Goal: Task Accomplishment & Management: Manage account settings

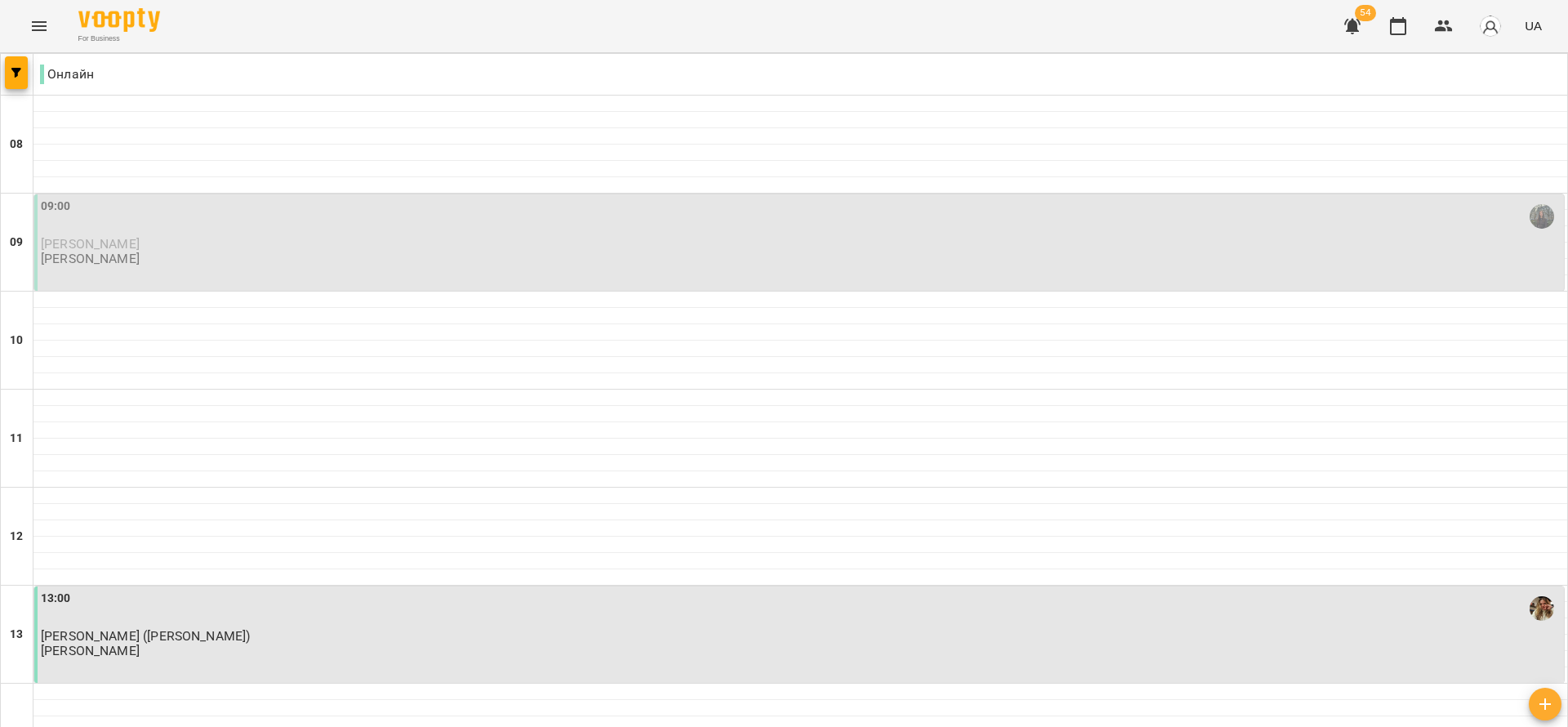
click at [341, 247] on p "[PERSON_NAME]" at bounding box center [801, 243] width 1520 height 14
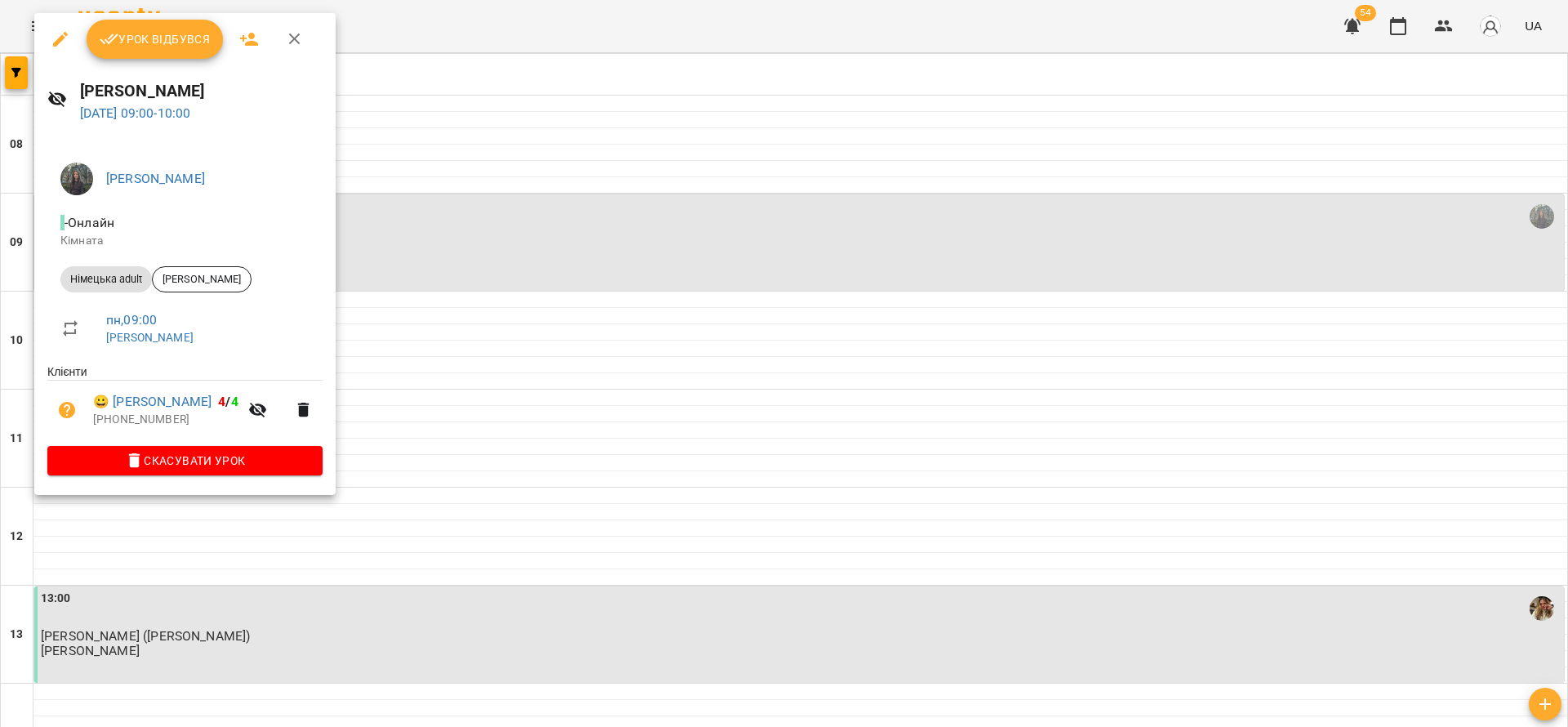
drag, startPoint x: 178, startPoint y: 44, endPoint x: 190, endPoint y: 44, distance: 12.0
click at [179, 44] on span "Урок відбувся" at bounding box center [155, 39] width 111 height 20
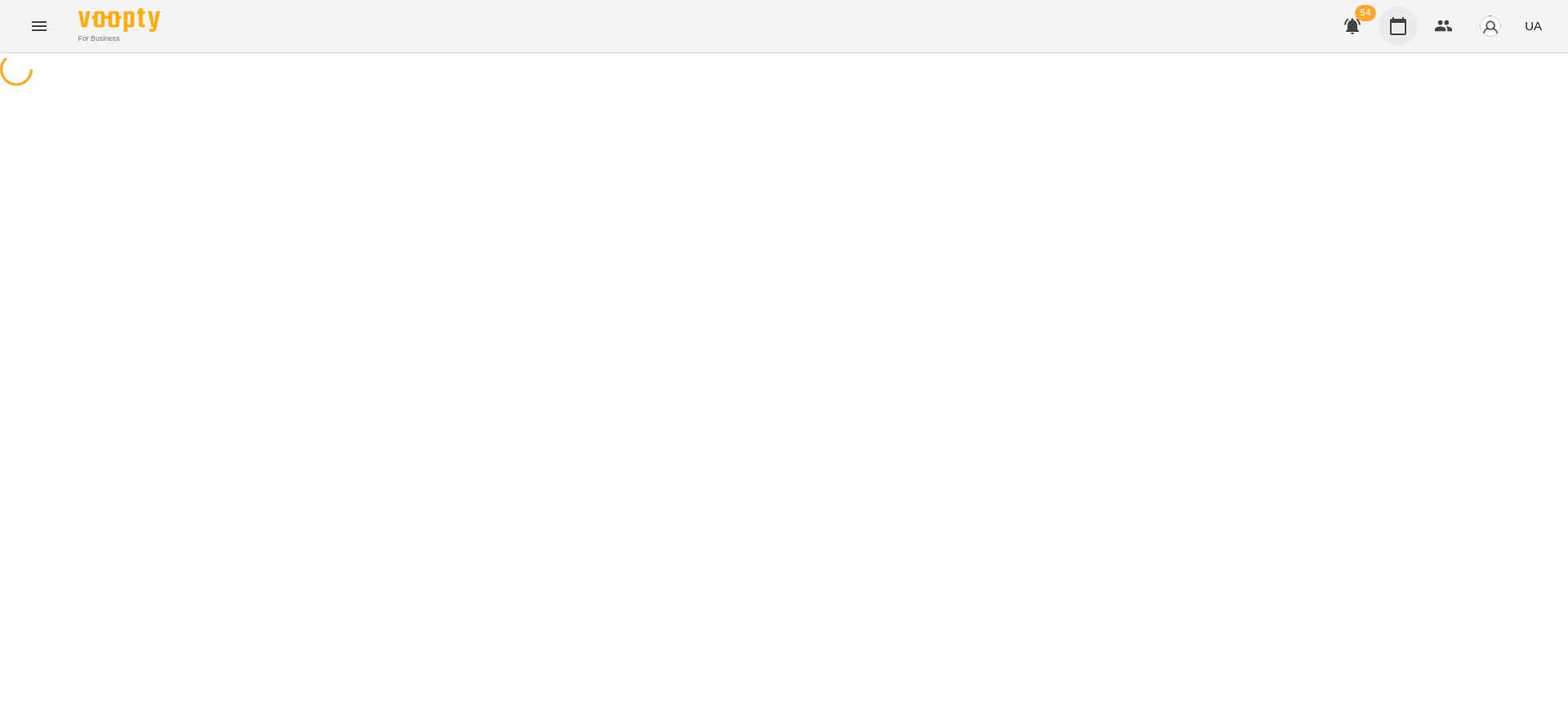
click at [1389, 36] on button "button" at bounding box center [1398, 25] width 39 height 39
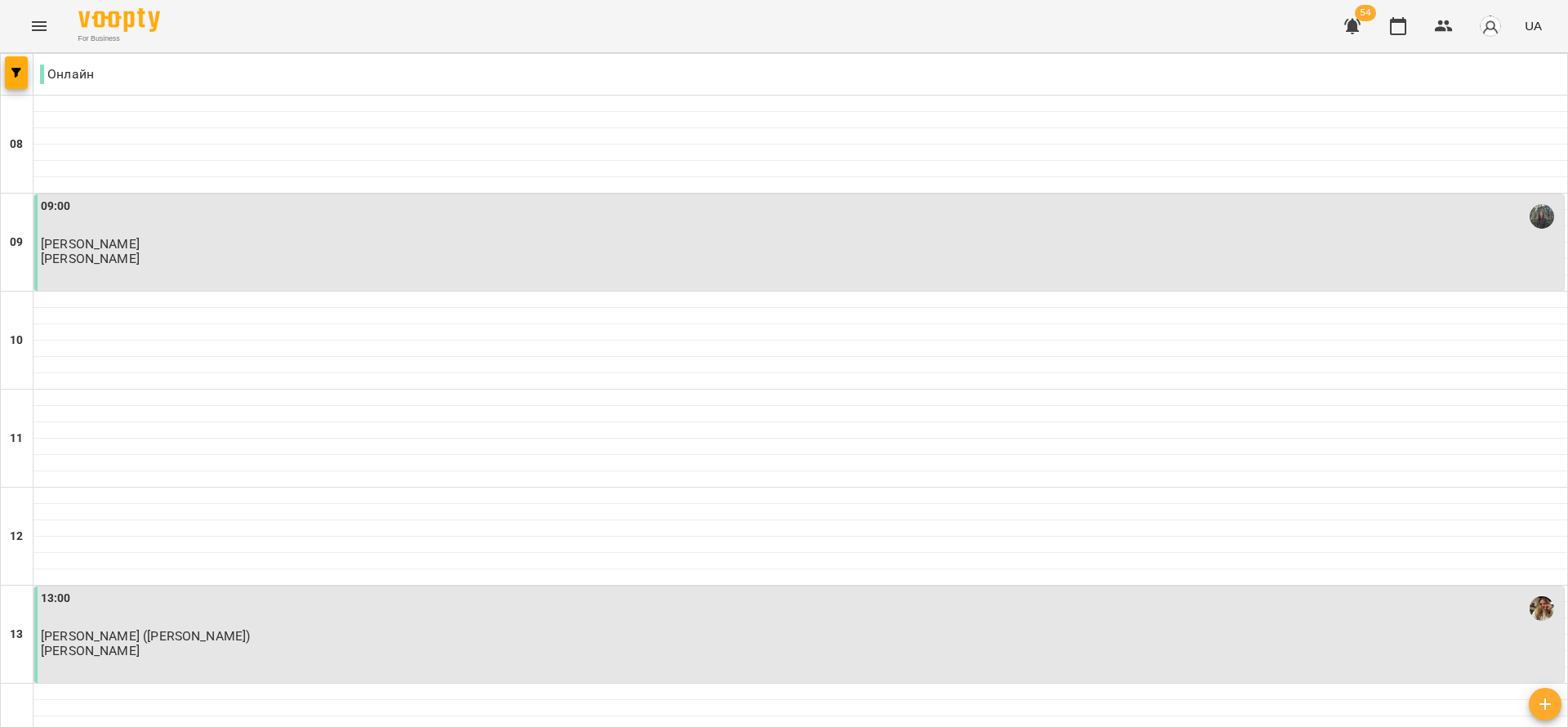
scroll to position [123, 0]
click at [269, 586] on div "13:00 Валентина Пігарєва (Терещенко) Назаренко Катерина Андріївна" at bounding box center [799, 634] width 1530 height 96
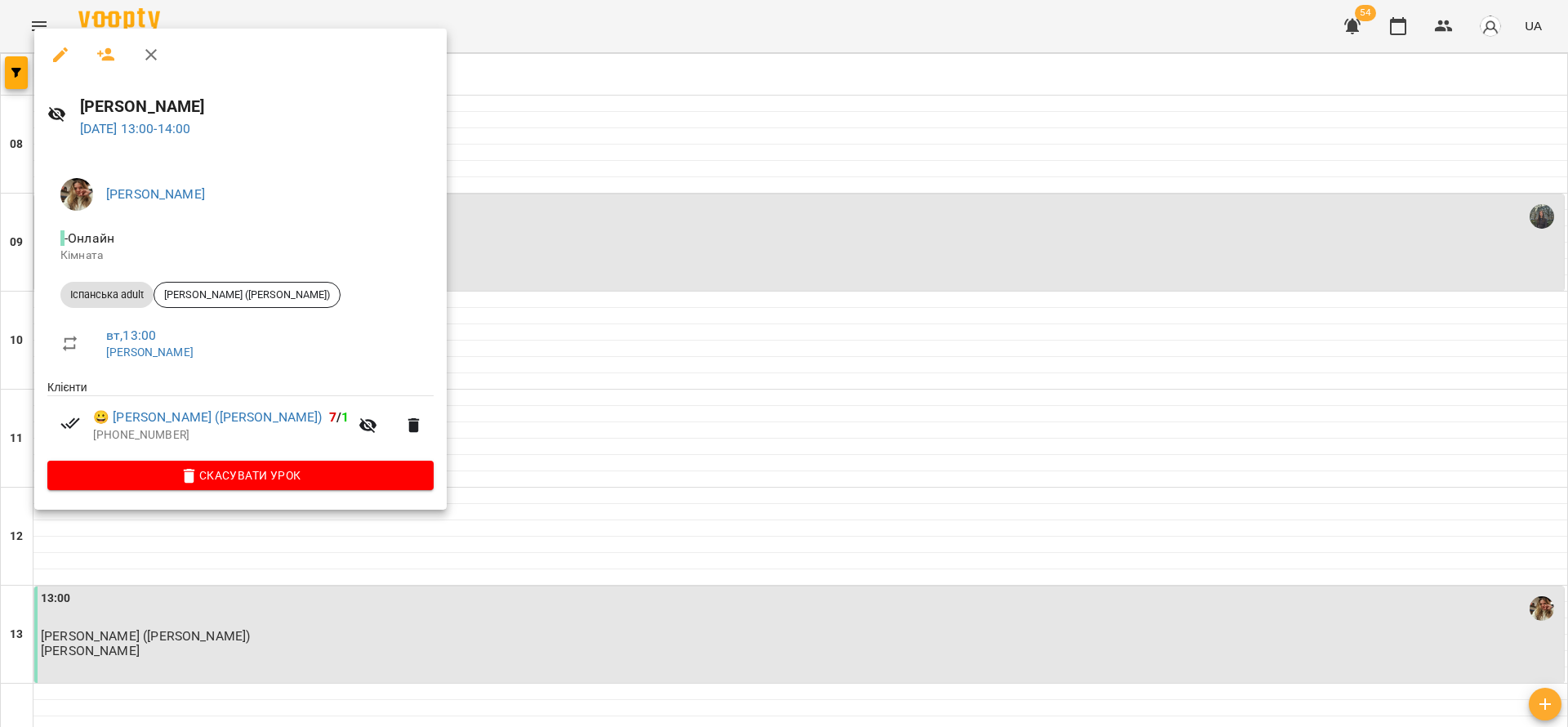
click at [439, 526] on div at bounding box center [784, 363] width 1568 height 727
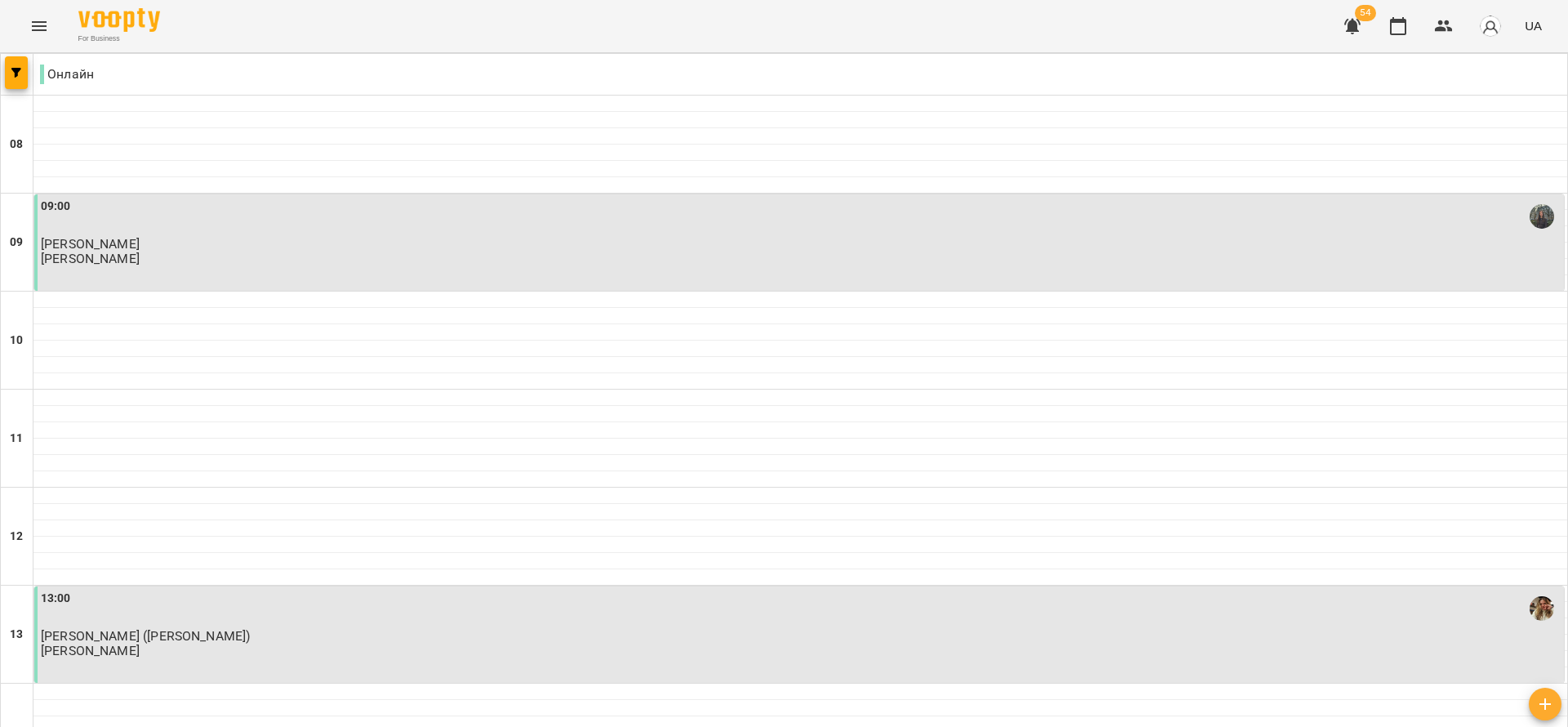
scroll to position [368, 0]
click at [296, 586] on div "13:00 Валентина Пігарєва (Терещенко) Назаренко Катерина Андріївна" at bounding box center [799, 634] width 1530 height 96
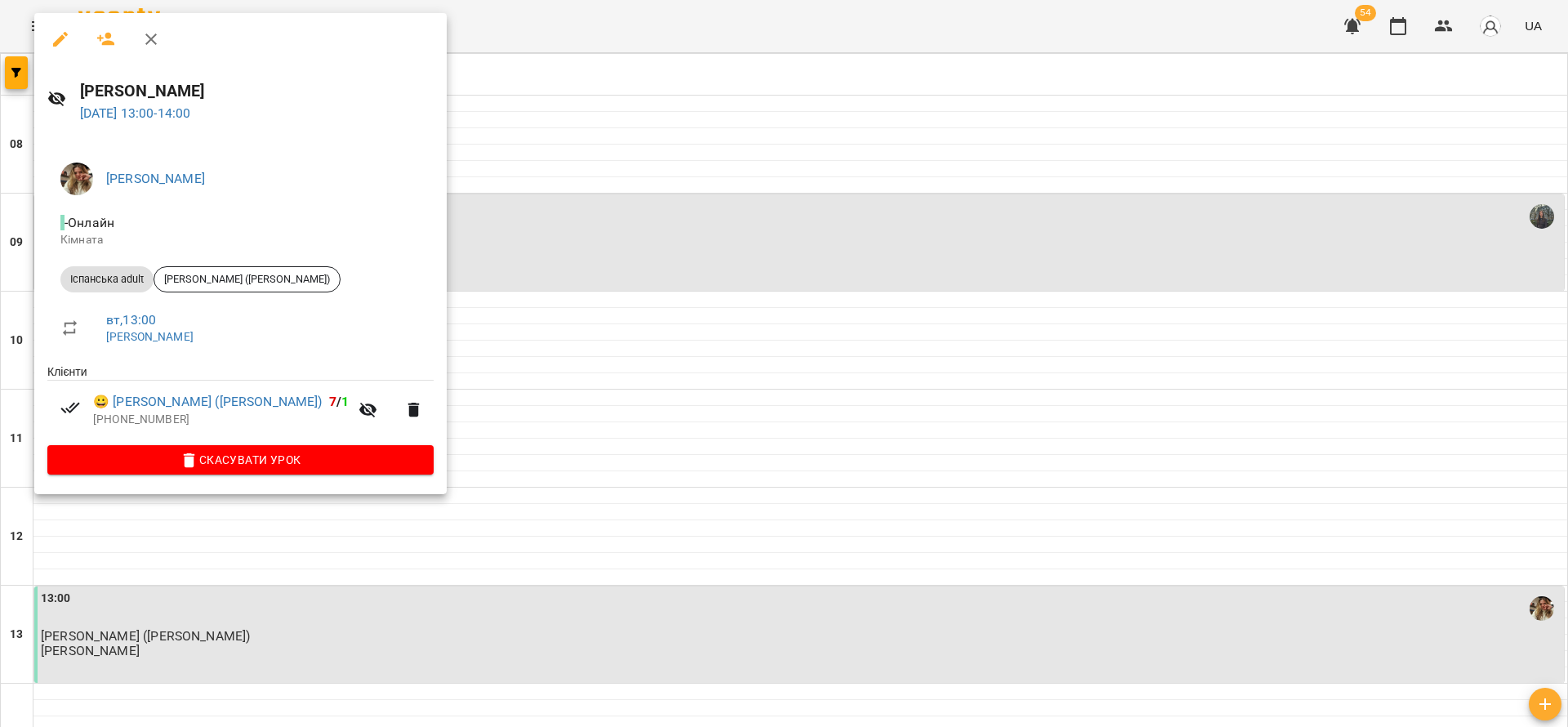
click at [573, 270] on div at bounding box center [784, 363] width 1568 height 727
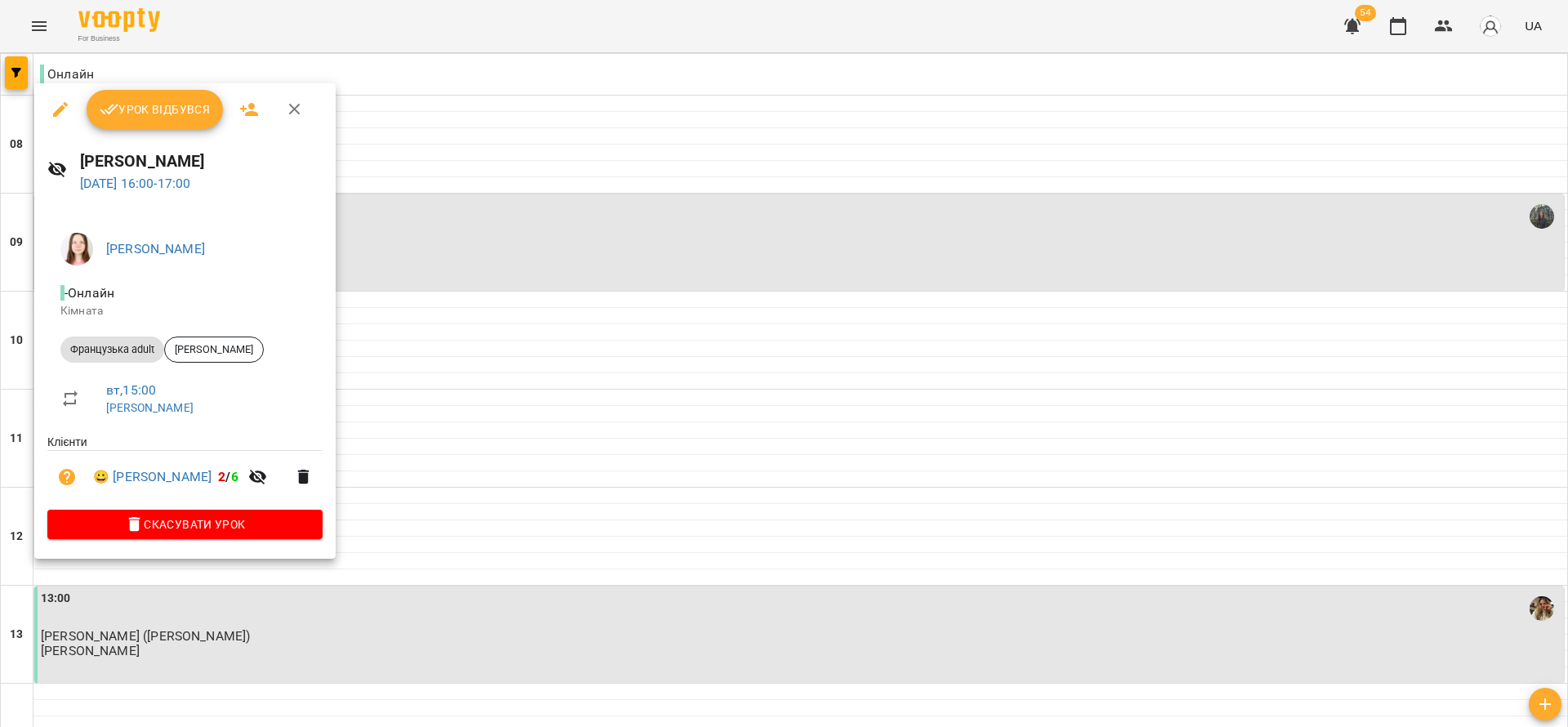
click at [172, 108] on span "Урок відбувся" at bounding box center [155, 110] width 111 height 20
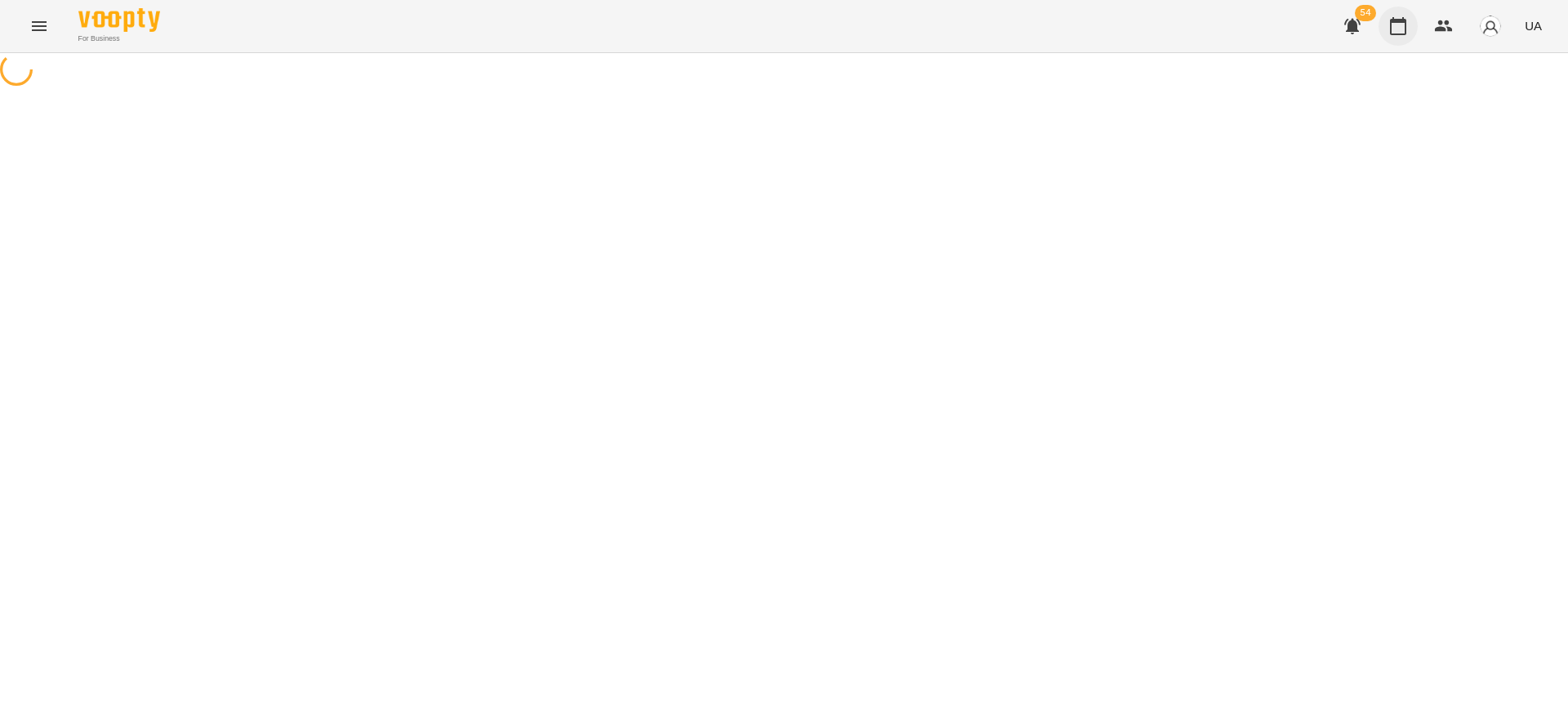
click at [1400, 29] on icon "button" at bounding box center [1398, 26] width 20 height 20
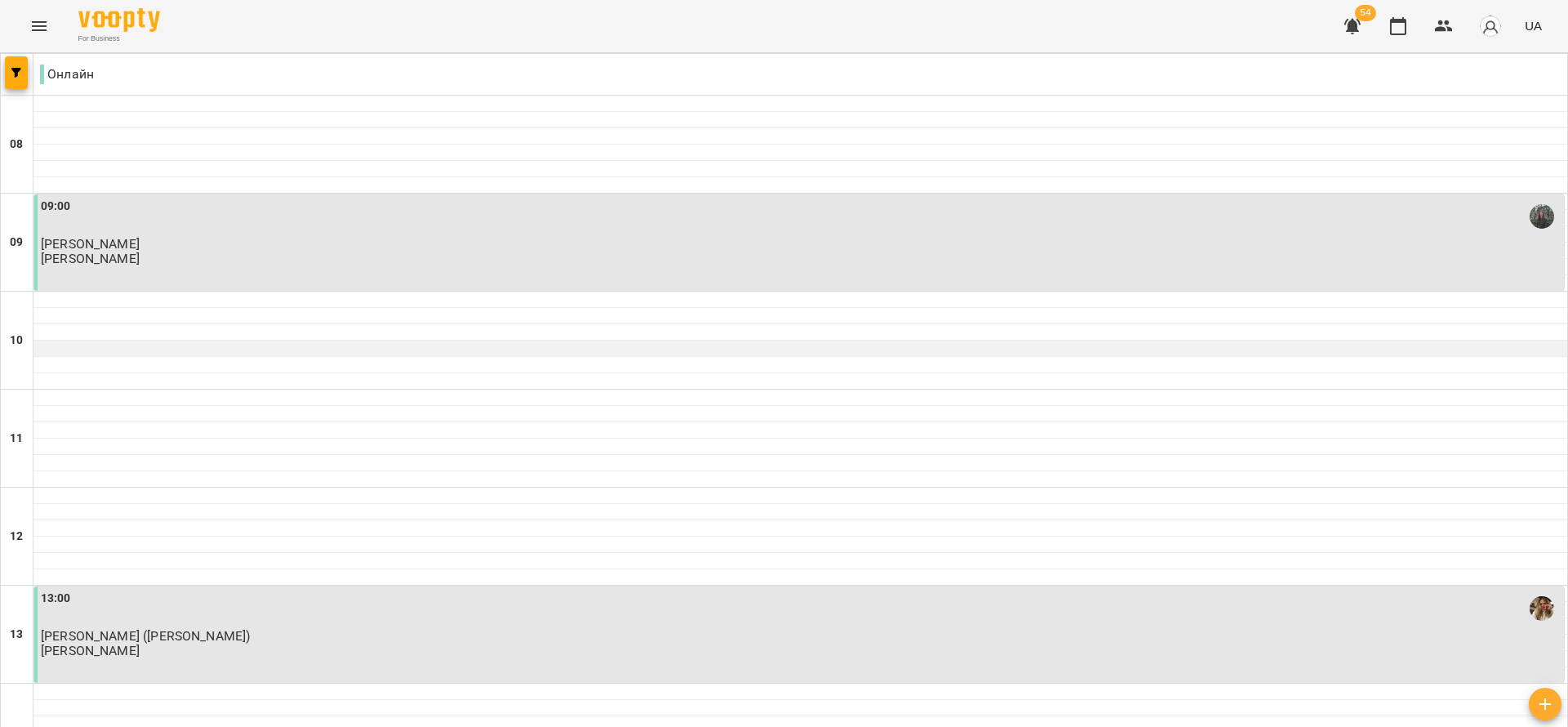
scroll to position [490, 0]
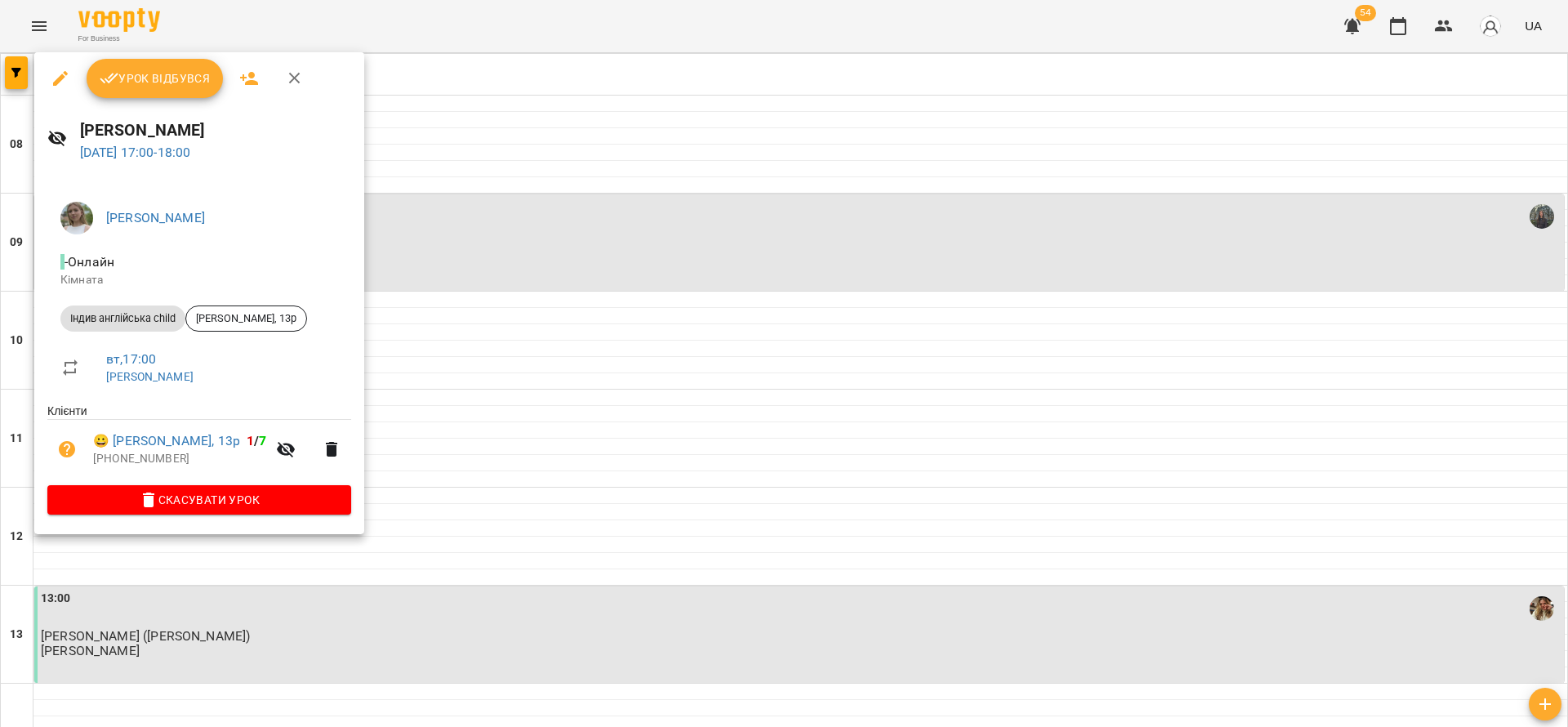
click at [174, 75] on span "Урок відбувся" at bounding box center [155, 79] width 111 height 20
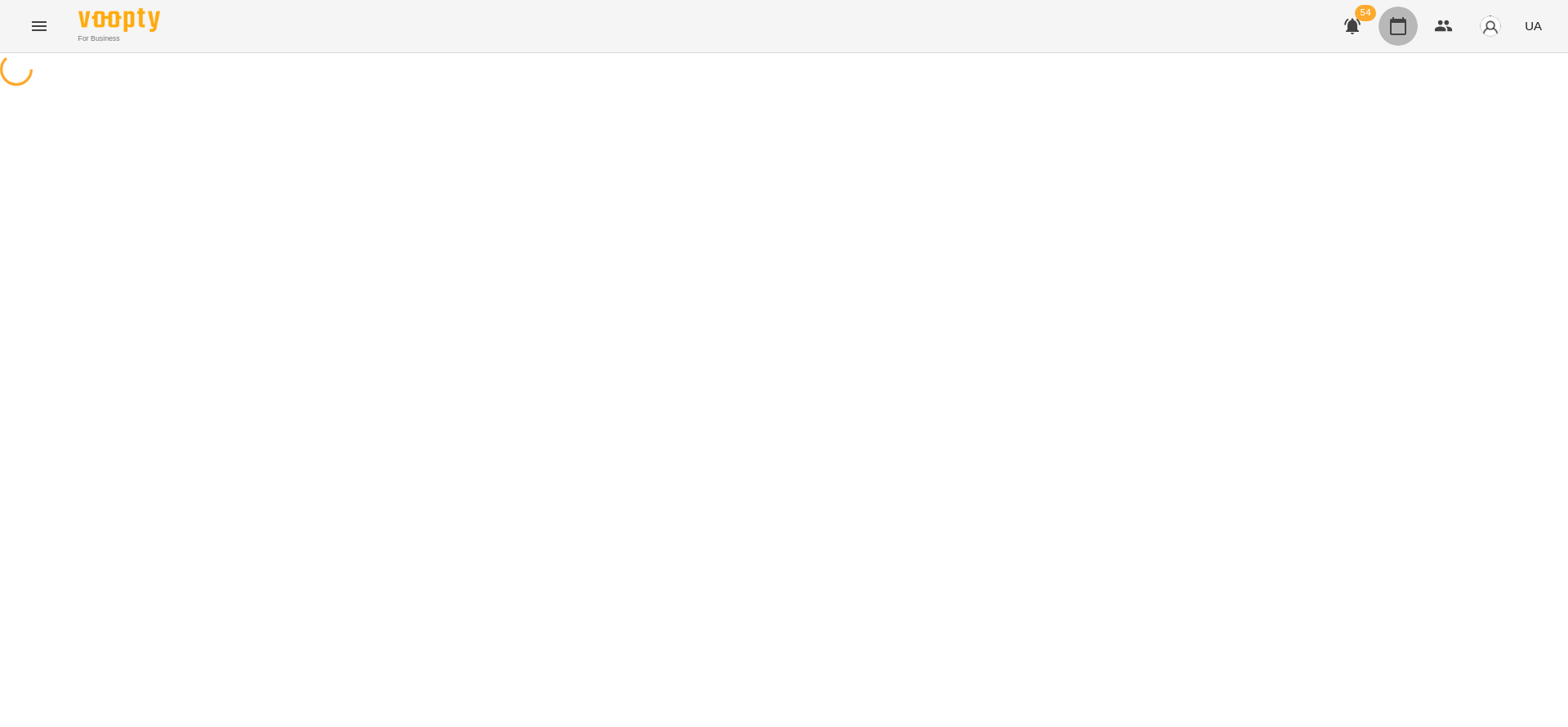
click at [1392, 25] on icon "button" at bounding box center [1398, 26] width 16 height 18
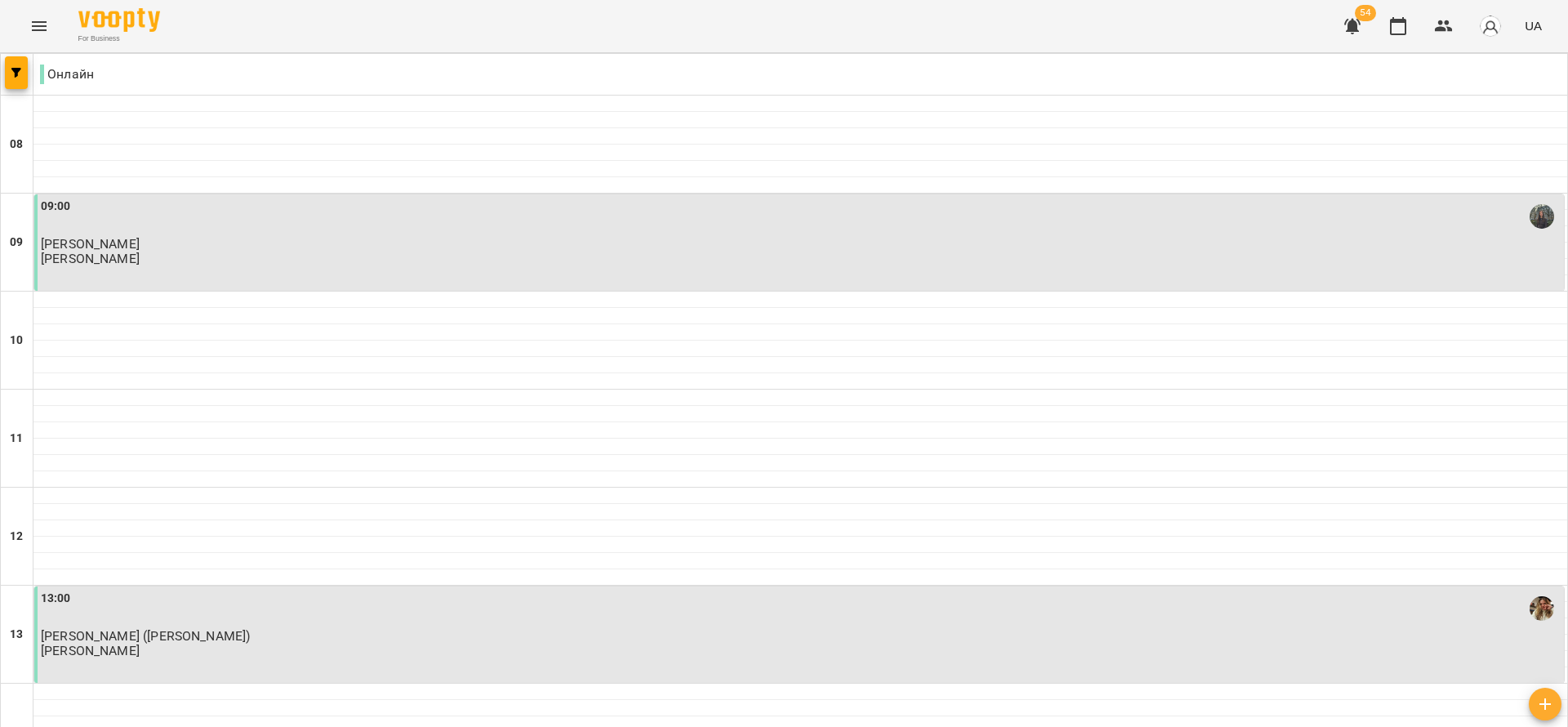
scroll to position [490, 0]
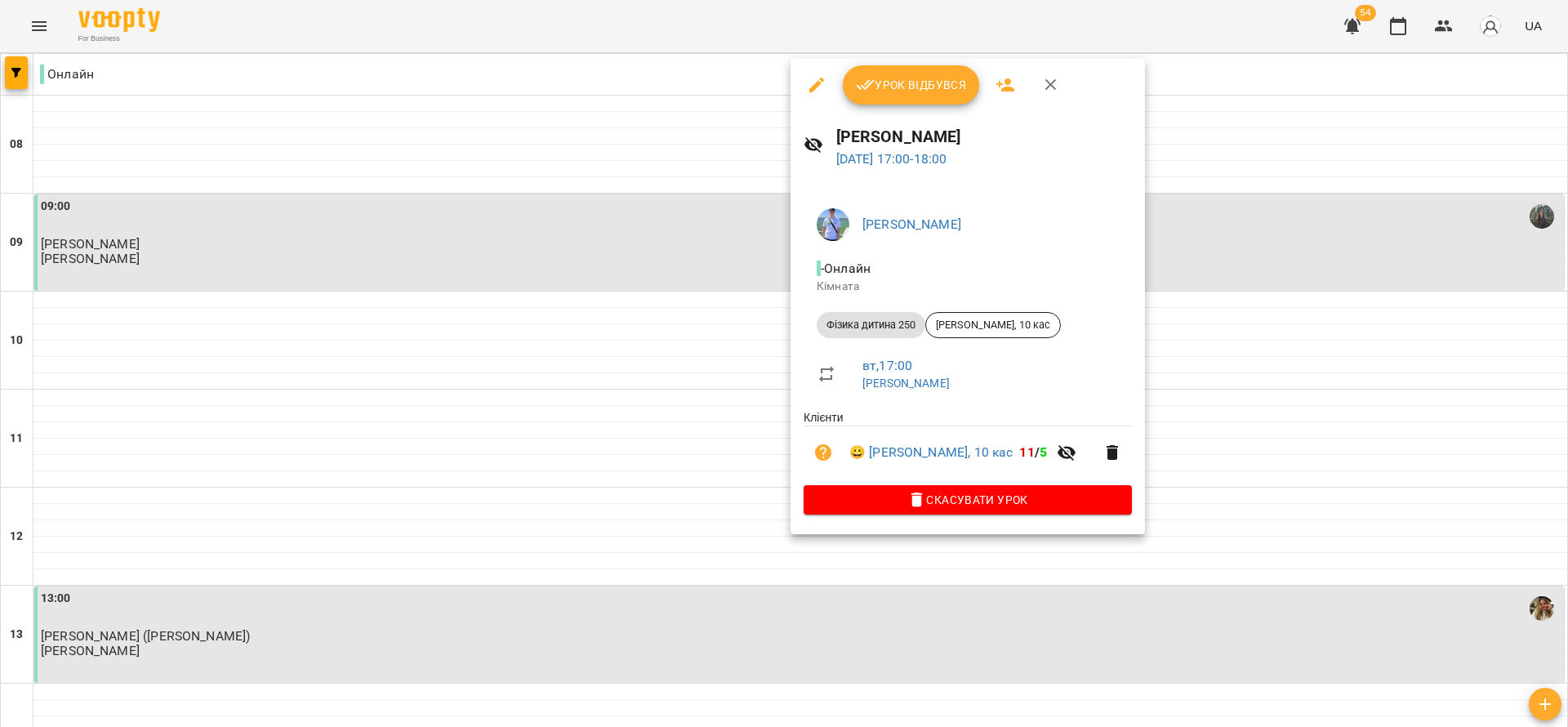
click at [896, 91] on span "Урок відбувся" at bounding box center [912, 85] width 111 height 20
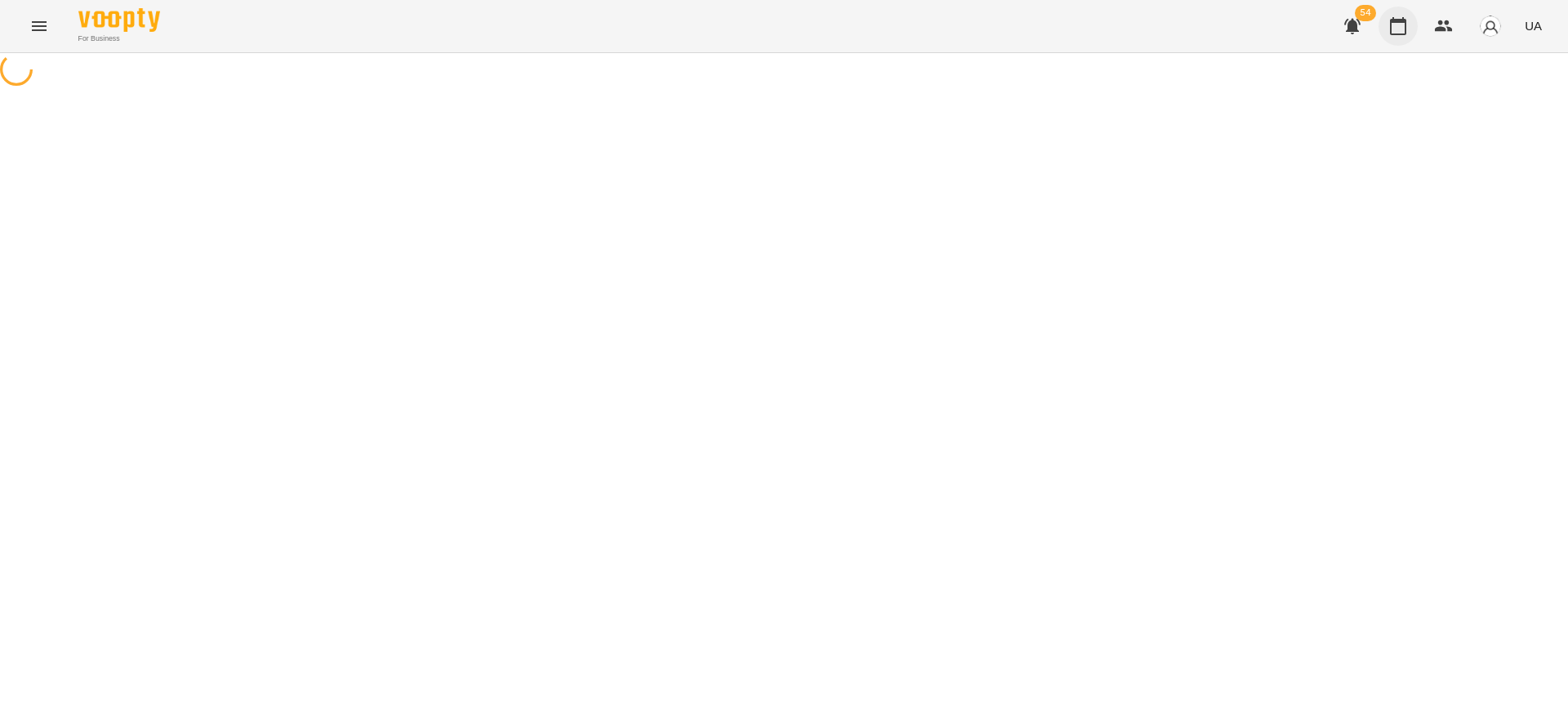
click at [1404, 15] on button "button" at bounding box center [1398, 25] width 39 height 39
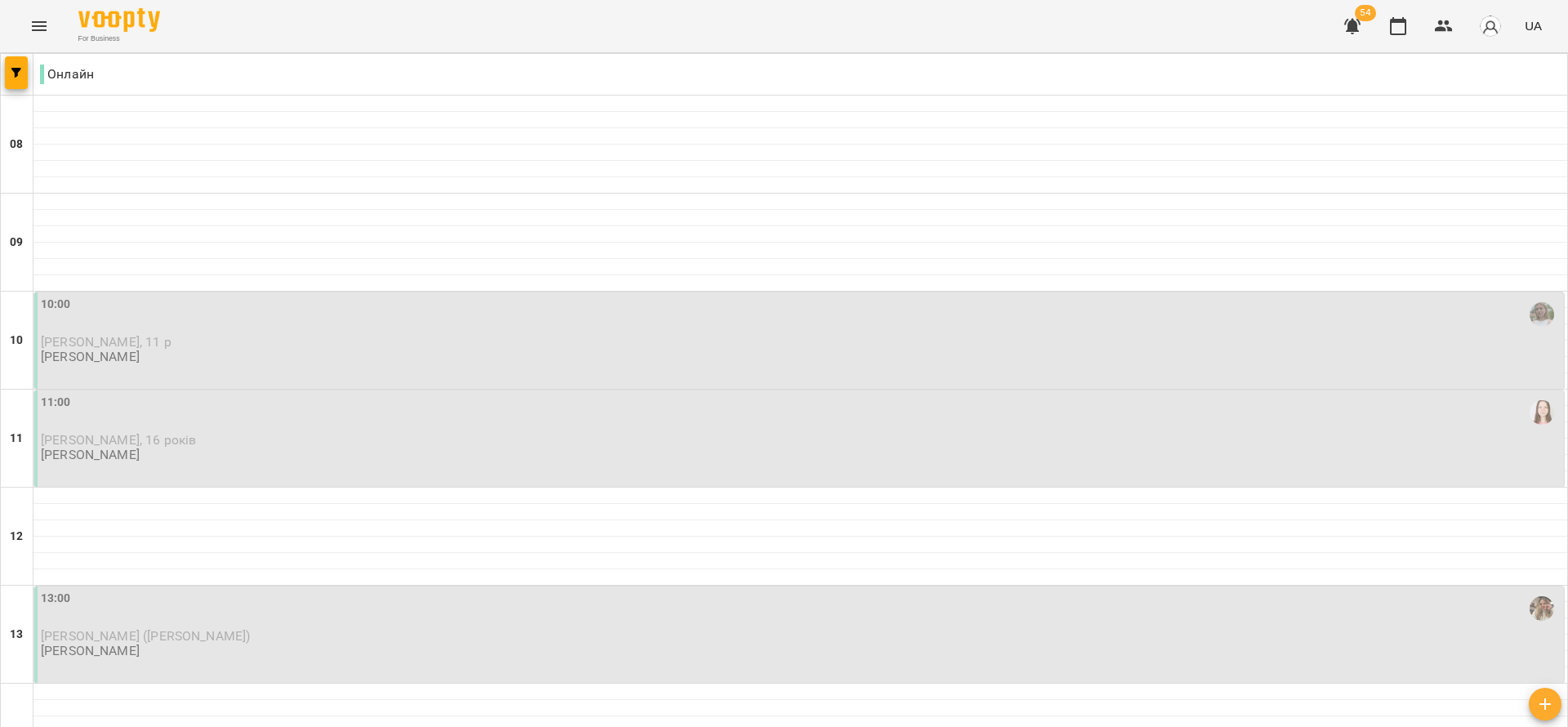
scroll to position [839, 0]
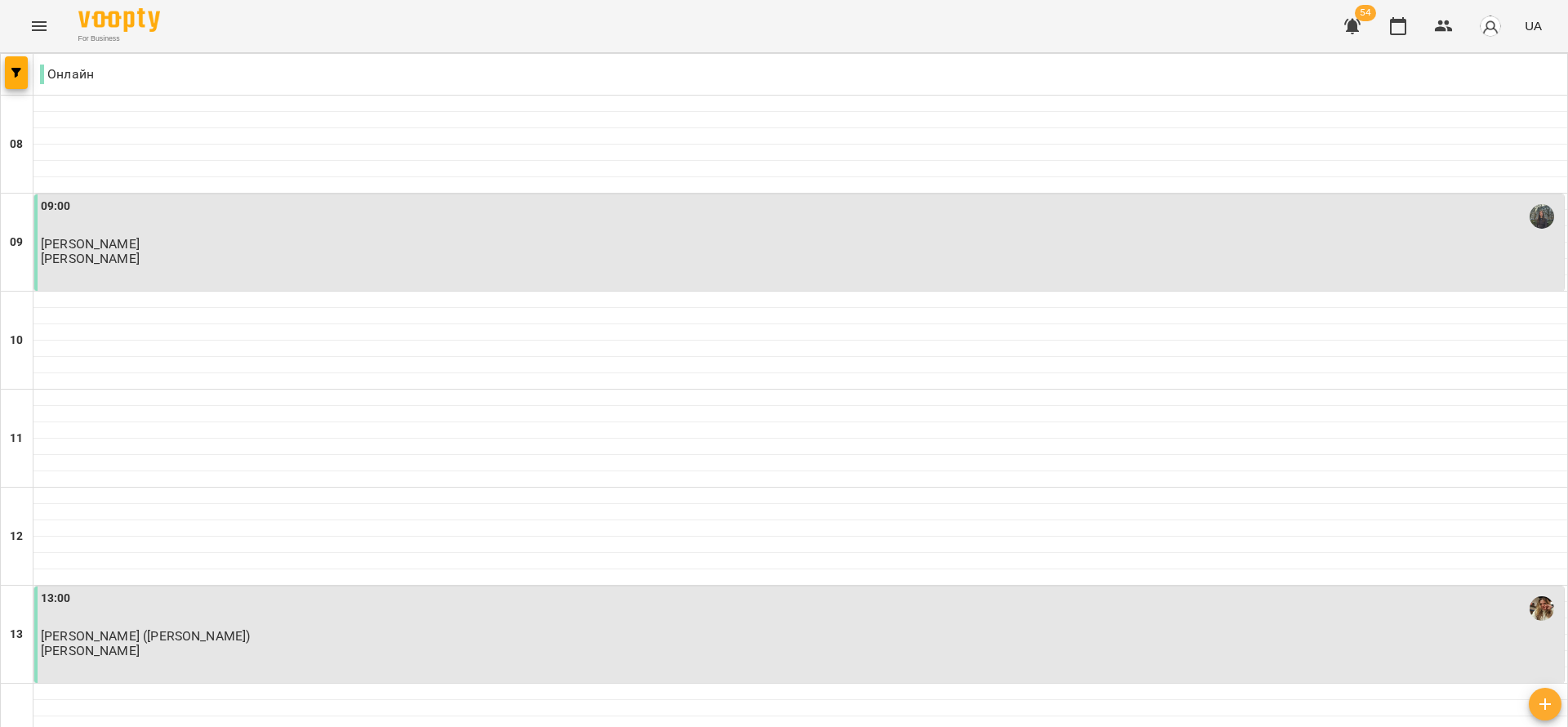
scroll to position [613, 0]
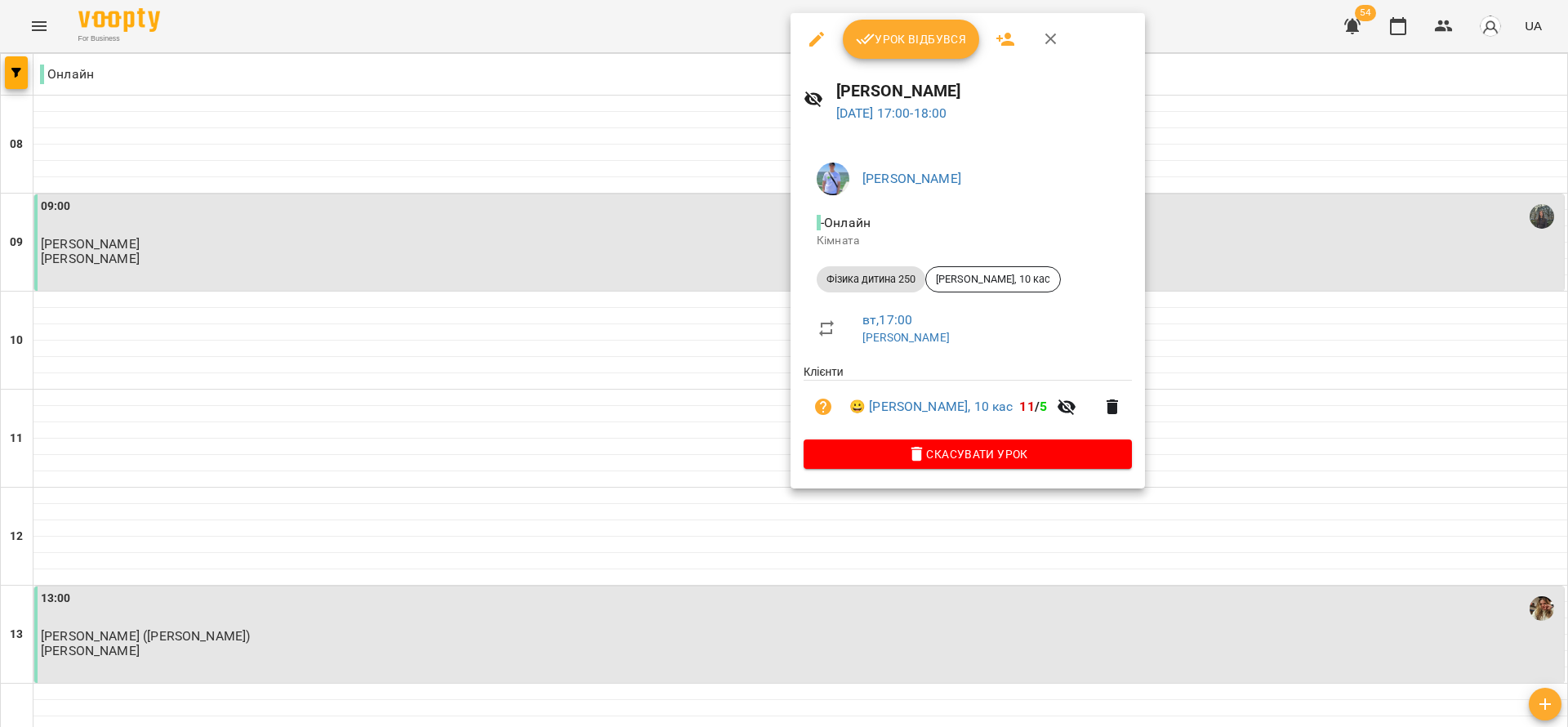
click at [940, 38] on span "Урок відбувся" at bounding box center [912, 39] width 111 height 20
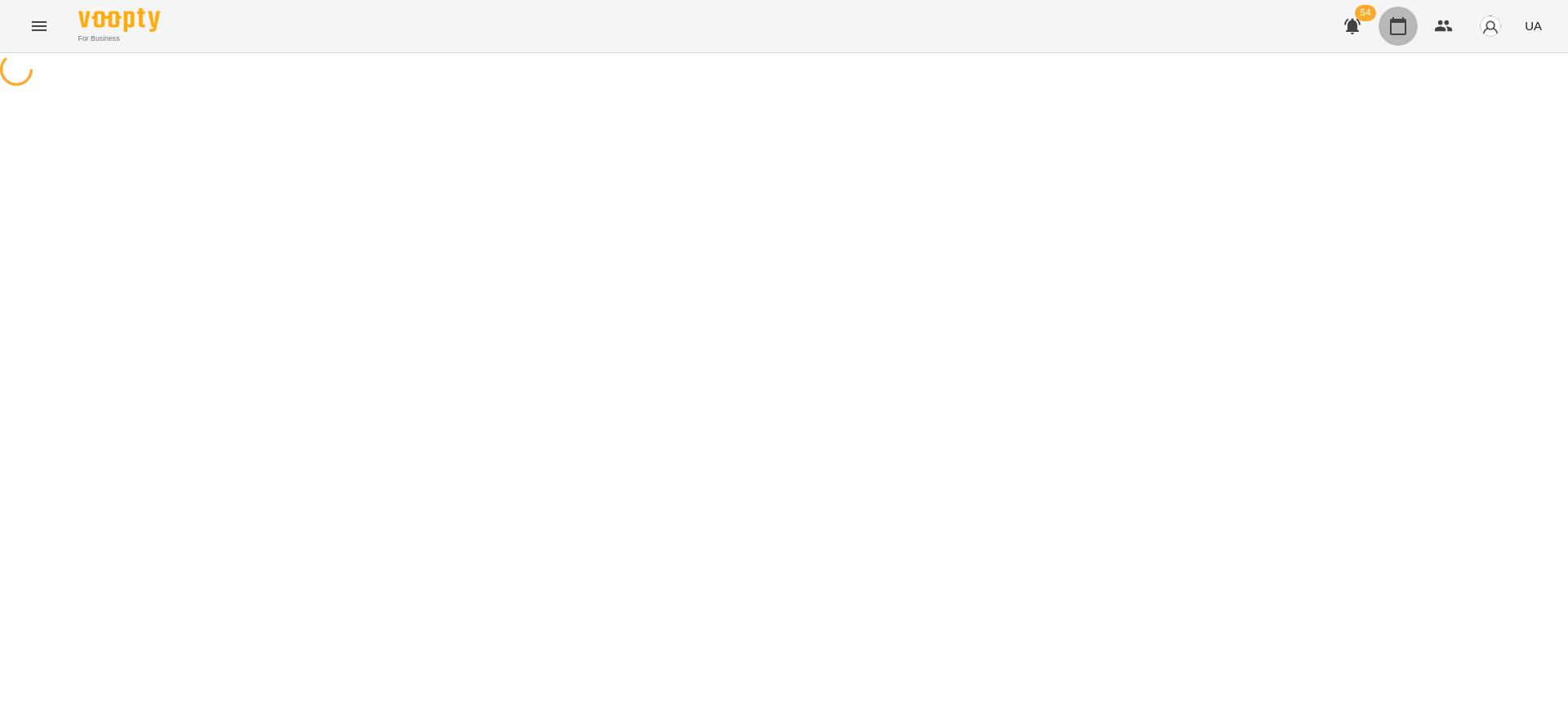
click at [1395, 30] on icon "button" at bounding box center [1398, 26] width 20 height 20
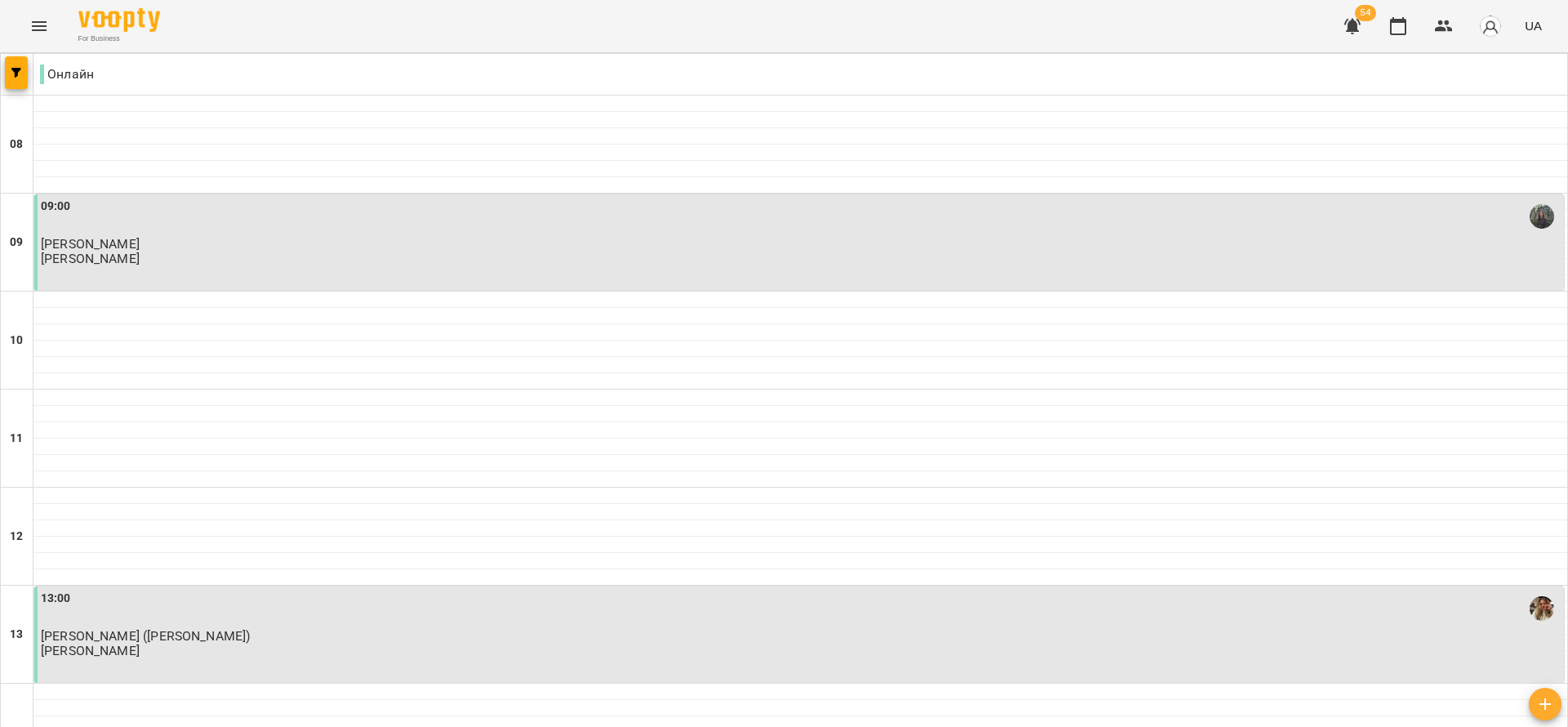
scroll to position [735, 0]
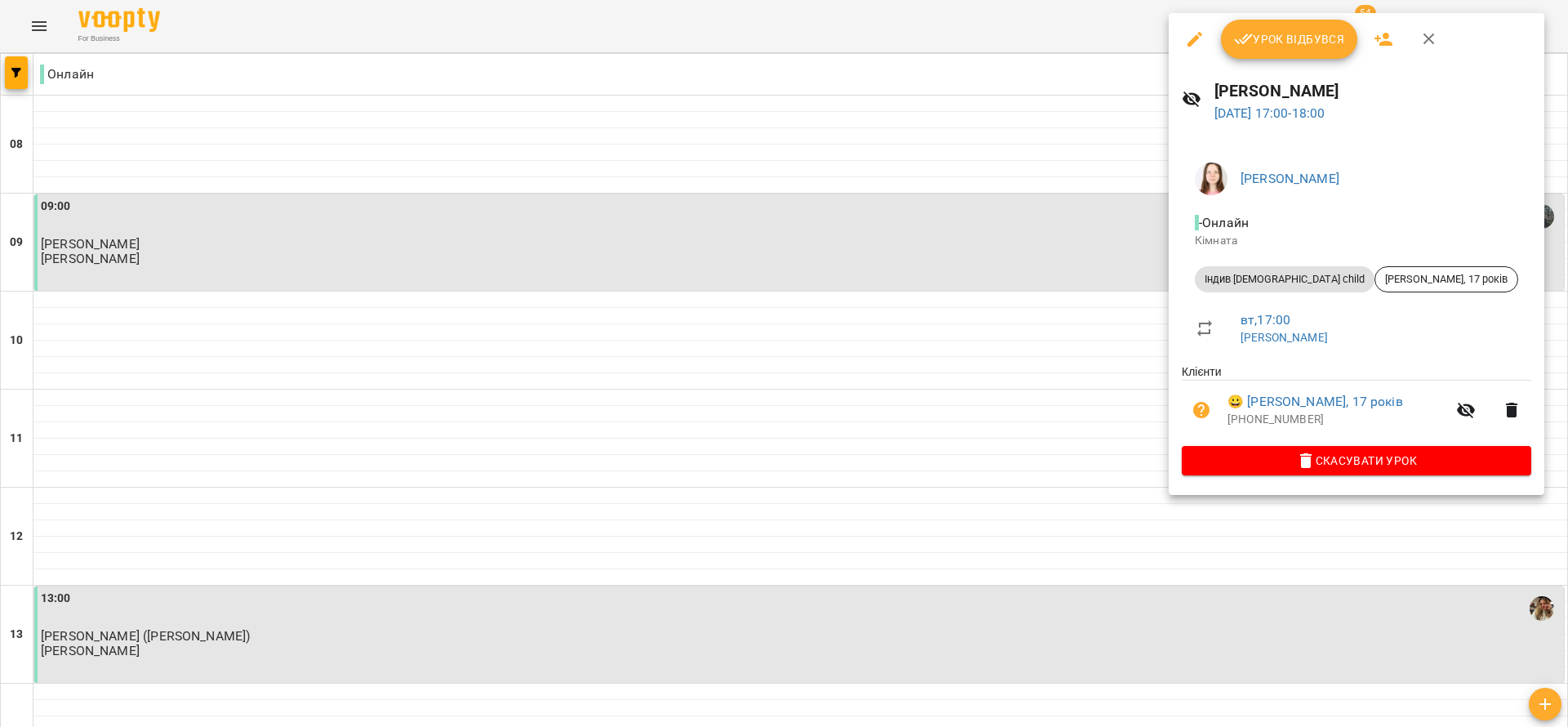
click at [1288, 45] on span "Урок відбувся" at bounding box center [1289, 39] width 111 height 20
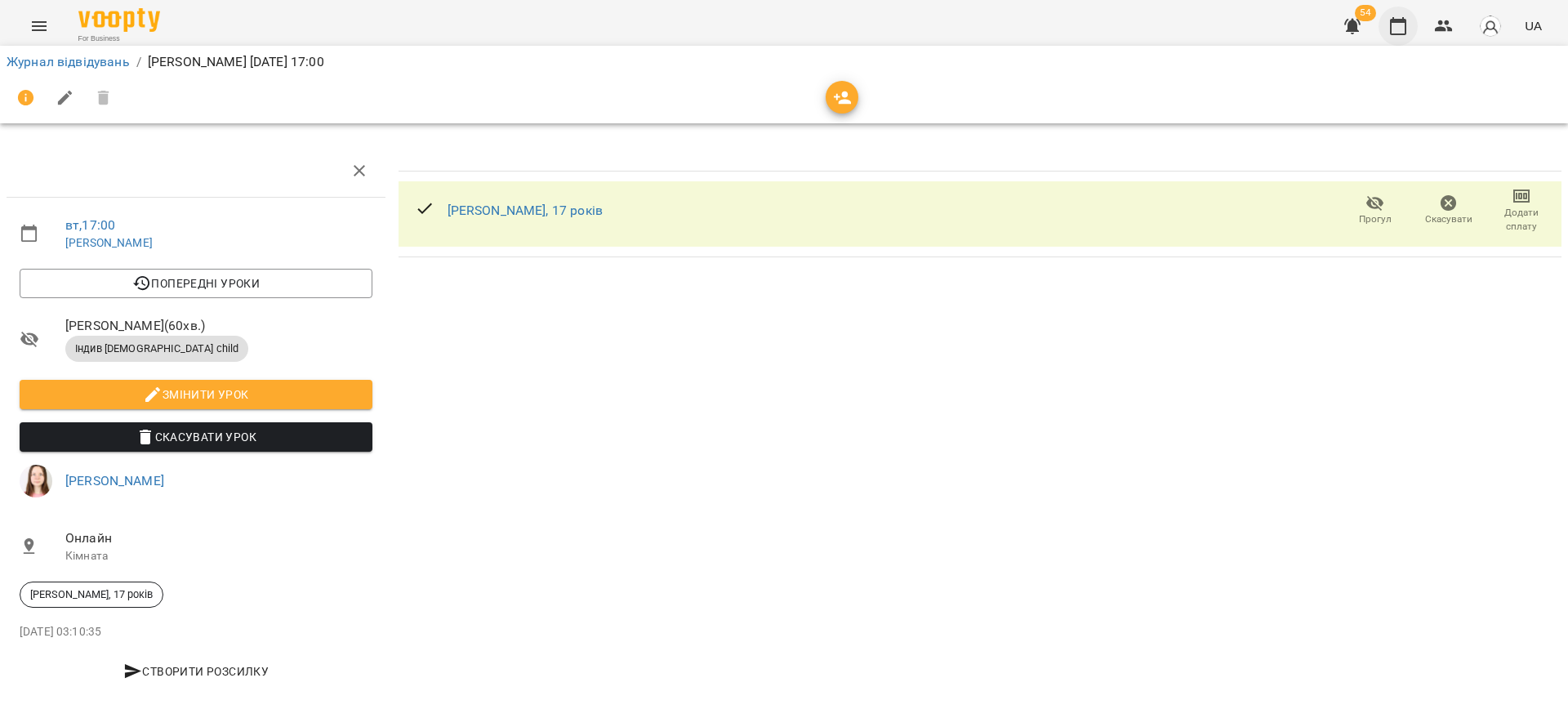
click at [1393, 28] on icon "button" at bounding box center [1398, 26] width 16 height 18
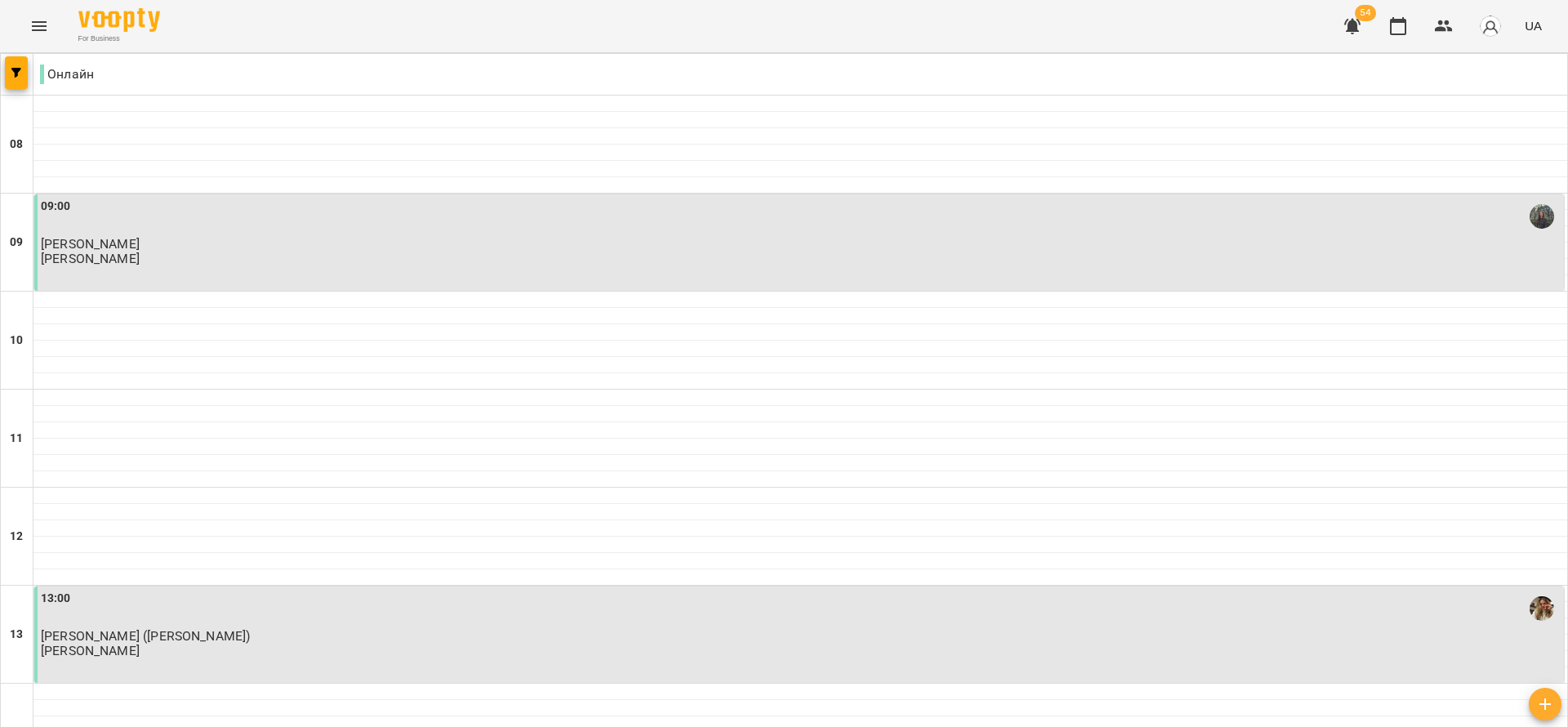
scroll to position [735, 0]
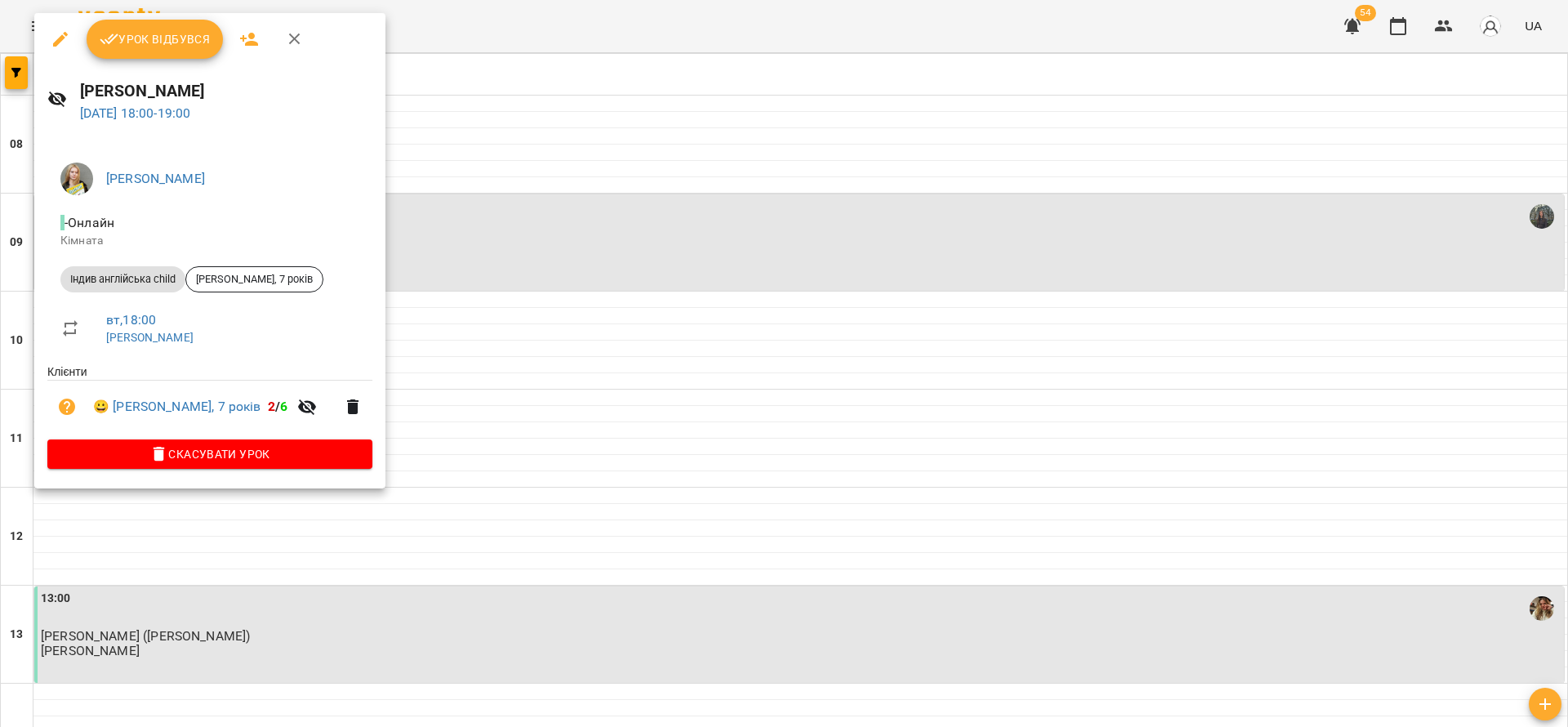
click at [141, 58] on button "Урок відбувся" at bounding box center [154, 39] width 137 height 39
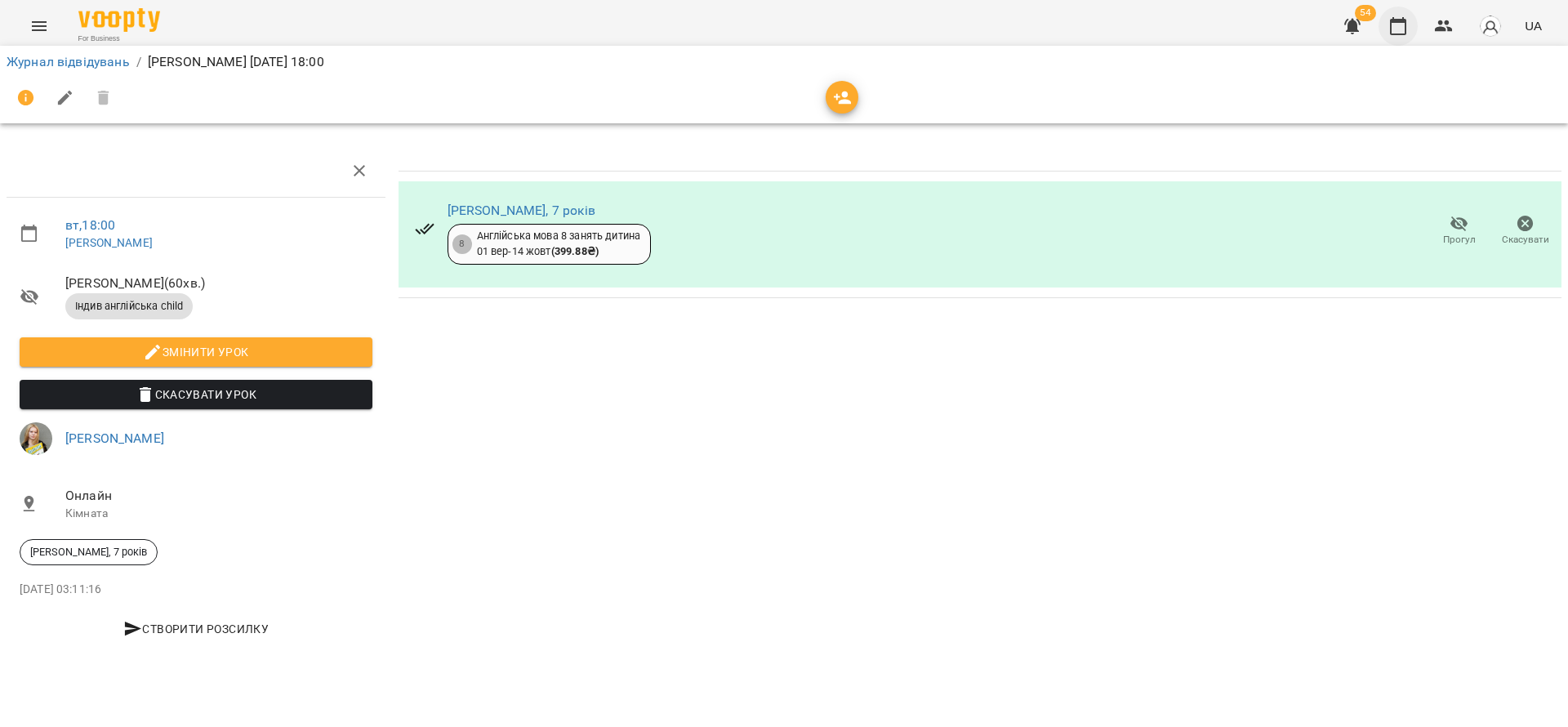
click at [1401, 20] on icon "button" at bounding box center [1398, 26] width 16 height 18
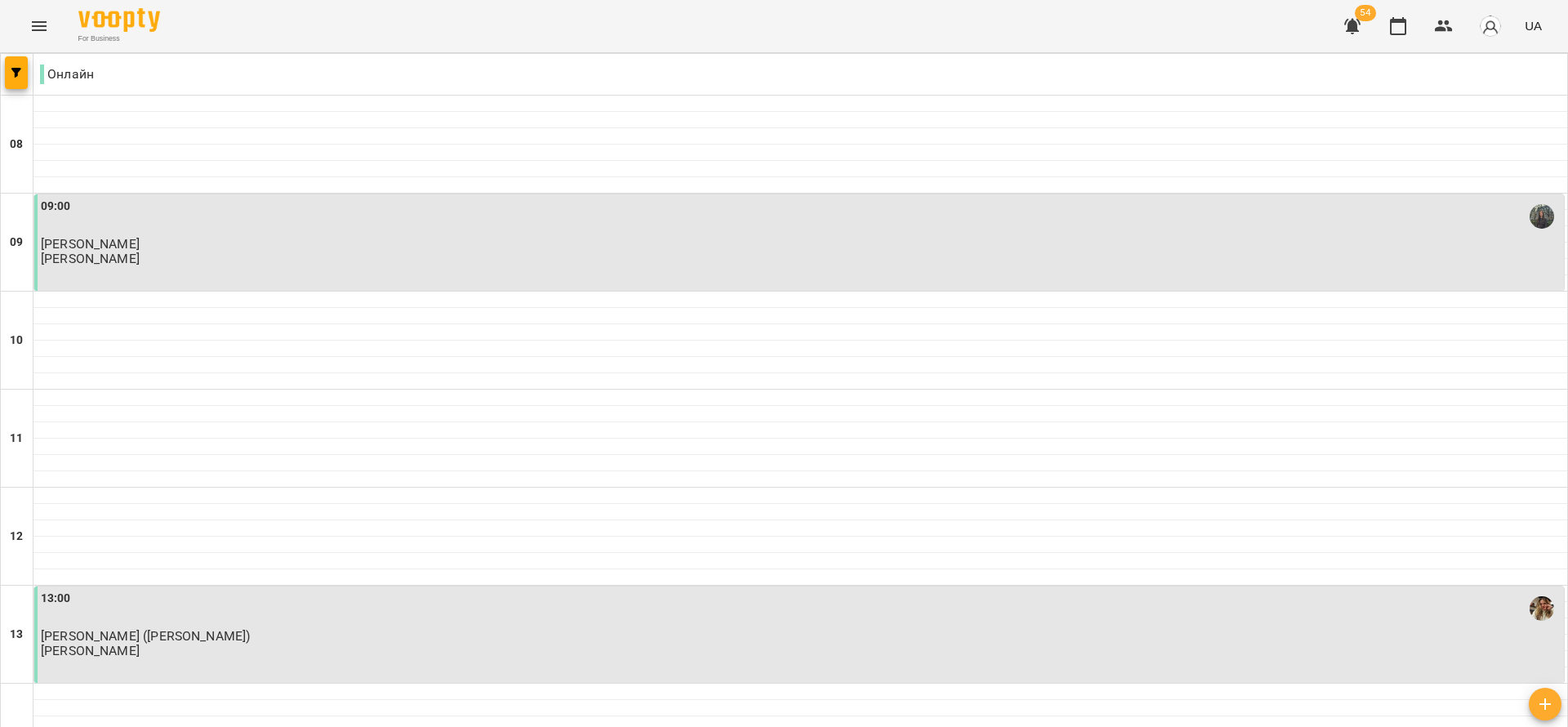
scroll to position [735, 0]
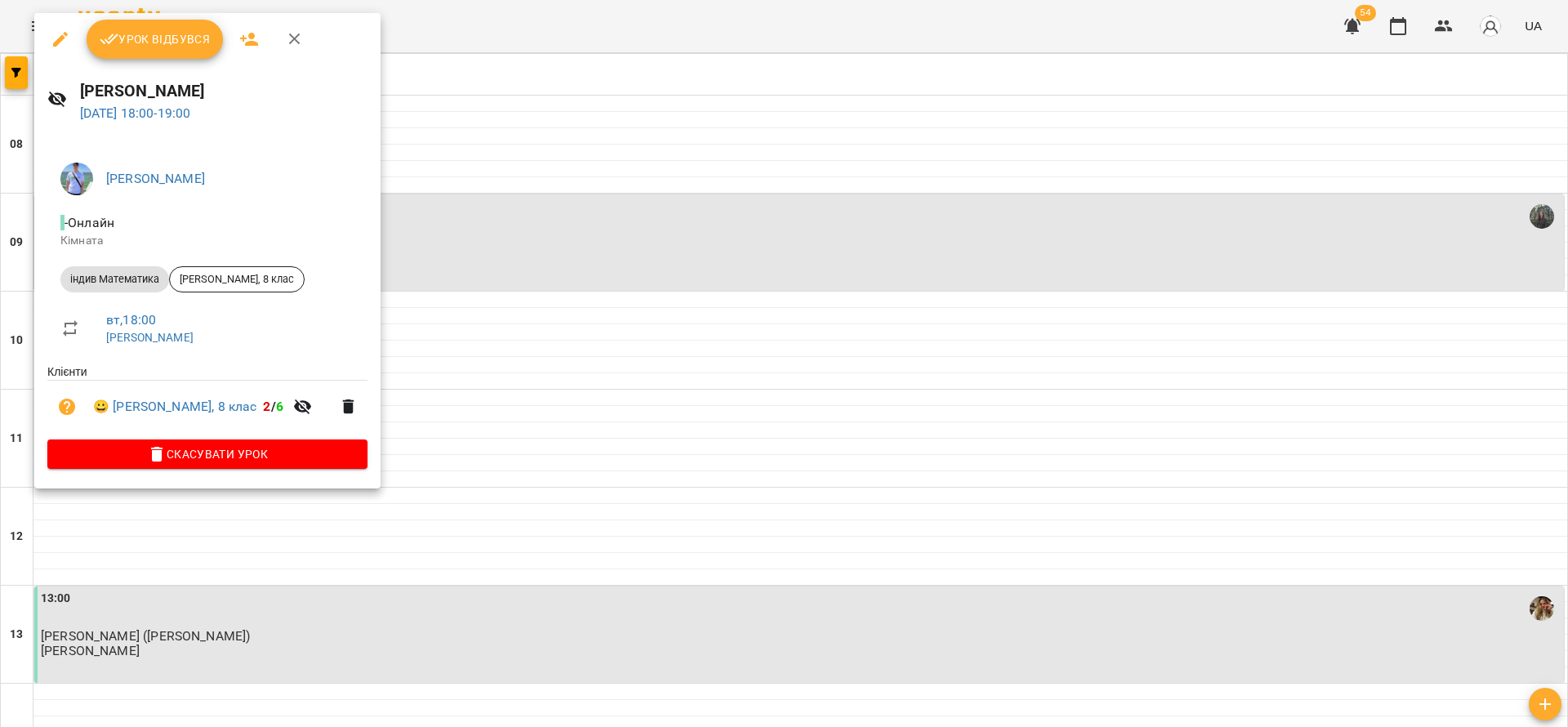
click at [171, 33] on span "Урок відбувся" at bounding box center [155, 39] width 111 height 20
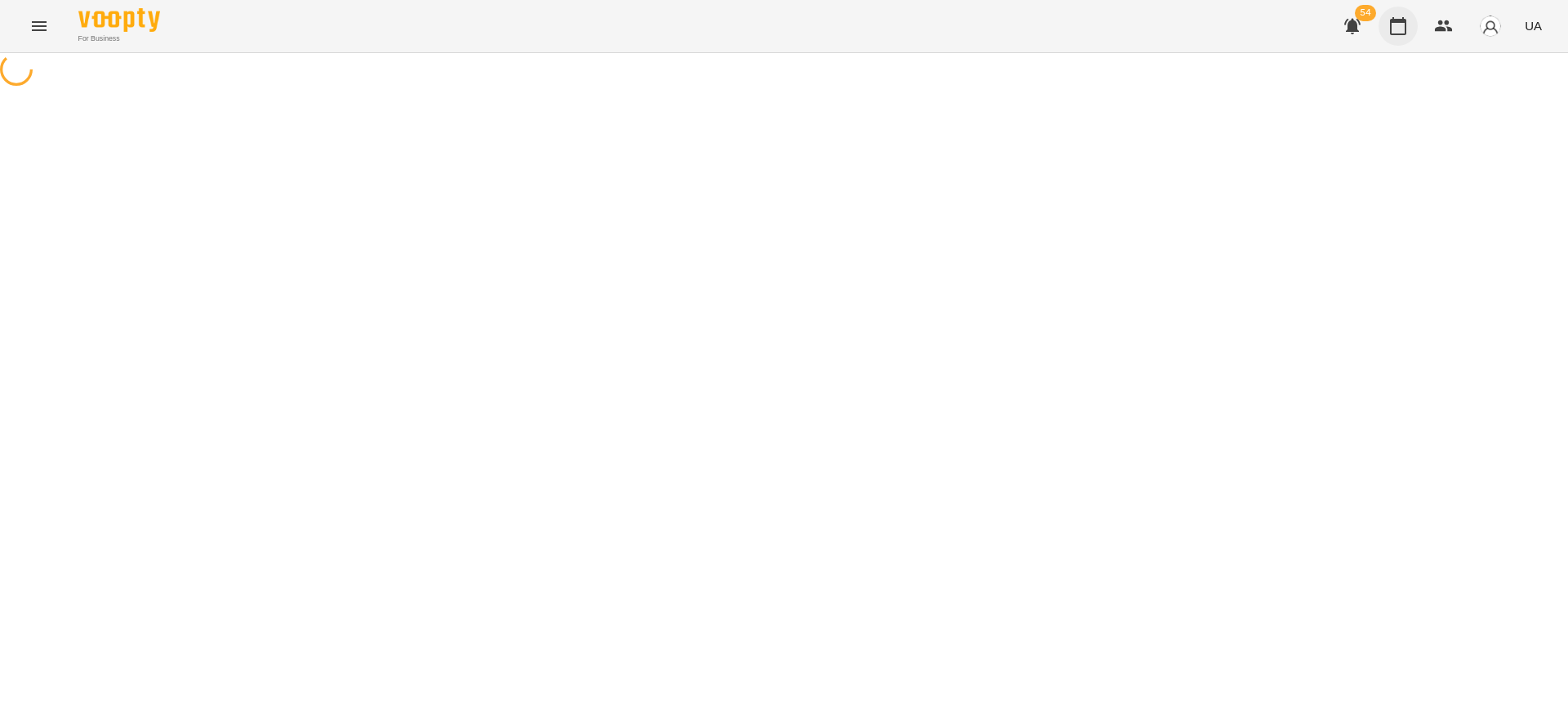
click at [1412, 25] on button "button" at bounding box center [1398, 25] width 39 height 39
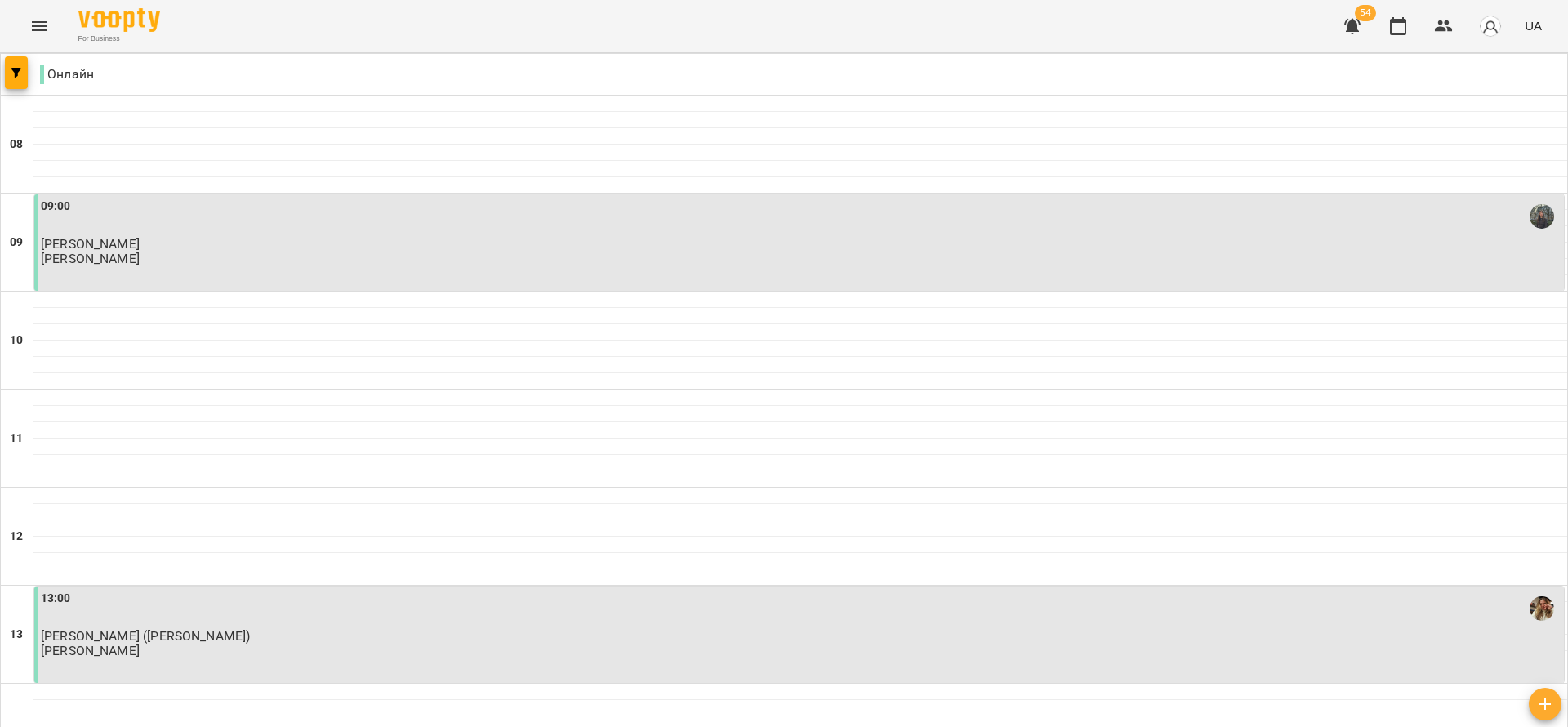
scroll to position [613, 0]
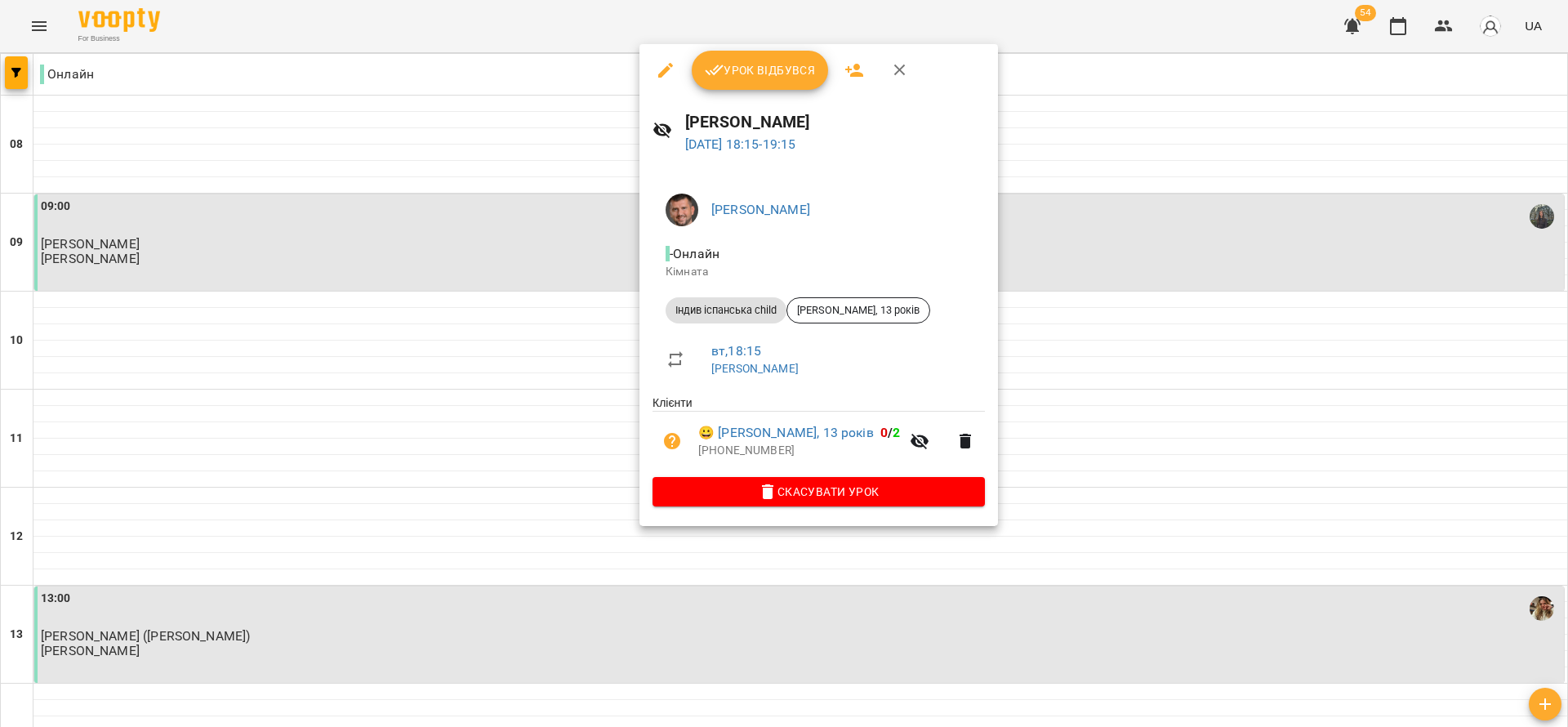
click at [774, 78] on span "Урок відбувся" at bounding box center [760, 71] width 111 height 20
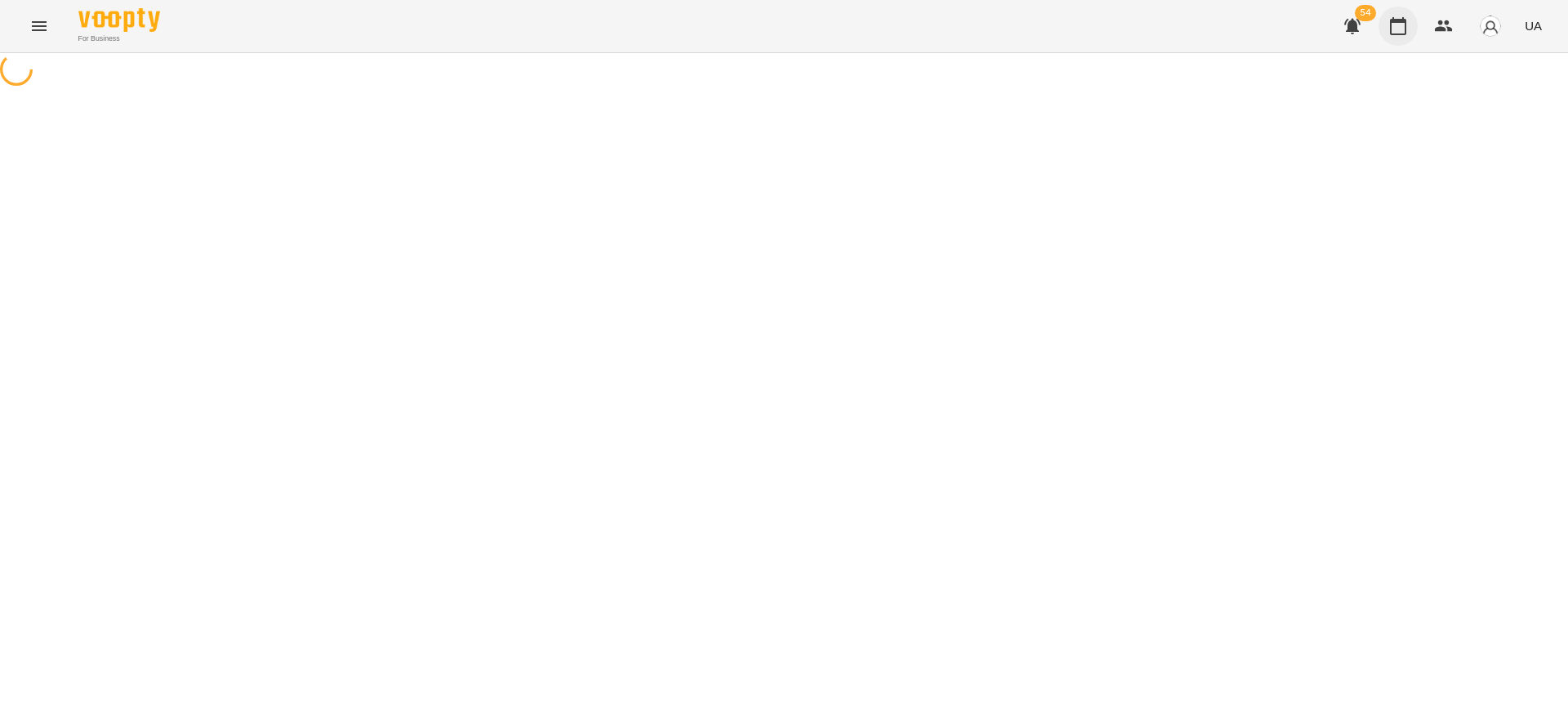
click at [1406, 31] on icon "button" at bounding box center [1398, 26] width 16 height 18
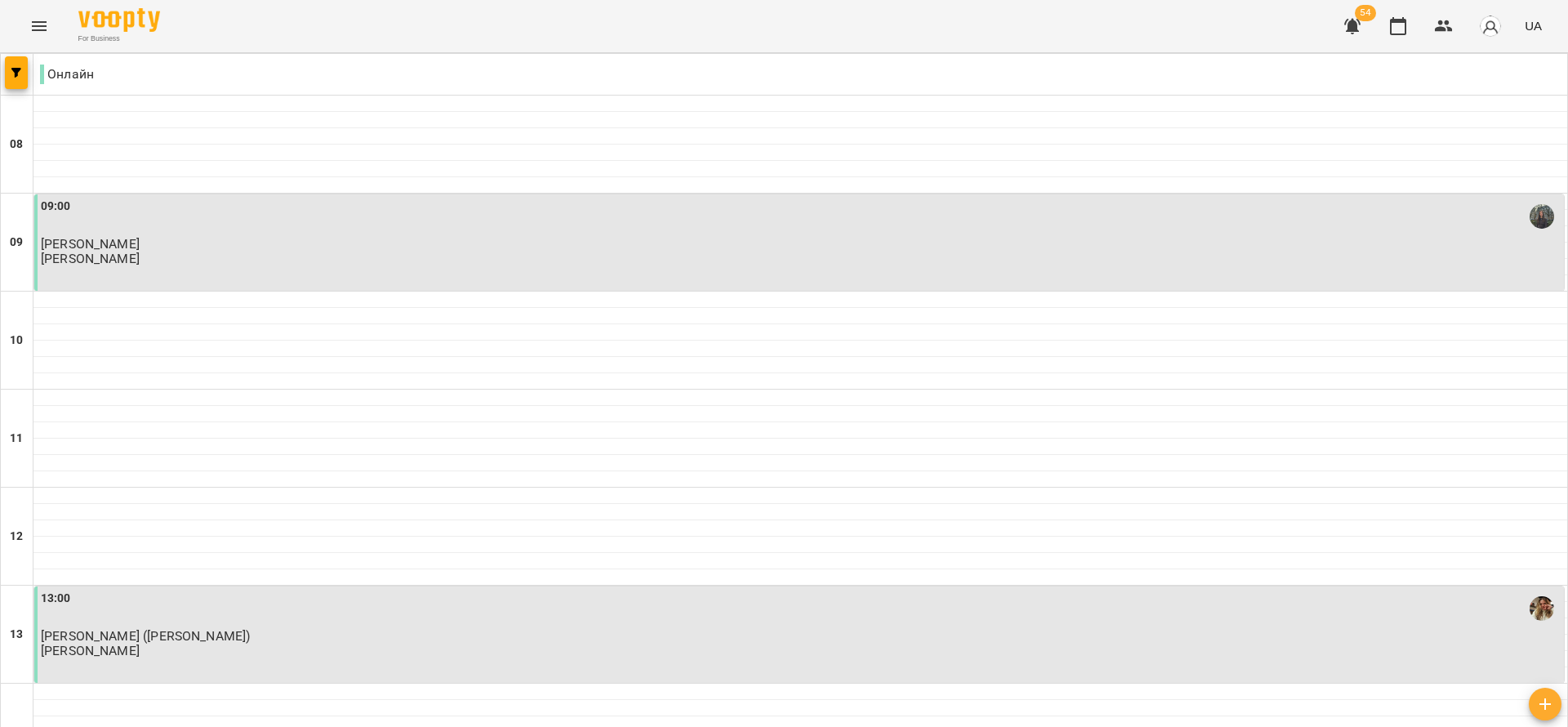
scroll to position [858, 0]
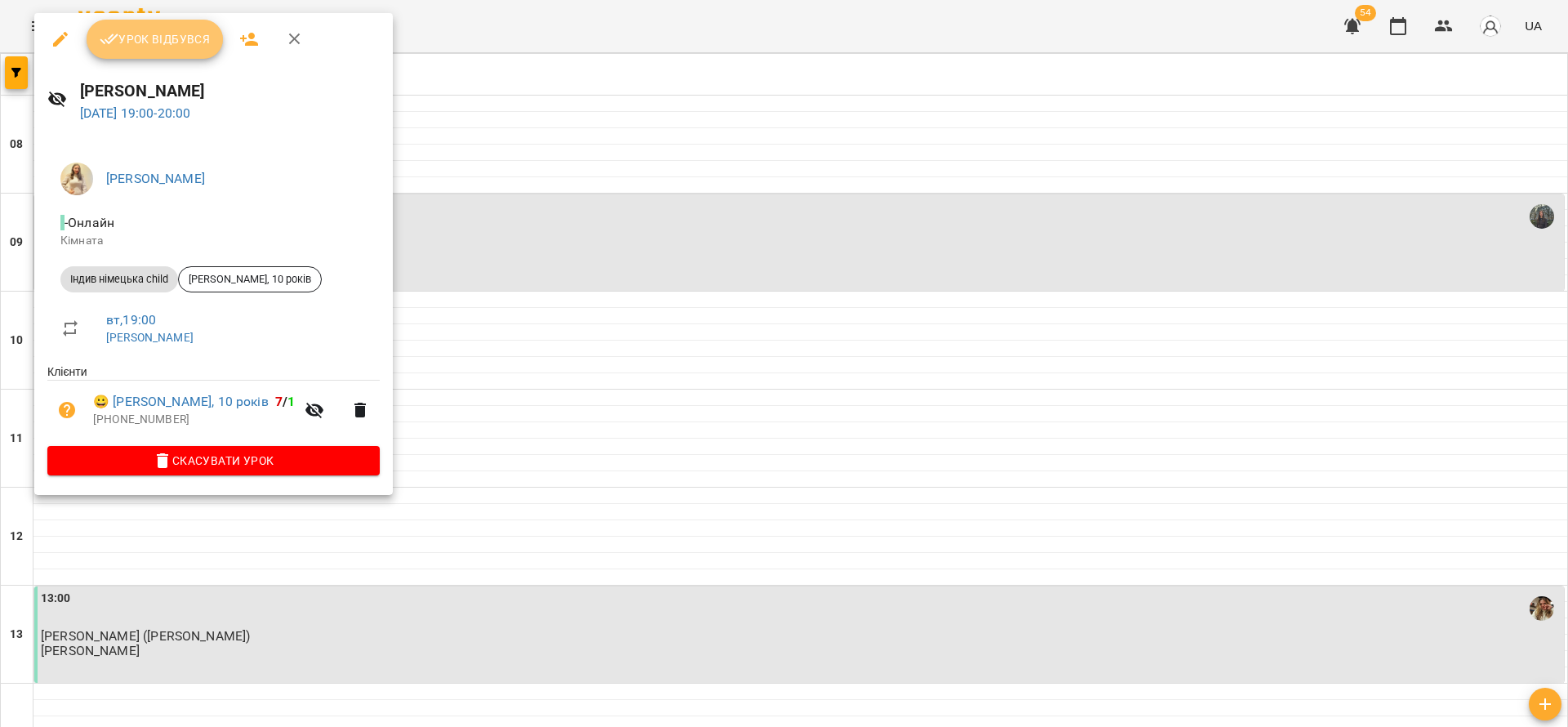
click at [148, 34] on span "Урок відбувся" at bounding box center [155, 39] width 111 height 20
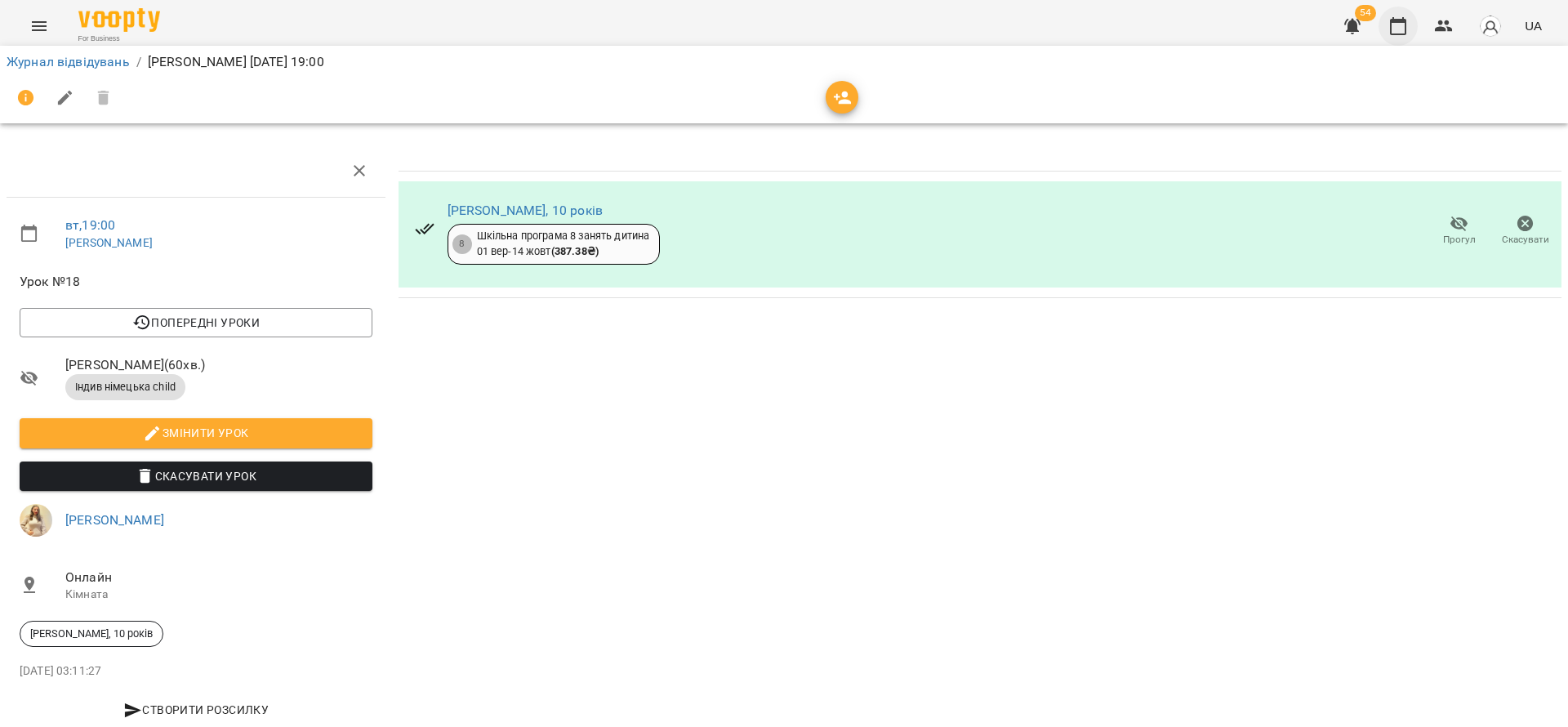
click at [1399, 28] on icon "button" at bounding box center [1398, 26] width 20 height 20
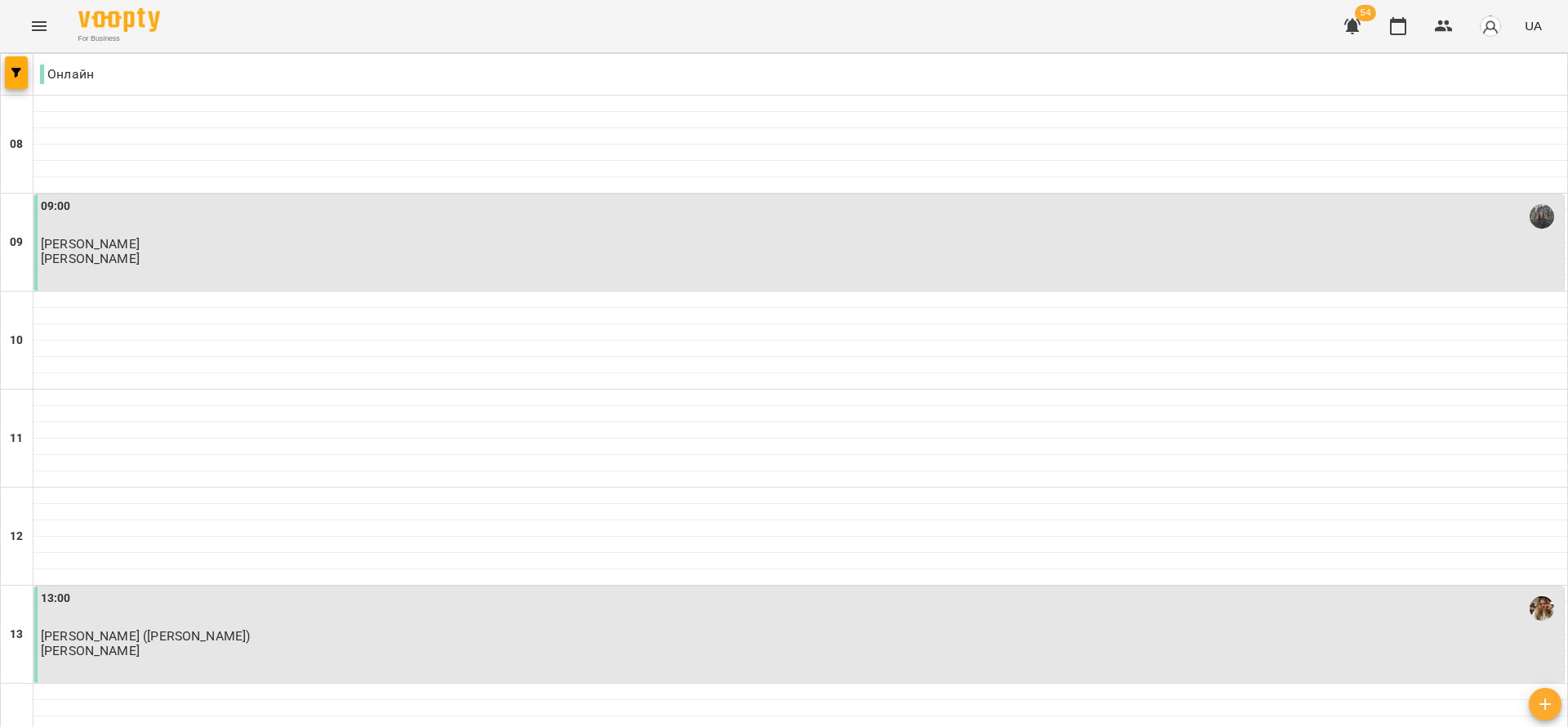
scroll to position [858, 0]
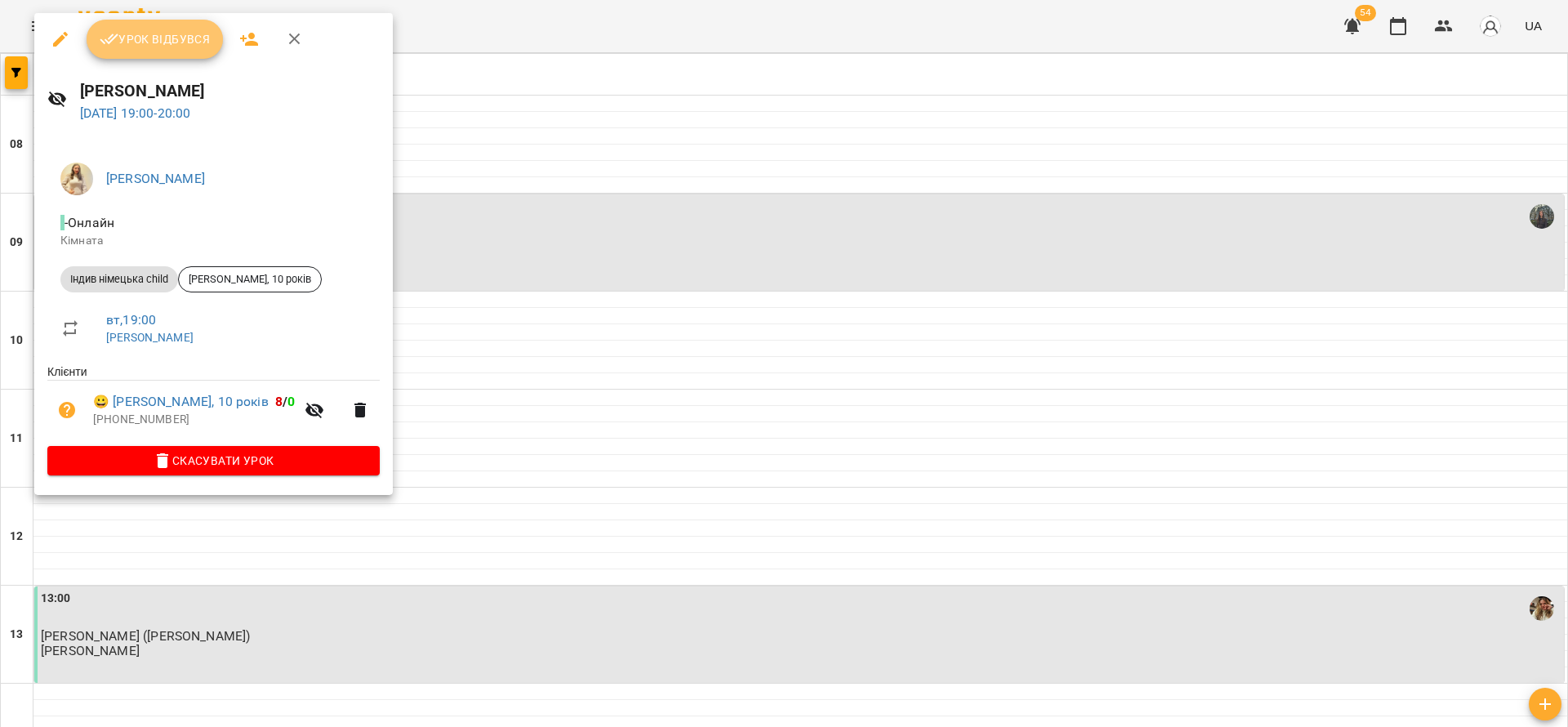
click at [167, 56] on button "Урок відбувся" at bounding box center [154, 39] width 137 height 39
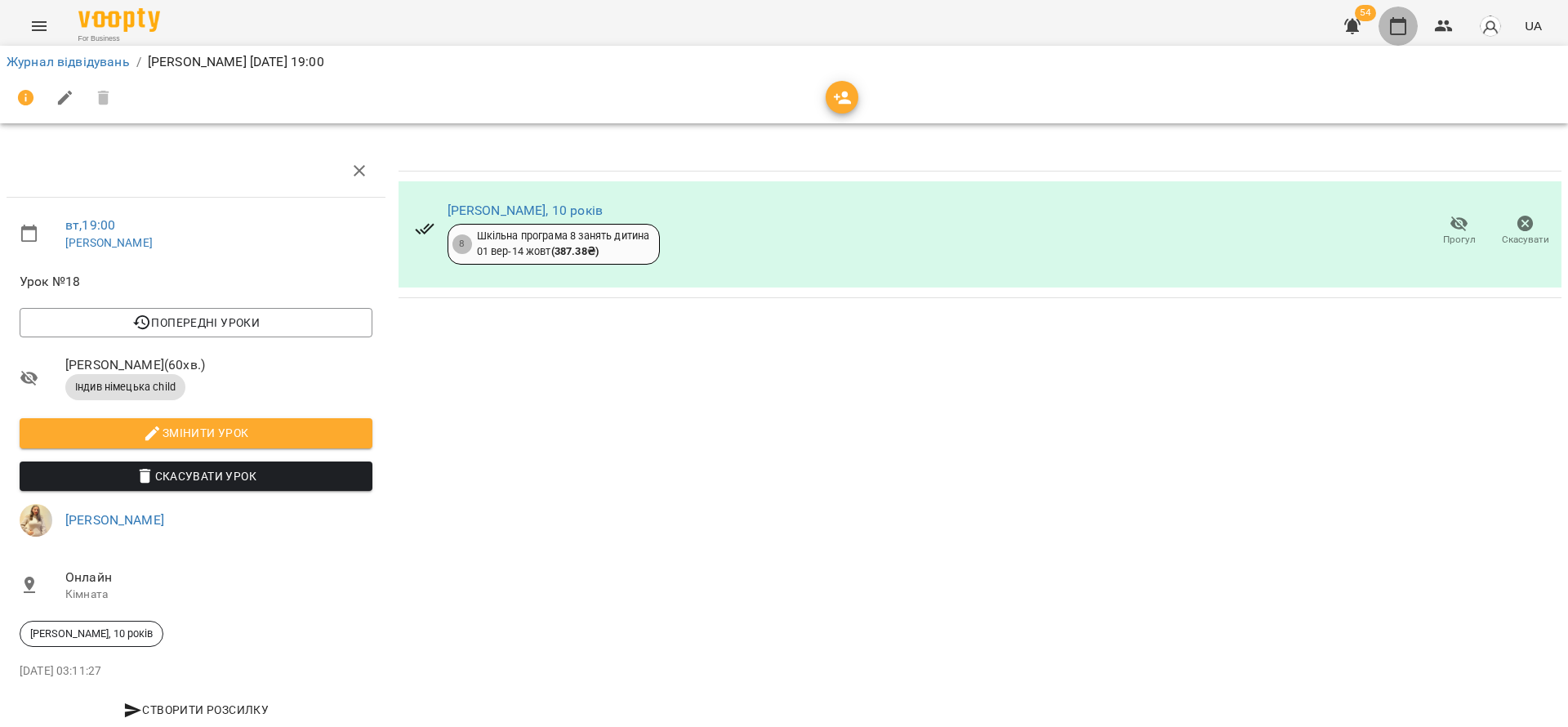
click at [1395, 28] on icon "button" at bounding box center [1398, 26] width 20 height 20
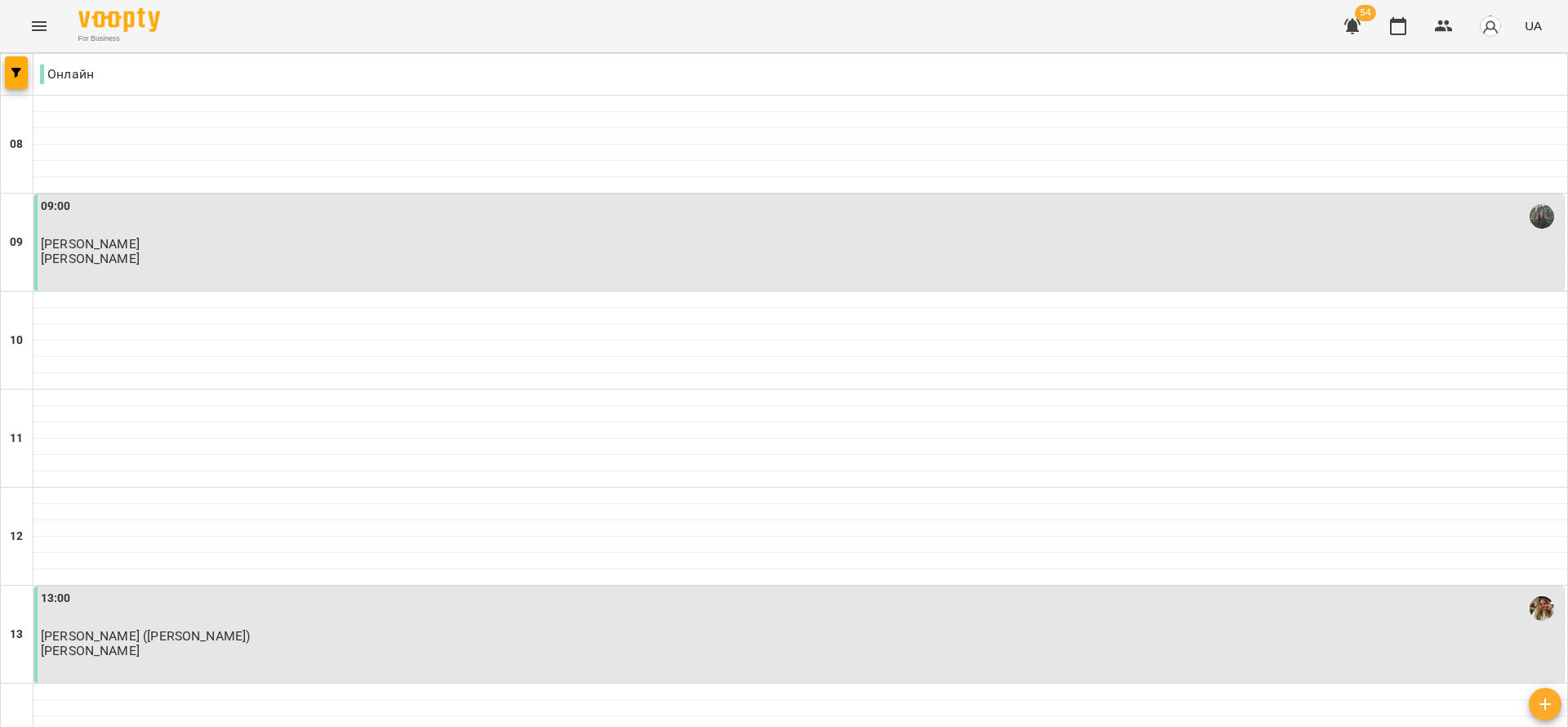
scroll to position [980, 0]
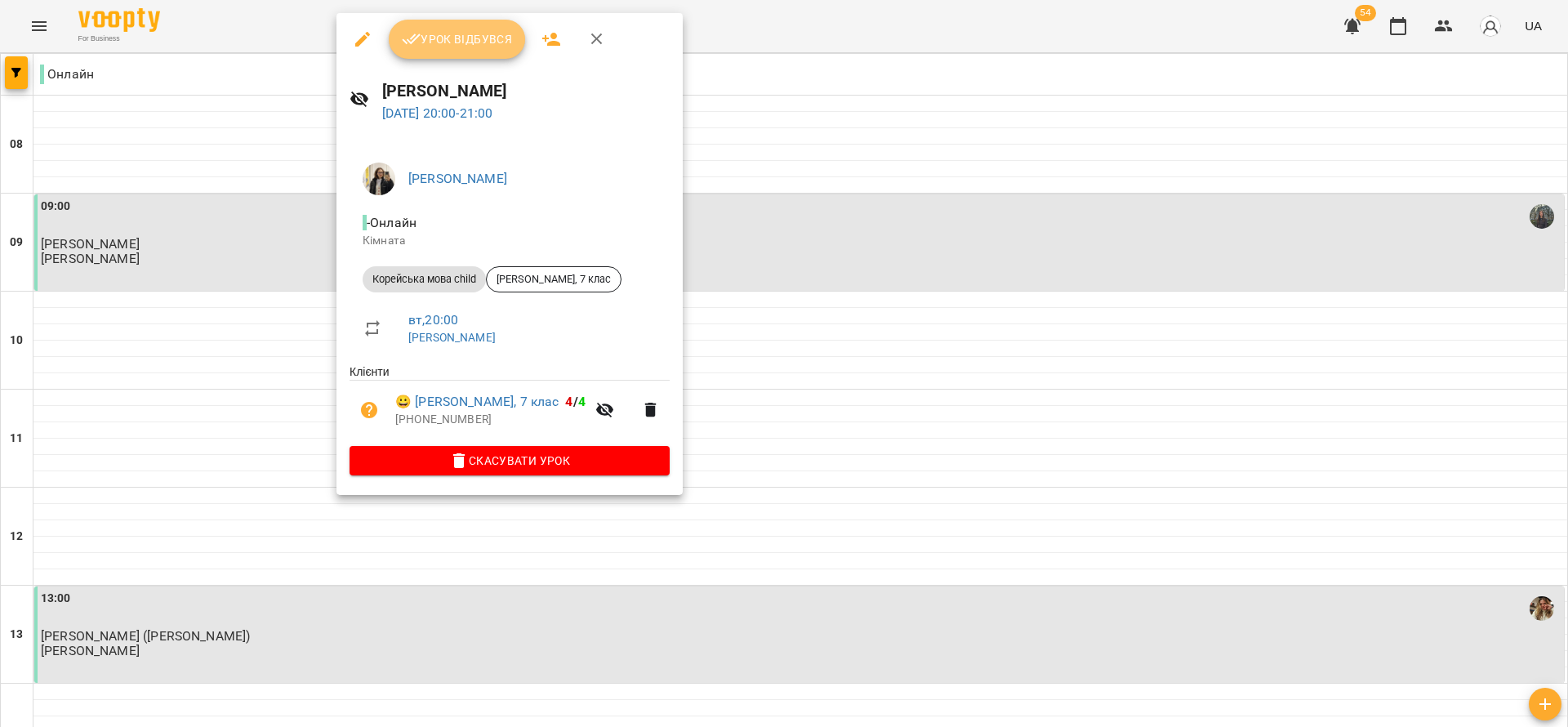
click at [462, 44] on span "Урок відбувся" at bounding box center [458, 39] width 111 height 20
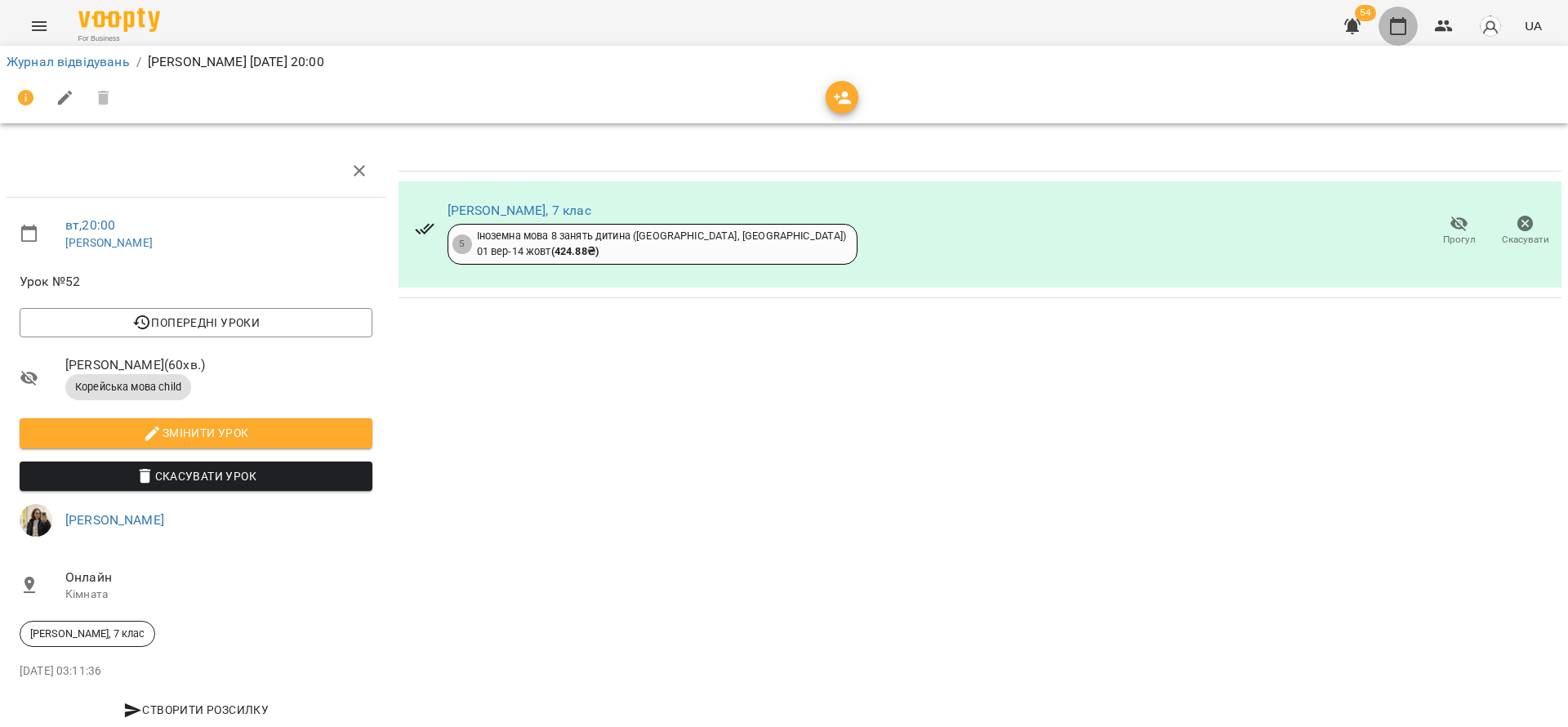
click at [1394, 22] on icon "button" at bounding box center [1398, 26] width 16 height 18
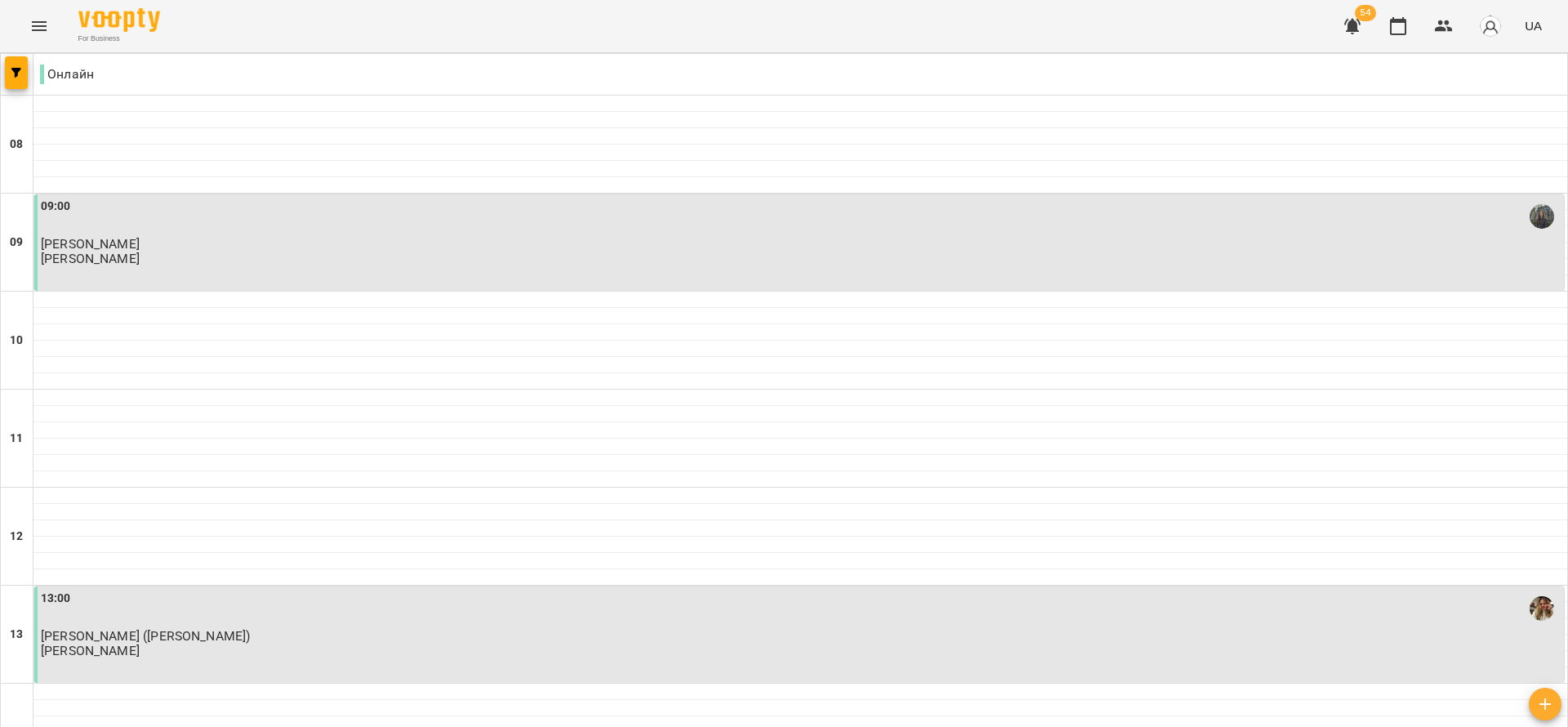
scroll to position [858, 0]
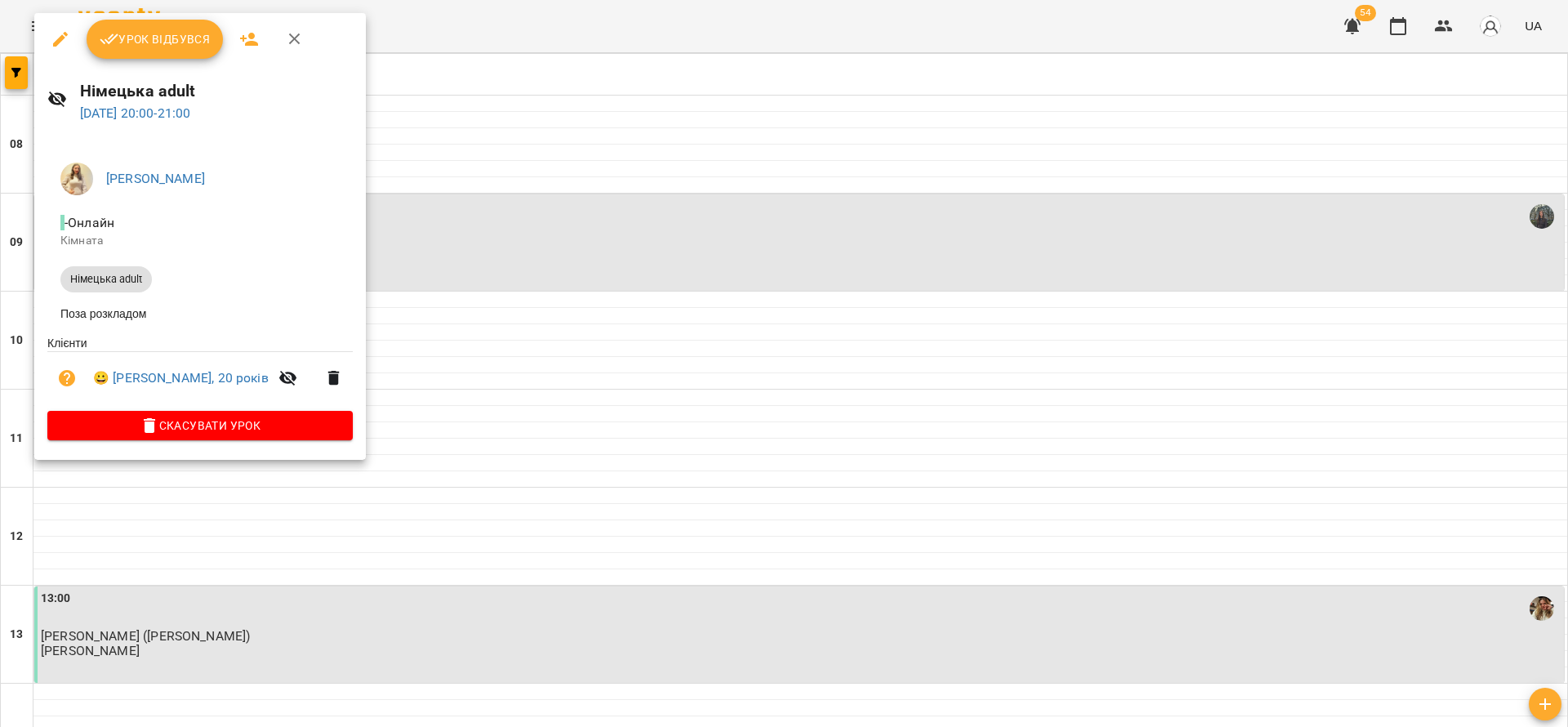
click at [192, 44] on span "Урок відбувся" at bounding box center [155, 39] width 111 height 20
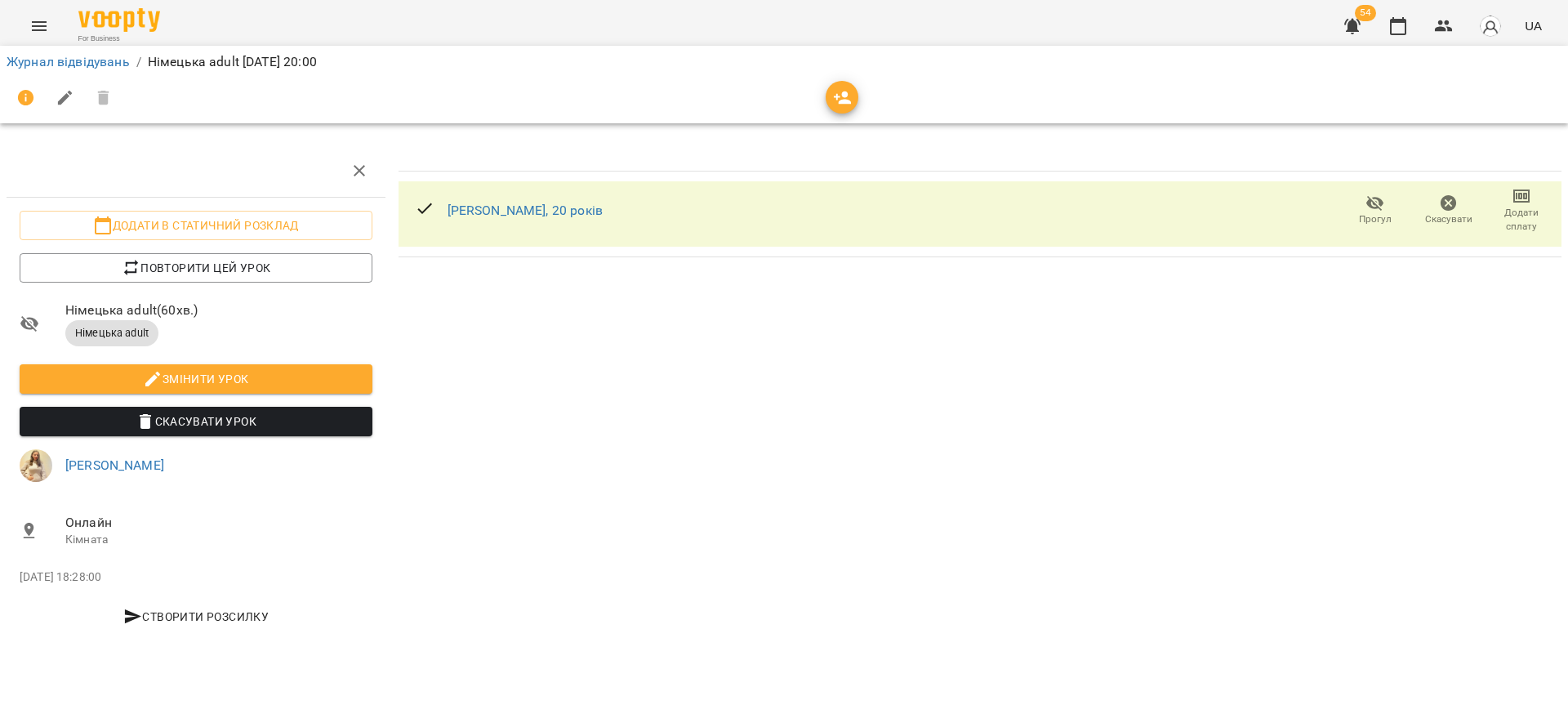
click at [529, 219] on div "Сергій Коркішко, 20 років" at bounding box center [525, 211] width 155 height 20
click at [530, 214] on link "Сергій Коркішко, 20 років" at bounding box center [525, 210] width 155 height 15
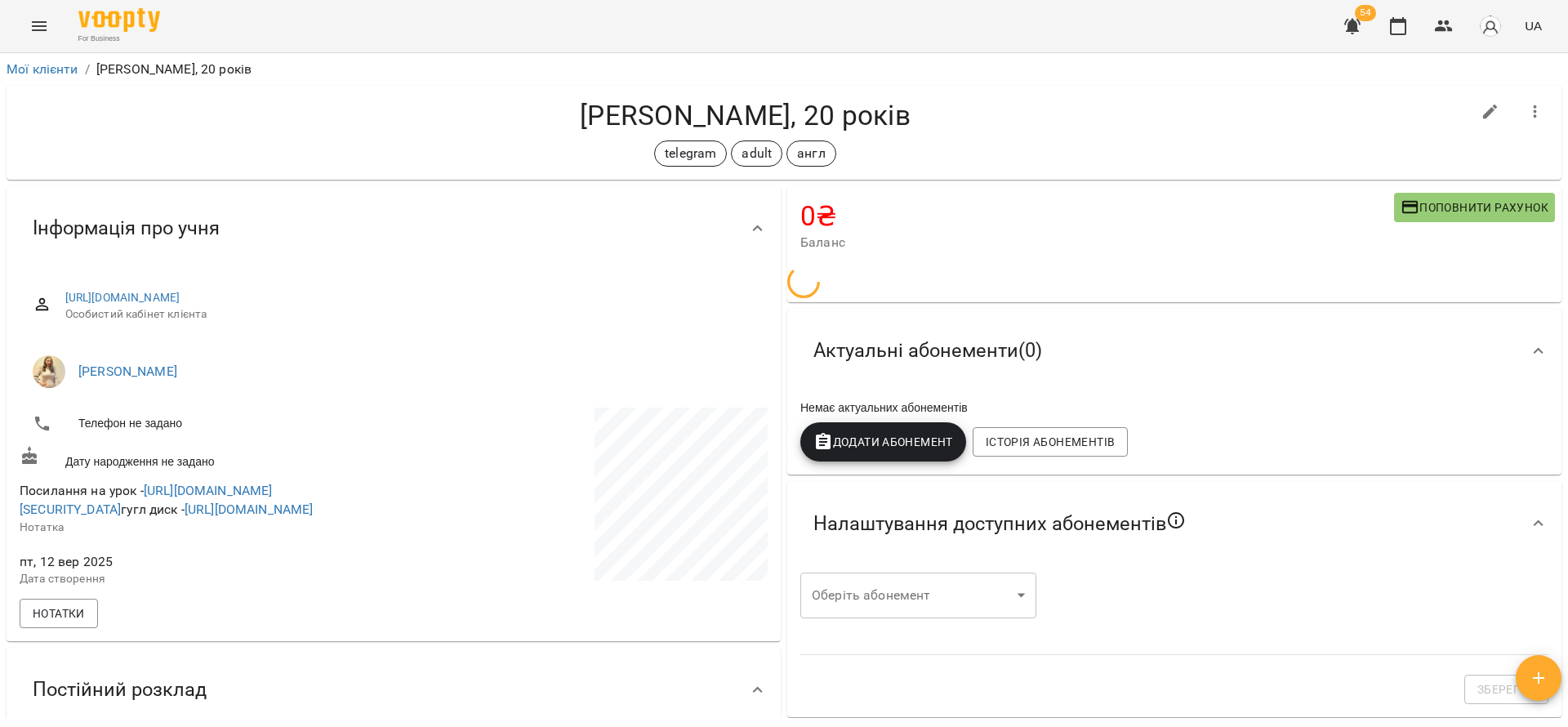
click at [918, 396] on div "Немає актуальних абонементів" at bounding box center [1174, 407] width 754 height 23
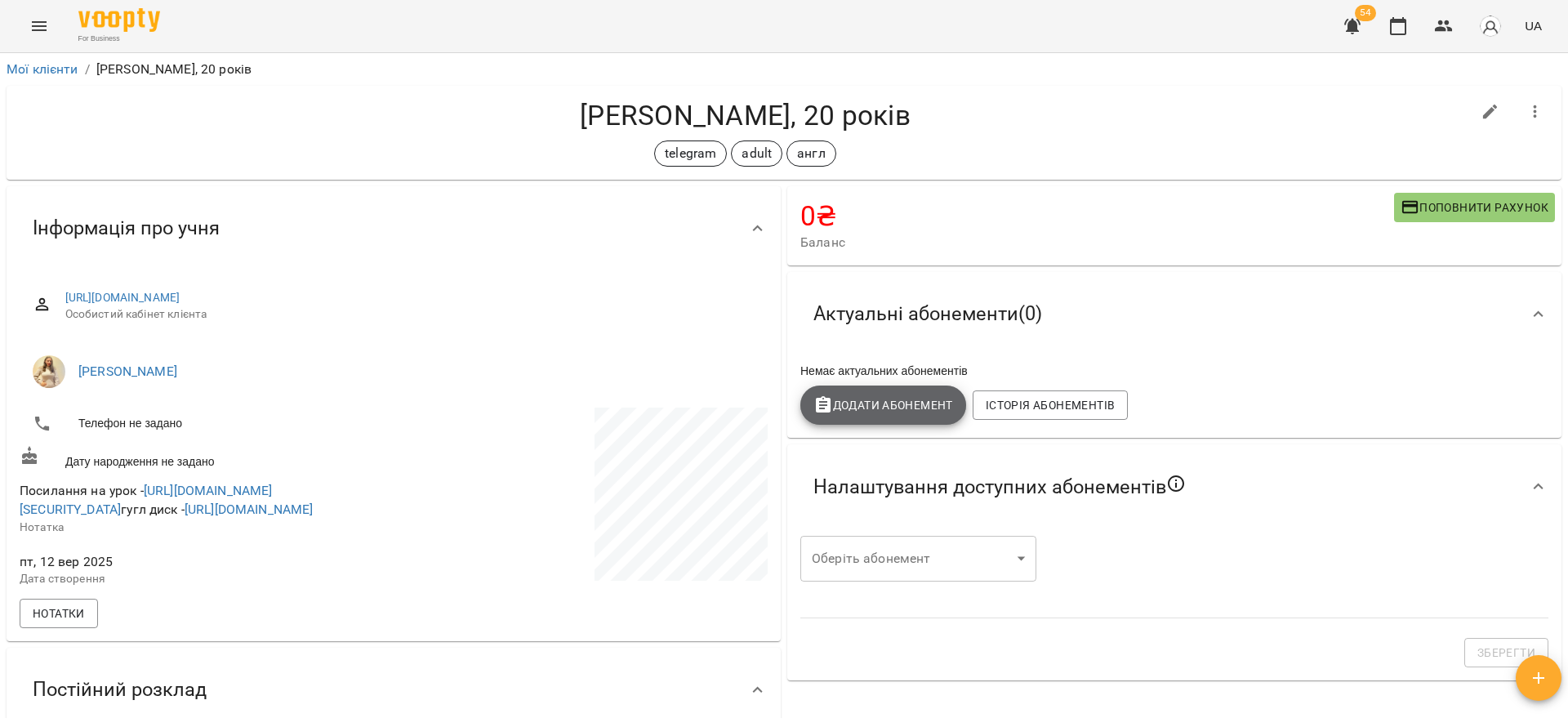
click at [862, 407] on span "Додати Абонемент" at bounding box center [883, 405] width 140 height 20
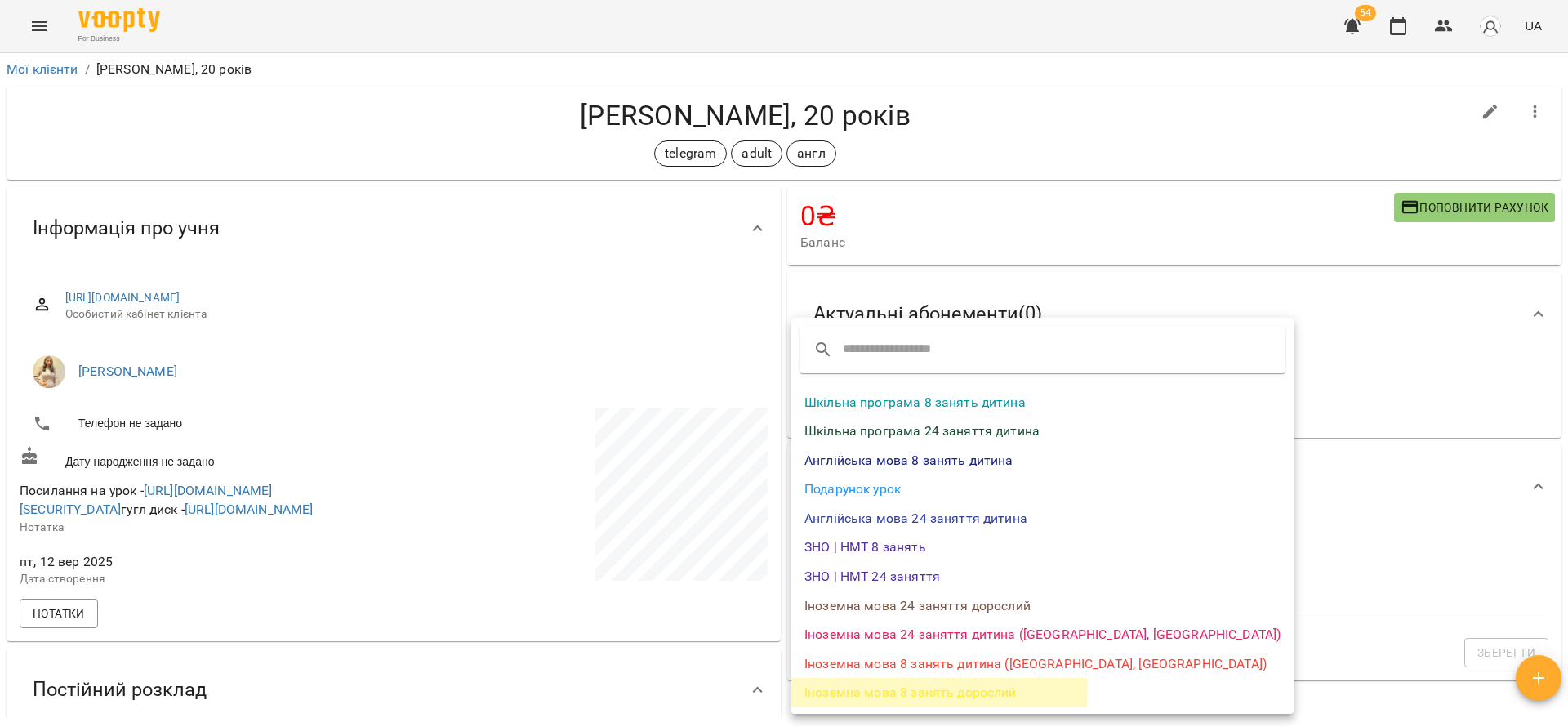
click at [920, 687] on li "Іноземна мова 8 занять дорослий" at bounding box center [1042, 693] width 502 height 29
select select "*******"
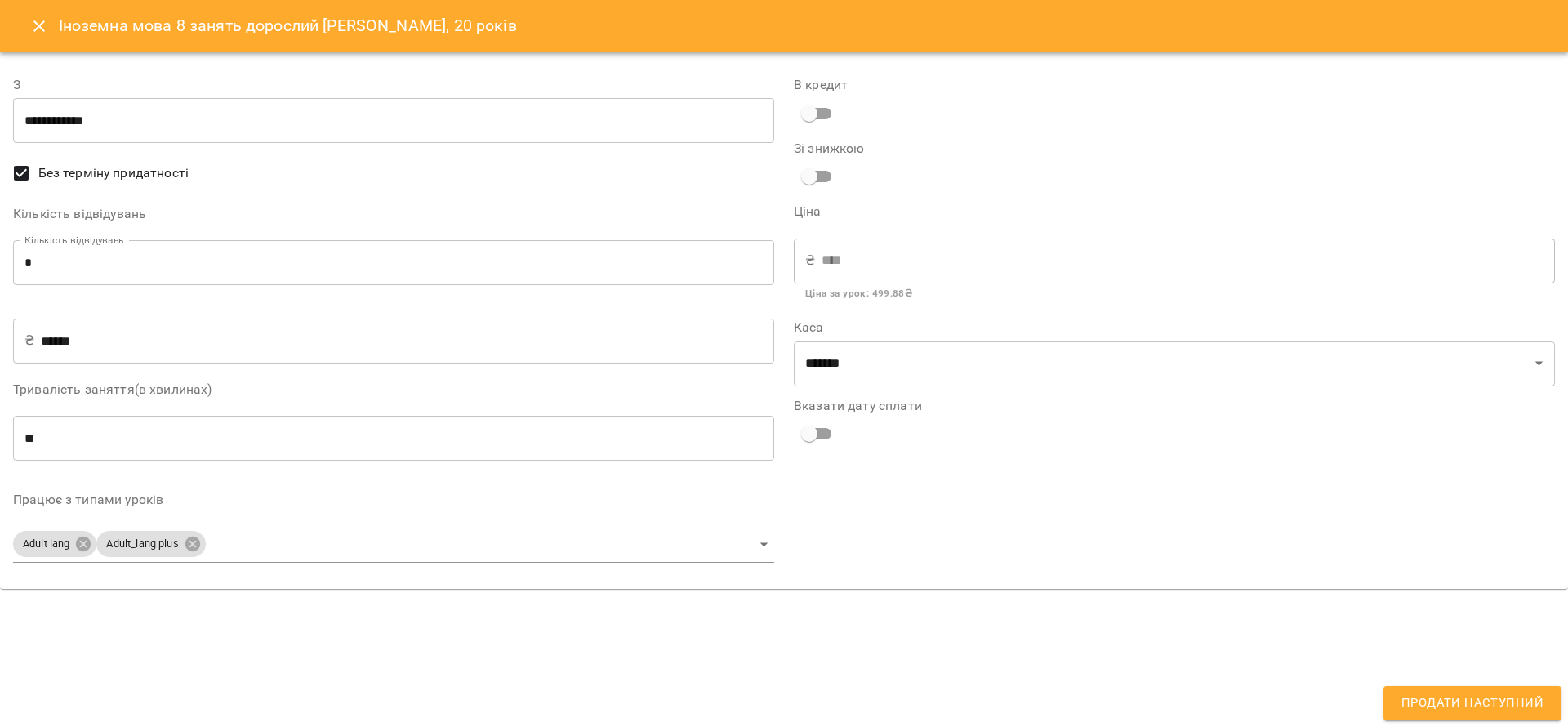
click at [182, 135] on input "**********" at bounding box center [393, 121] width 761 height 45
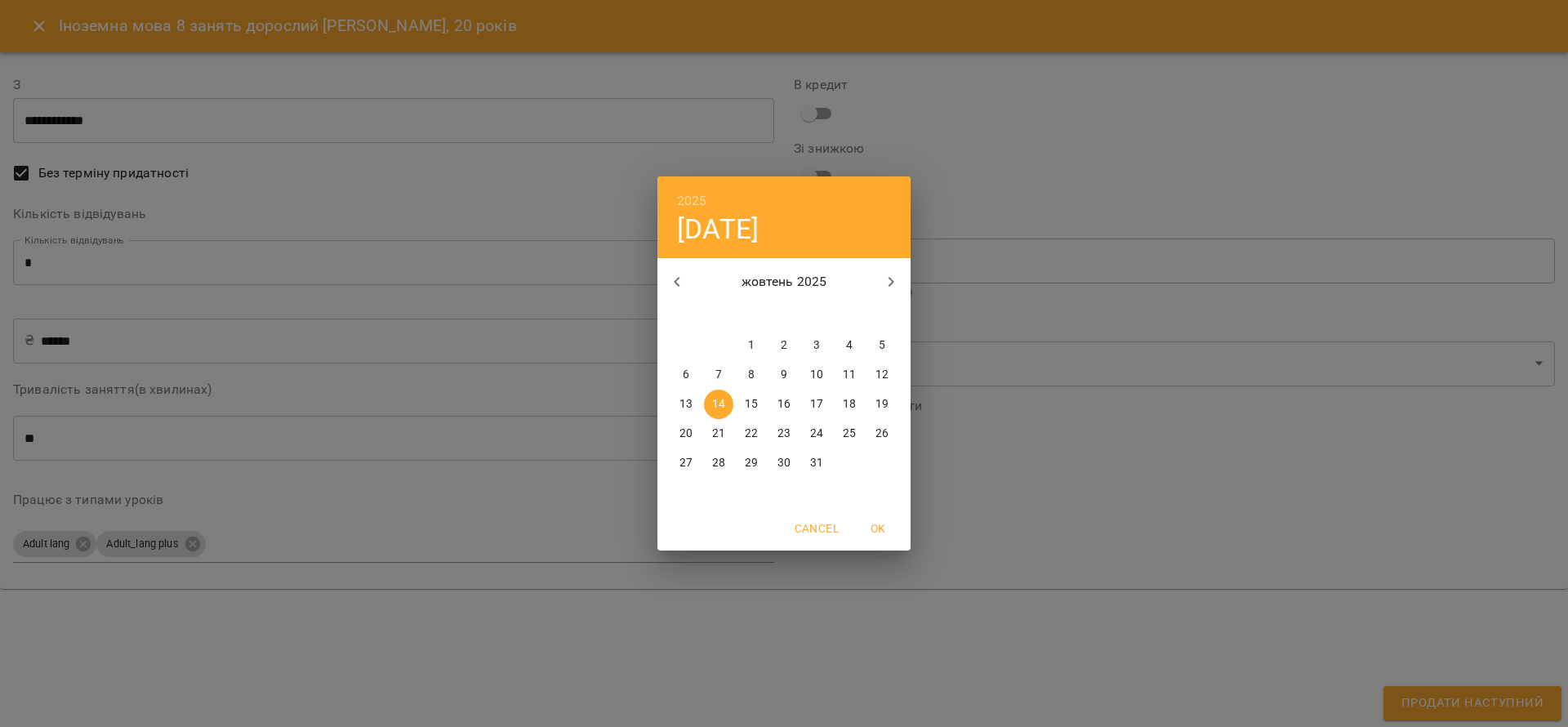
click at [759, 348] on span "1" at bounding box center [751, 346] width 29 height 16
type input "**********"
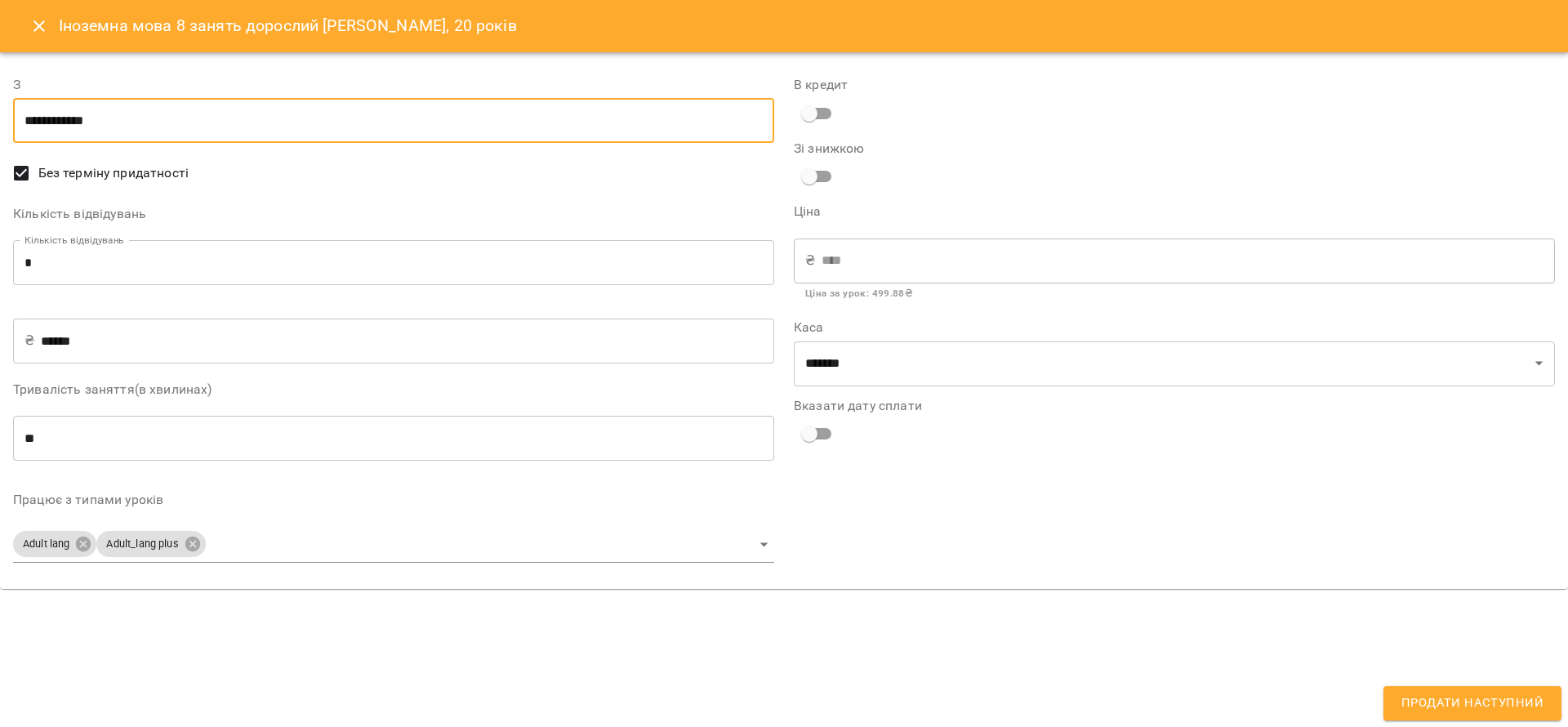
click at [356, 544] on body "For Business 54 UA Мої клієнти / Сергій Коркішко, 20 років Сергій Коркішко, 20 …" at bounding box center [784, 389] width 1568 height 780
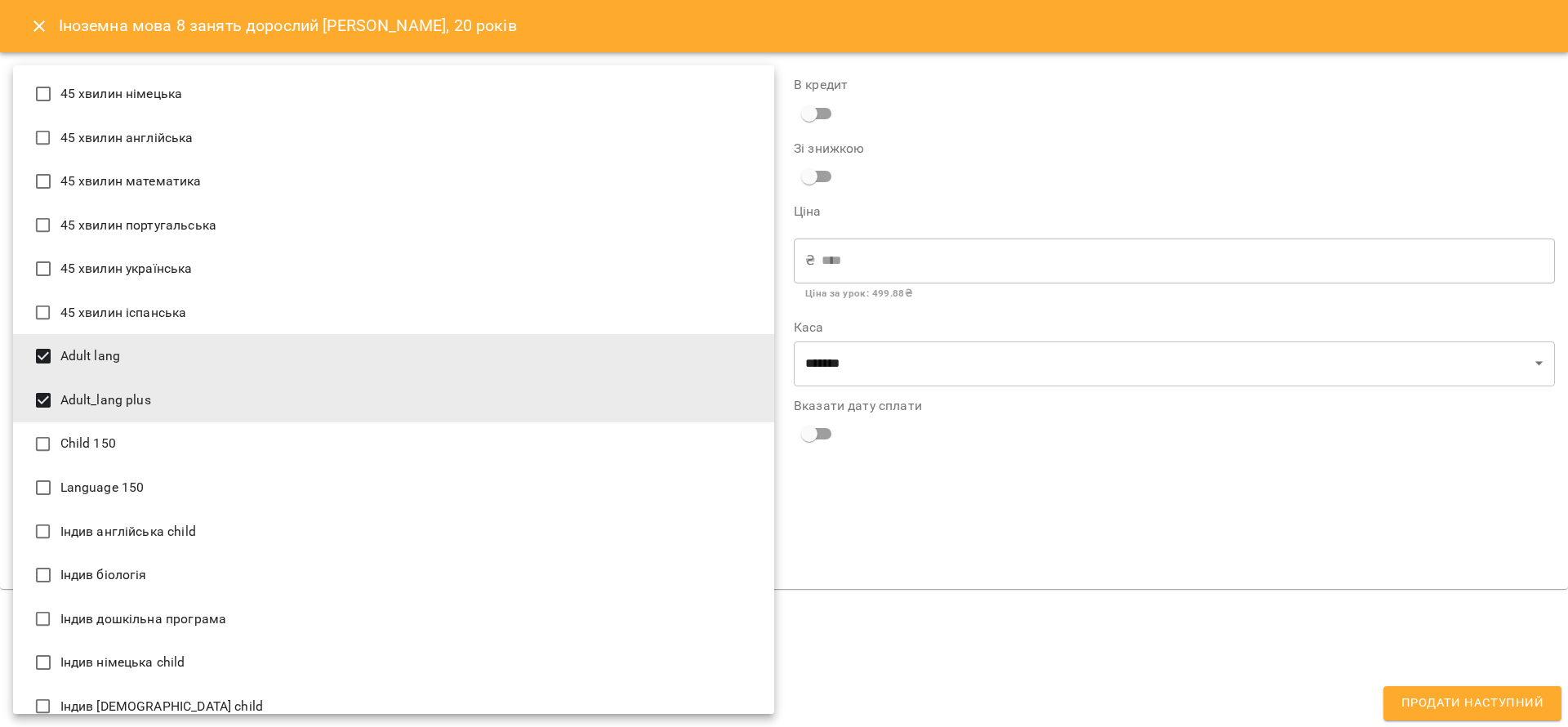
scroll to position [1760, 0]
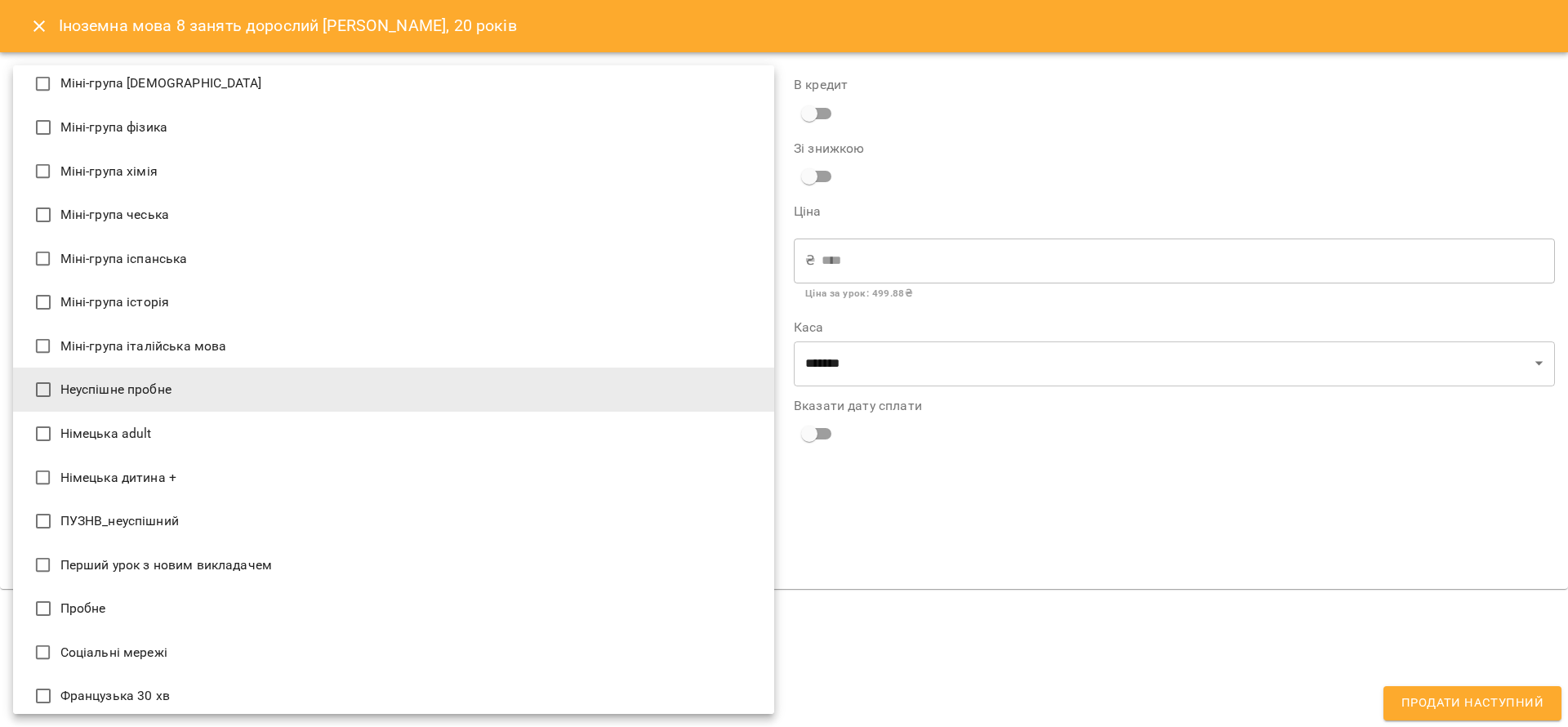
click at [166, 427] on li "Німецька adult" at bounding box center [393, 433] width 761 height 44
type input "**********"
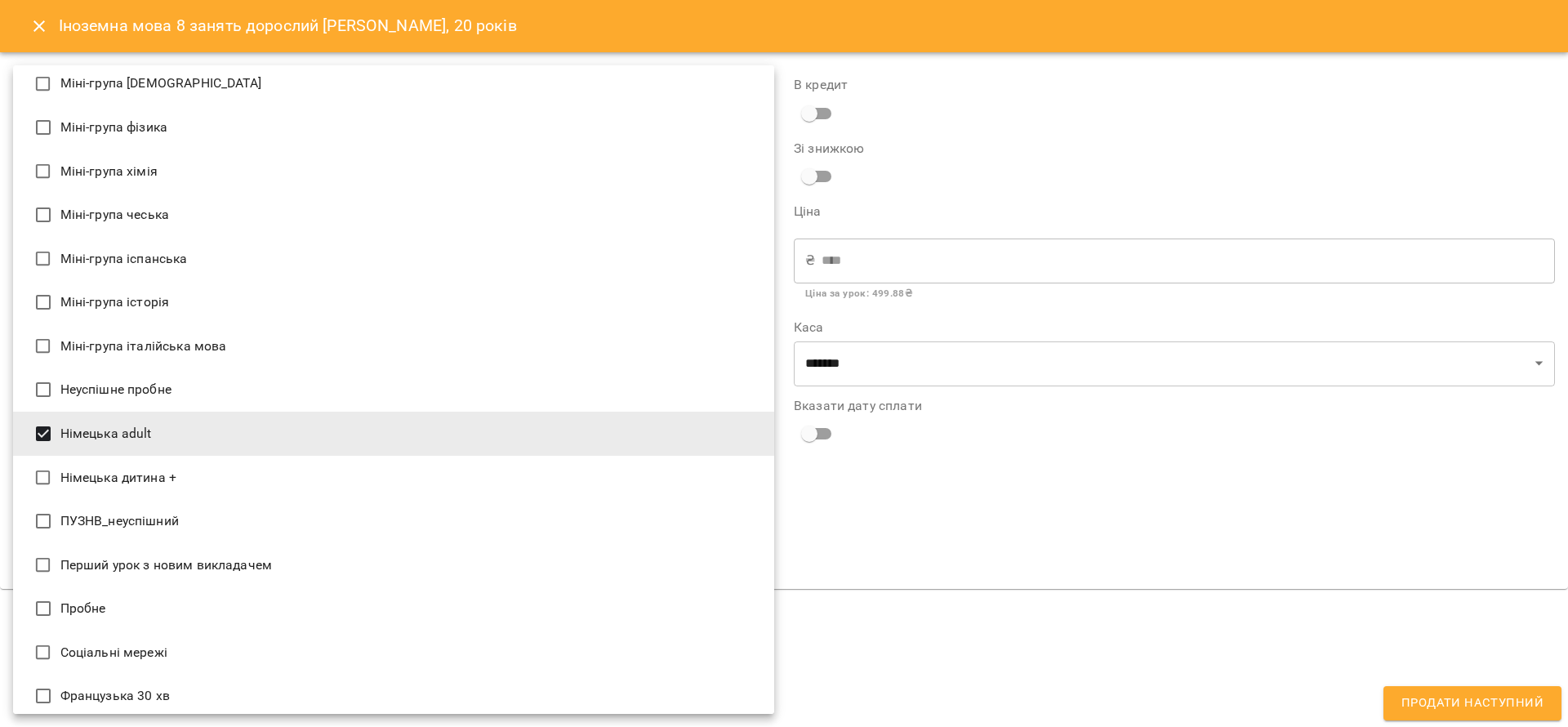
click at [1220, 532] on div at bounding box center [784, 363] width 1568 height 727
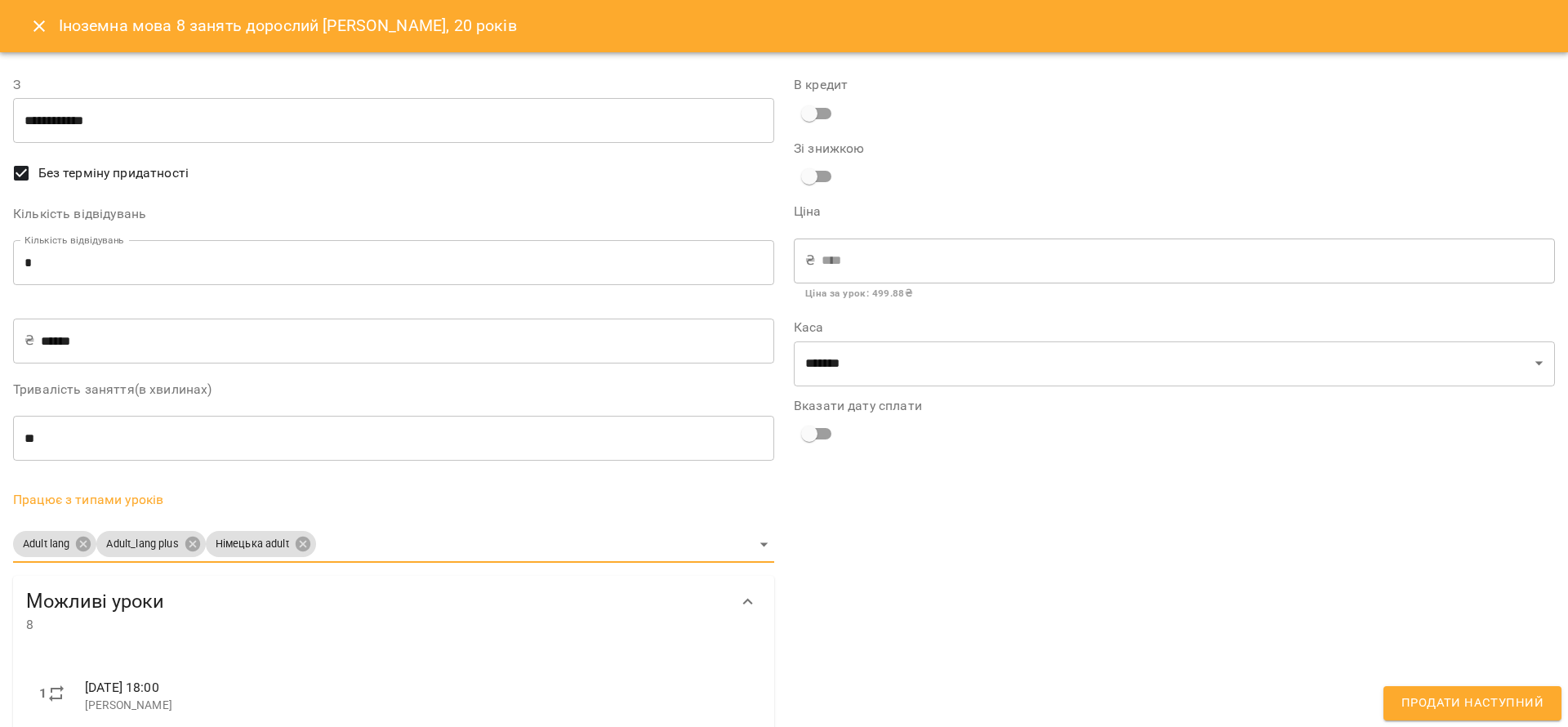
click at [1452, 701] on span "Продати наступний" at bounding box center [1473, 702] width 143 height 21
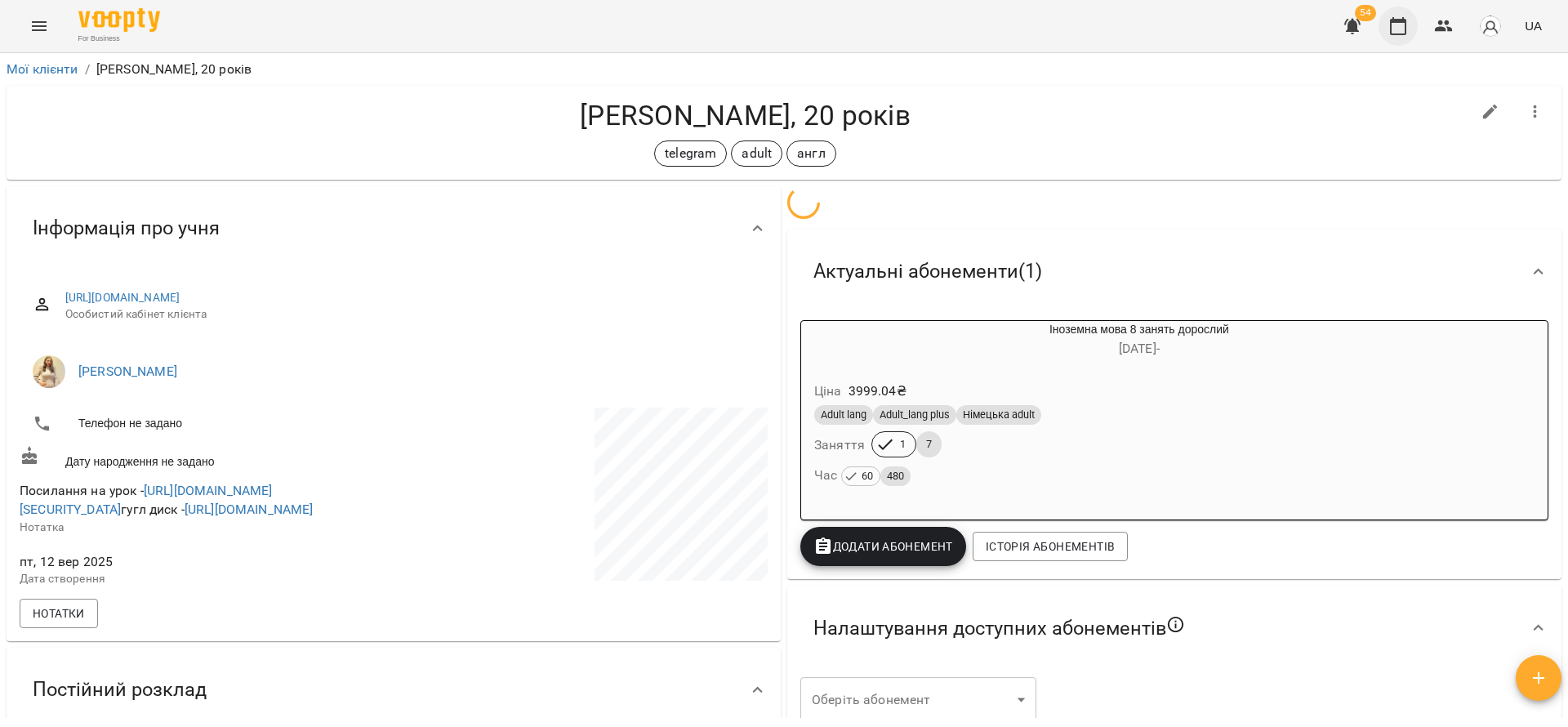
click at [1402, 18] on icon "button" at bounding box center [1398, 26] width 20 height 20
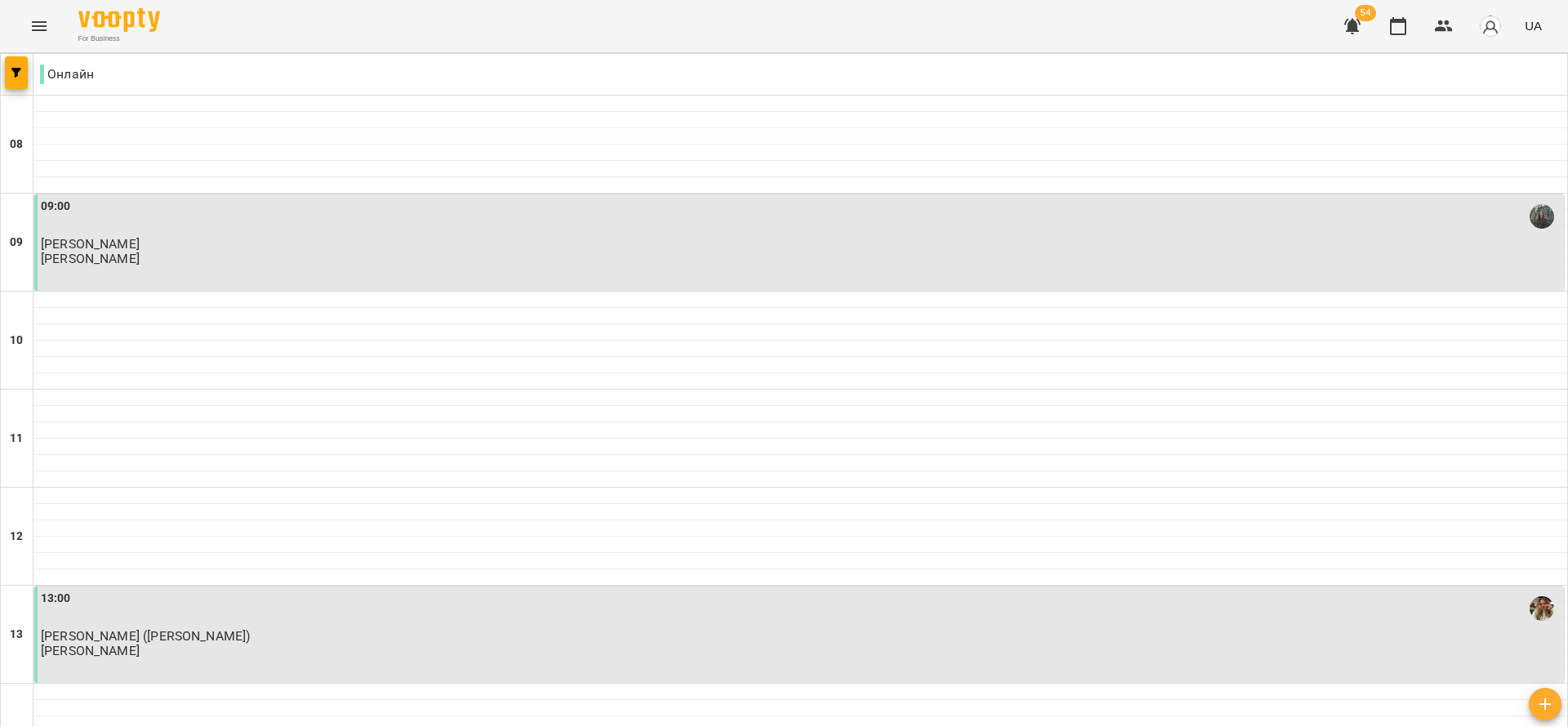
scroll to position [858, 0]
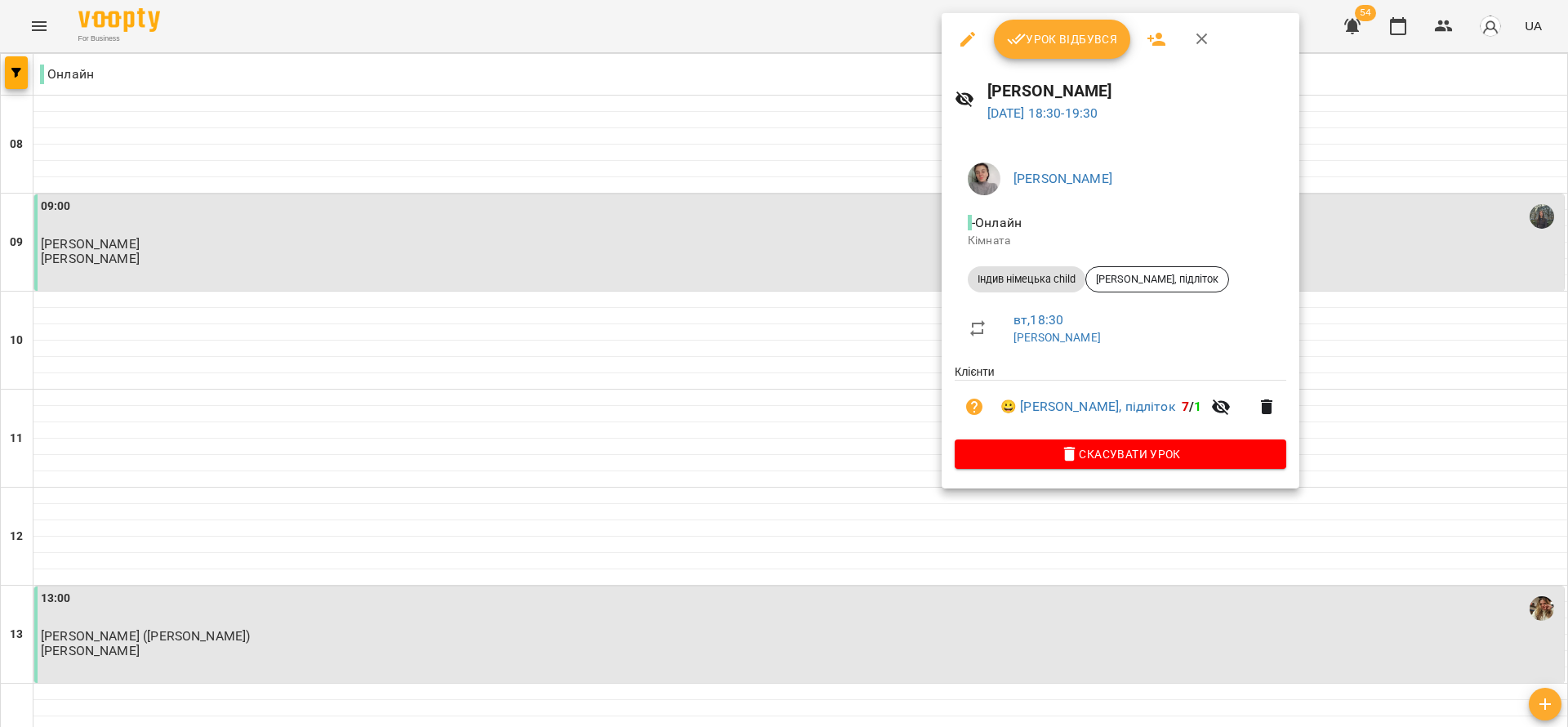
click at [1079, 13] on div "Урок відбувся" at bounding box center [1120, 39] width 358 height 53
click at [1079, 35] on span "Урок відбувся" at bounding box center [1062, 39] width 111 height 20
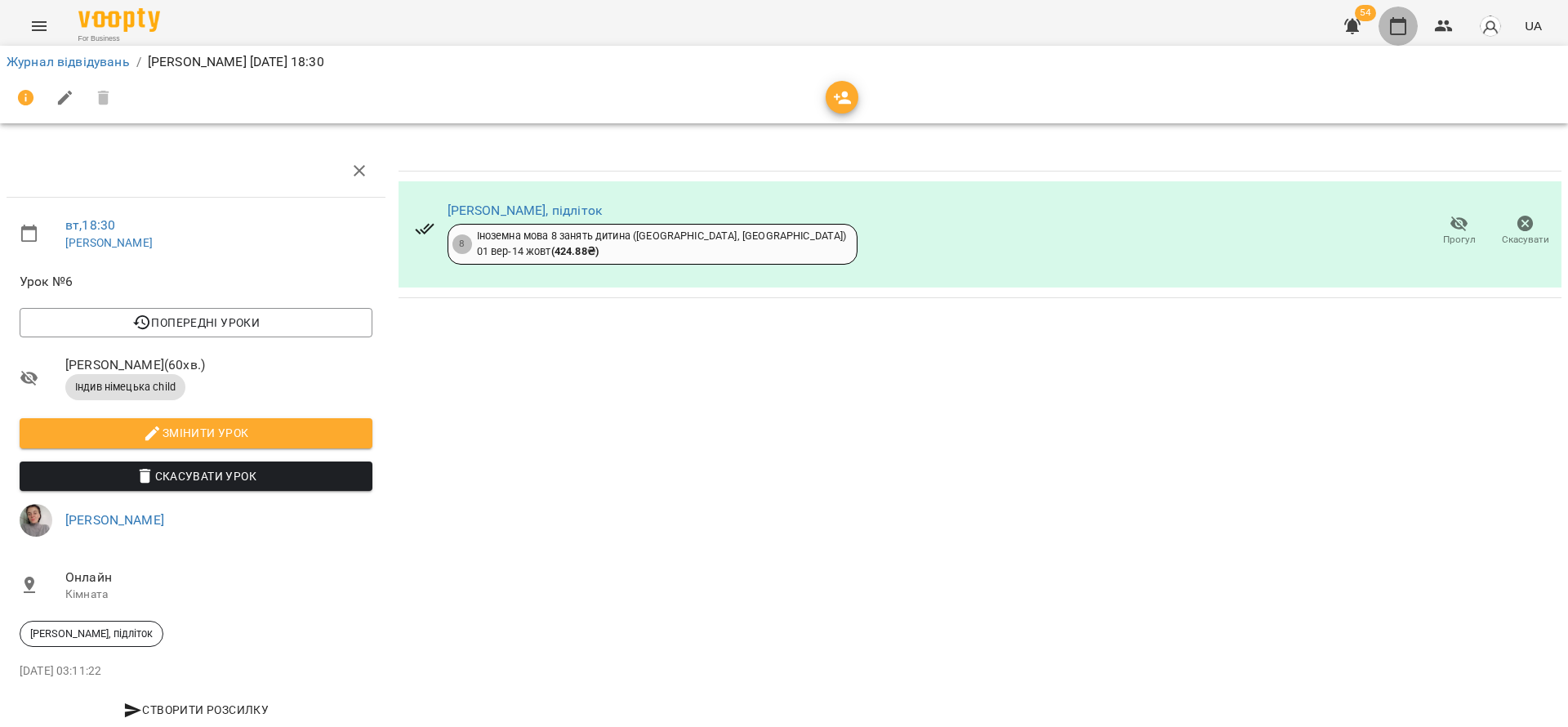
click at [1393, 20] on icon "button" at bounding box center [1398, 26] width 16 height 18
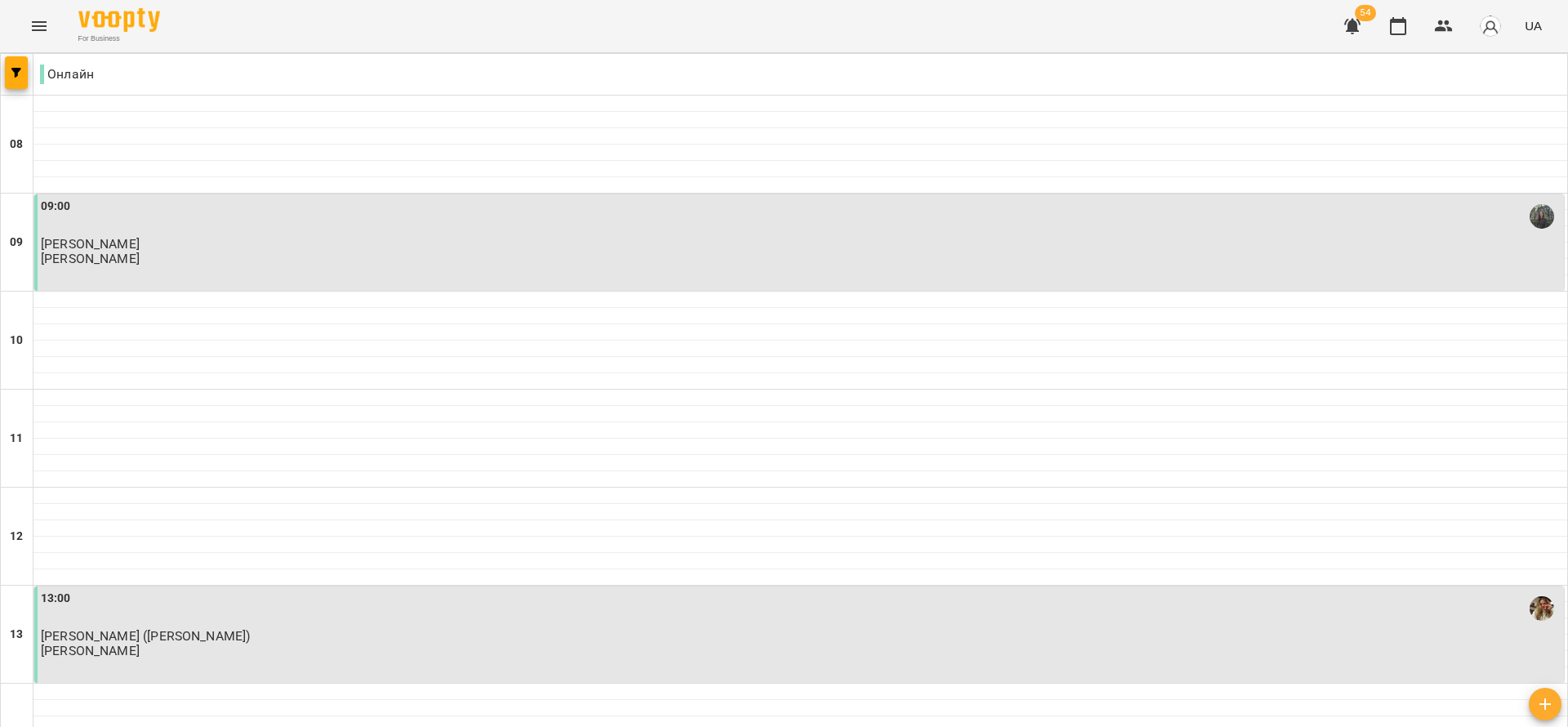
scroll to position [735, 0]
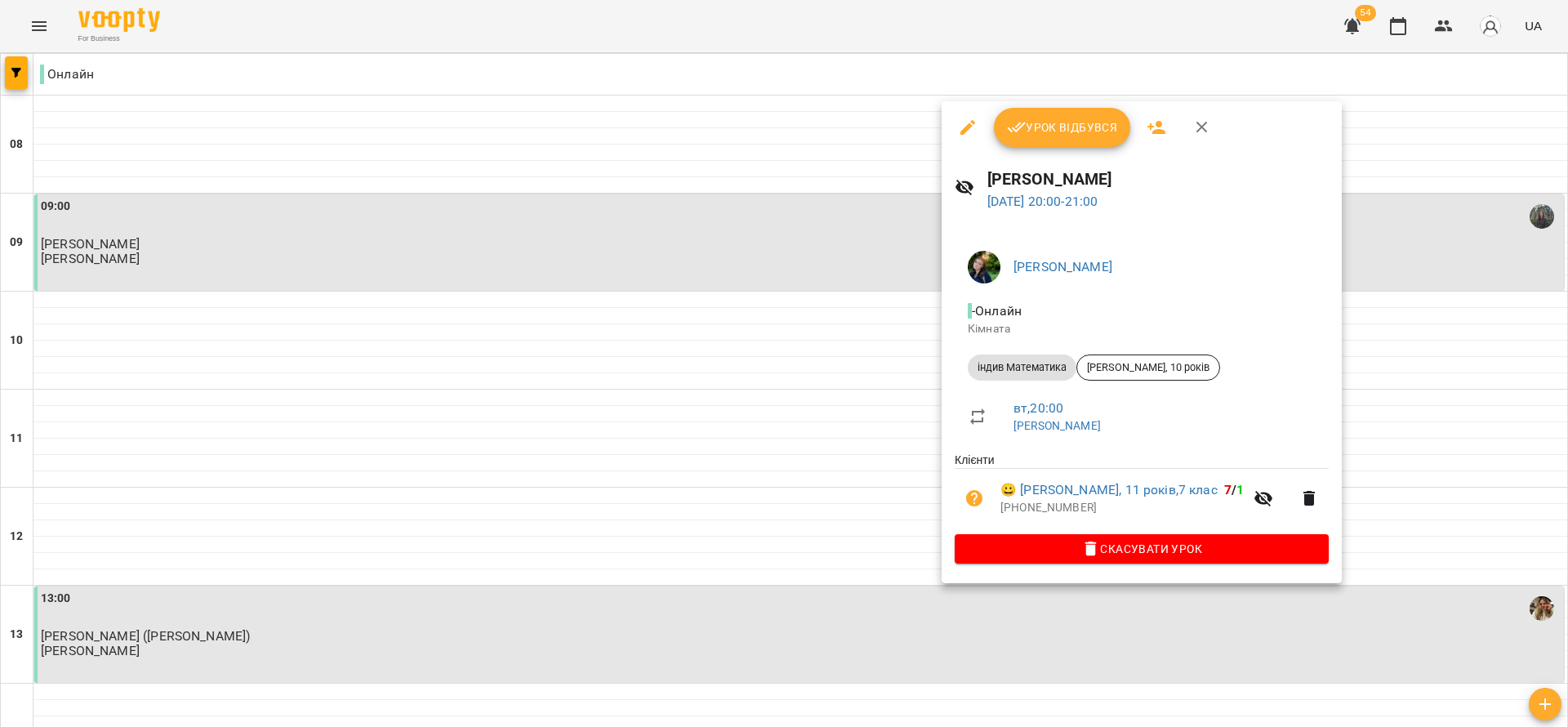
click at [1060, 122] on span "Урок відбувся" at bounding box center [1062, 128] width 111 height 20
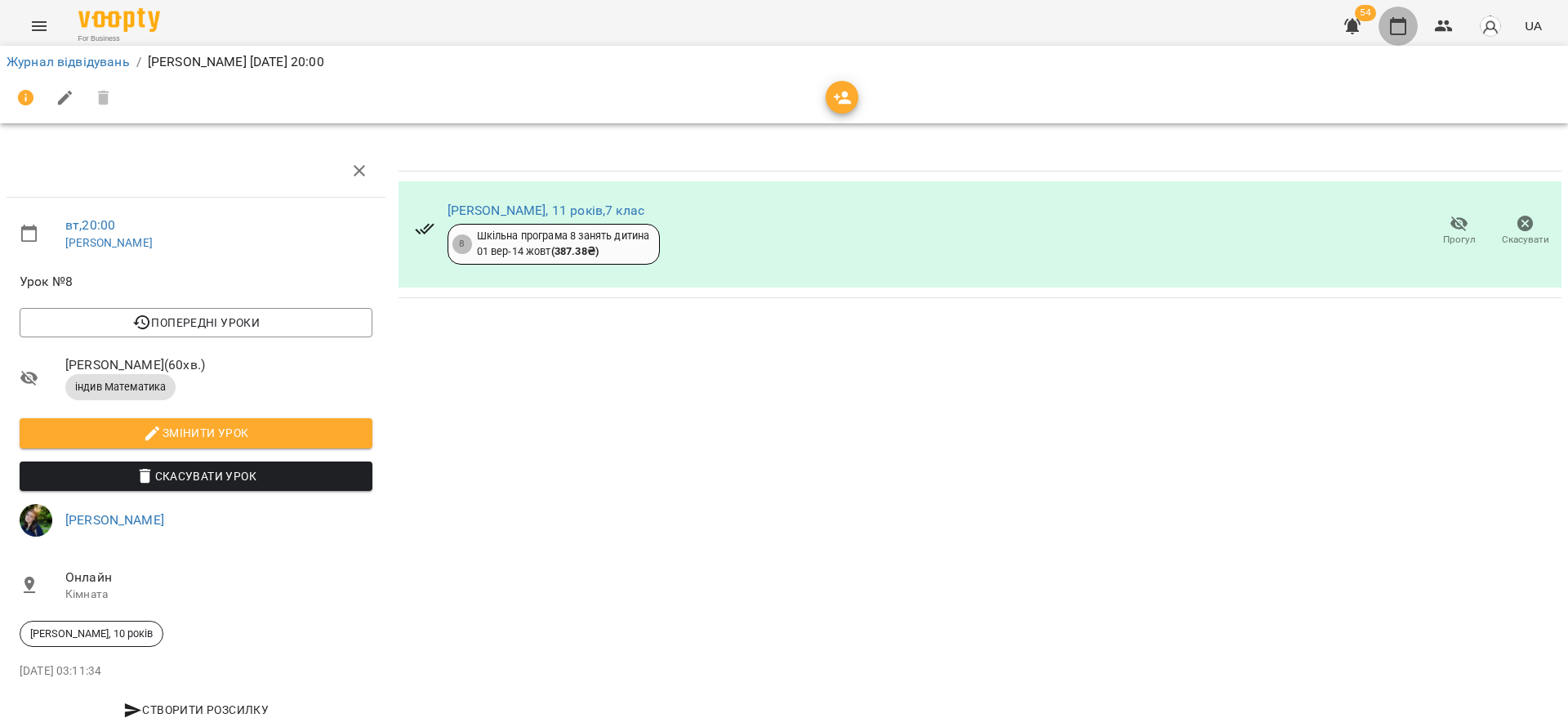
click at [1408, 34] on icon "button" at bounding box center [1398, 26] width 20 height 20
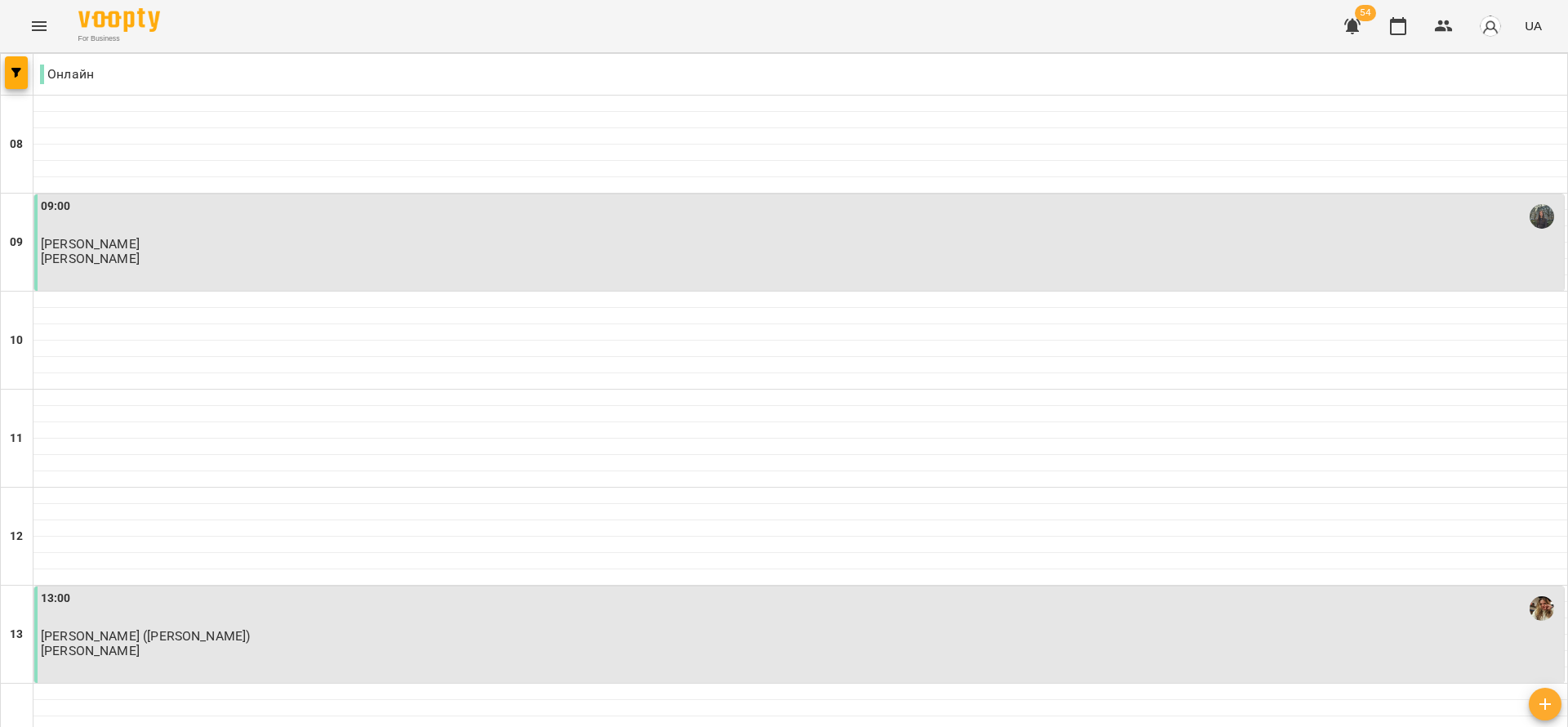
scroll to position [1046, 0]
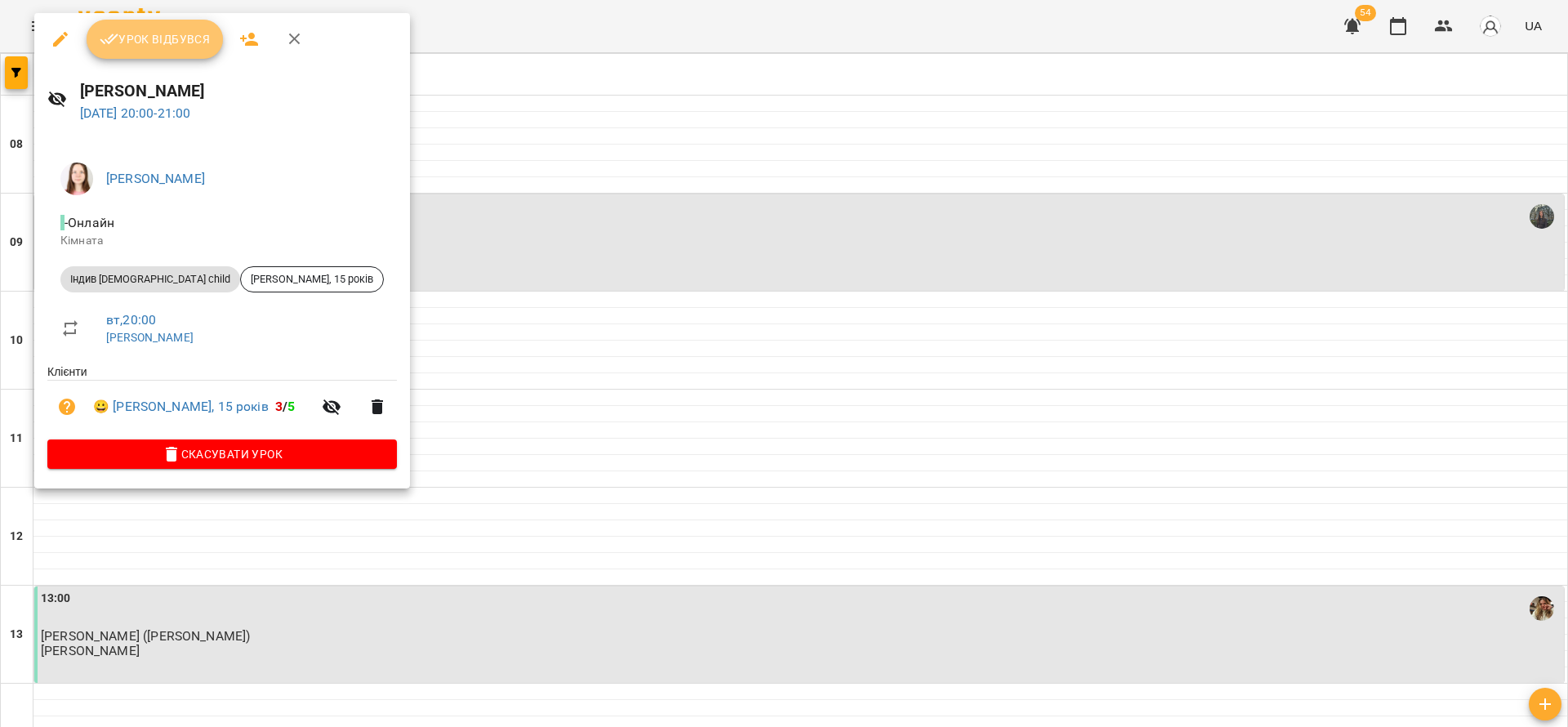
click at [162, 42] on span "Урок відбувся" at bounding box center [155, 39] width 111 height 20
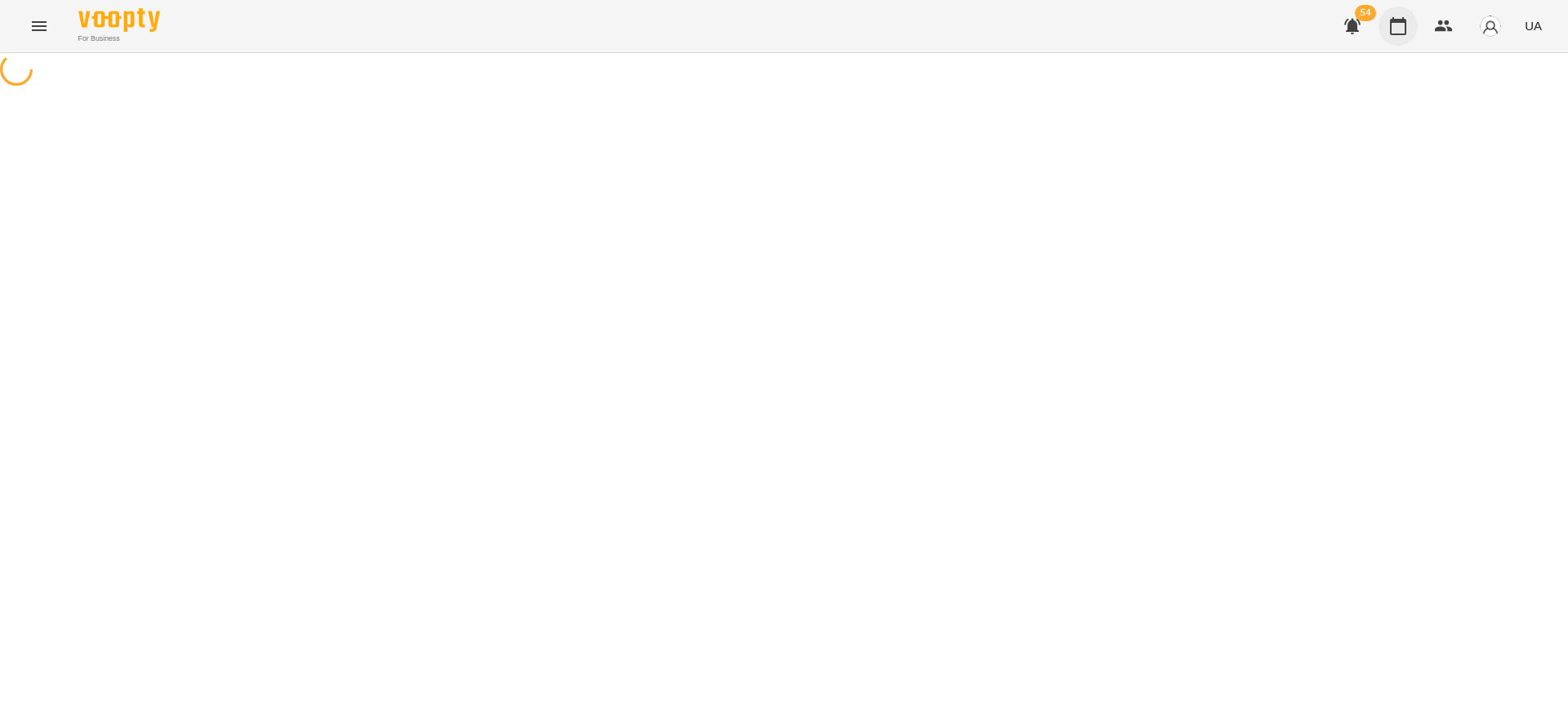
click at [1407, 19] on icon "button" at bounding box center [1398, 26] width 20 height 20
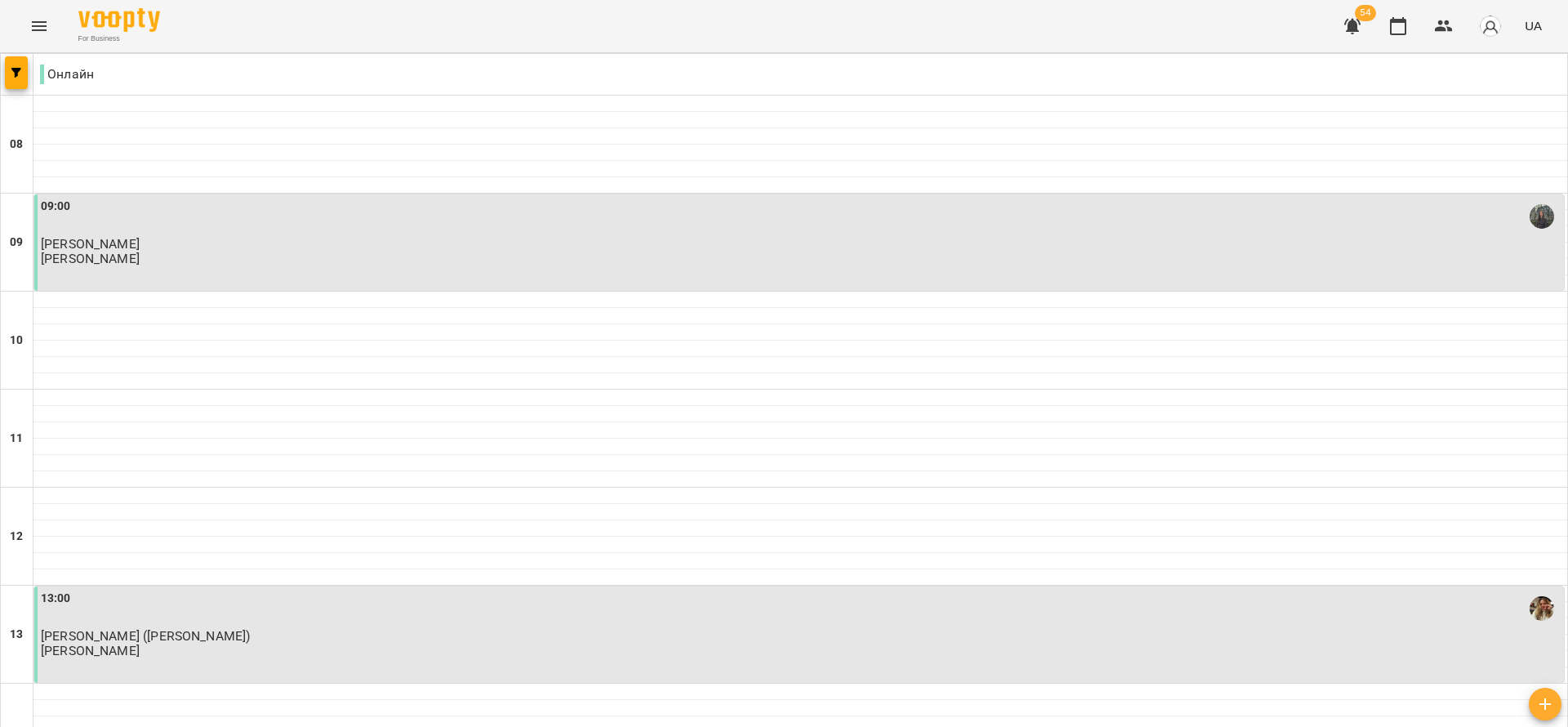
scroll to position [1046, 0]
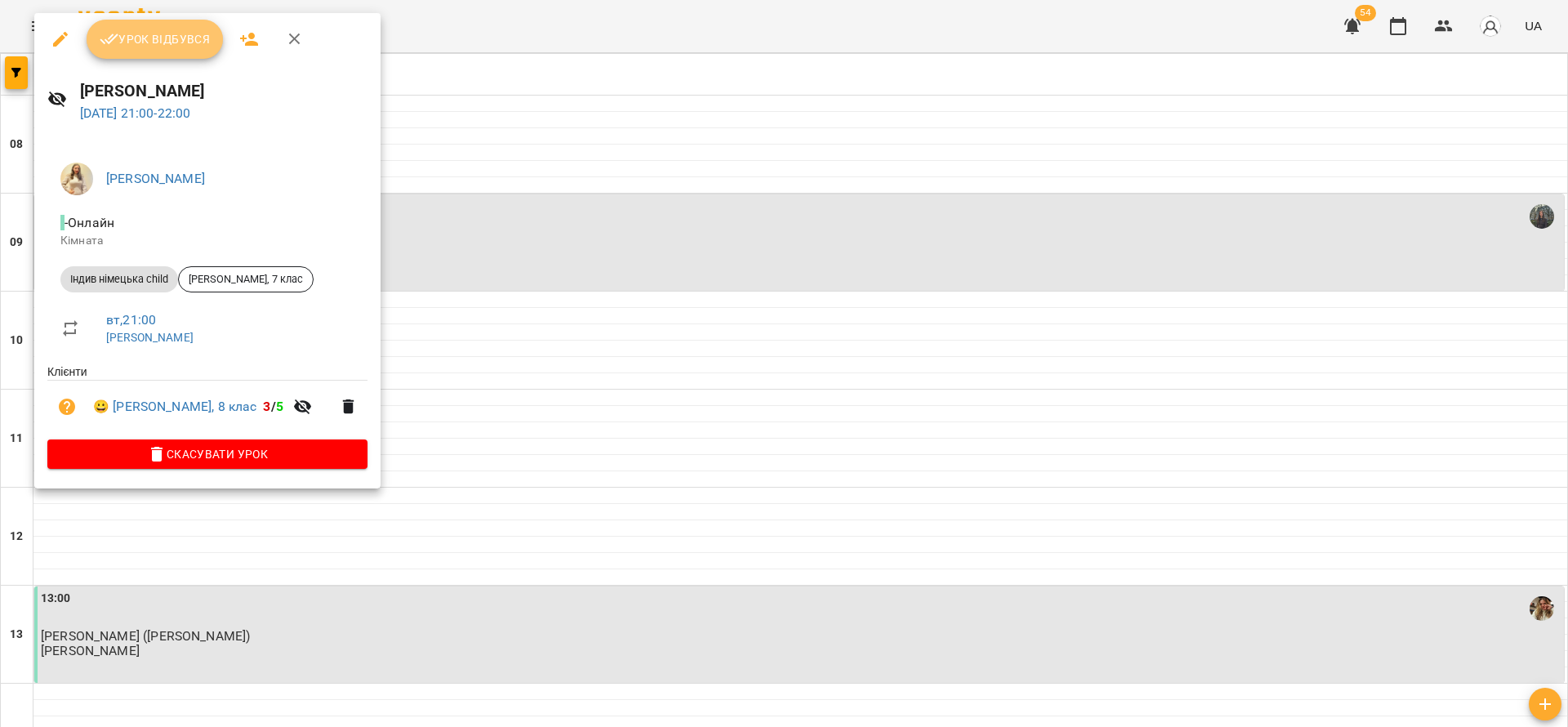
click at [180, 43] on span "Урок відбувся" at bounding box center [155, 39] width 111 height 20
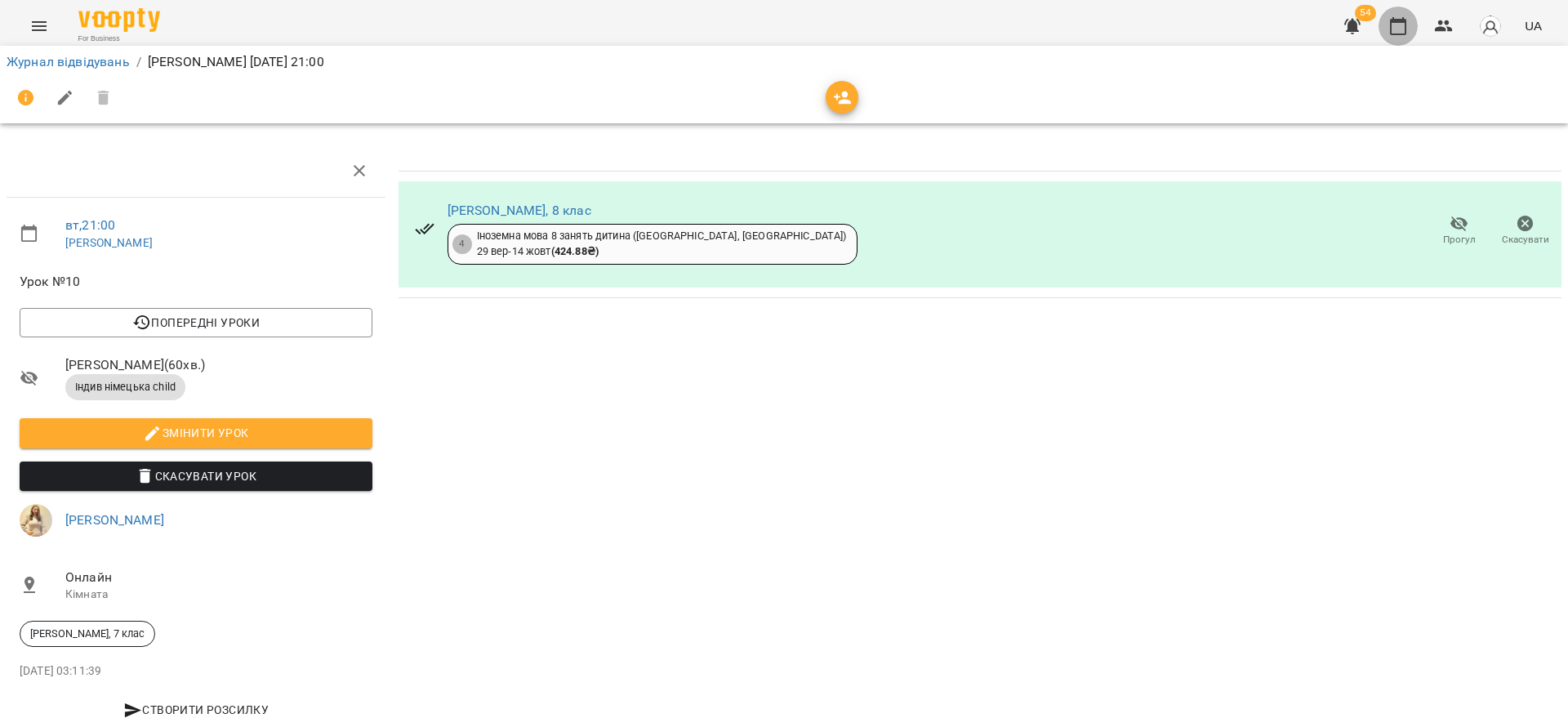
click at [1387, 20] on button "button" at bounding box center [1398, 25] width 39 height 39
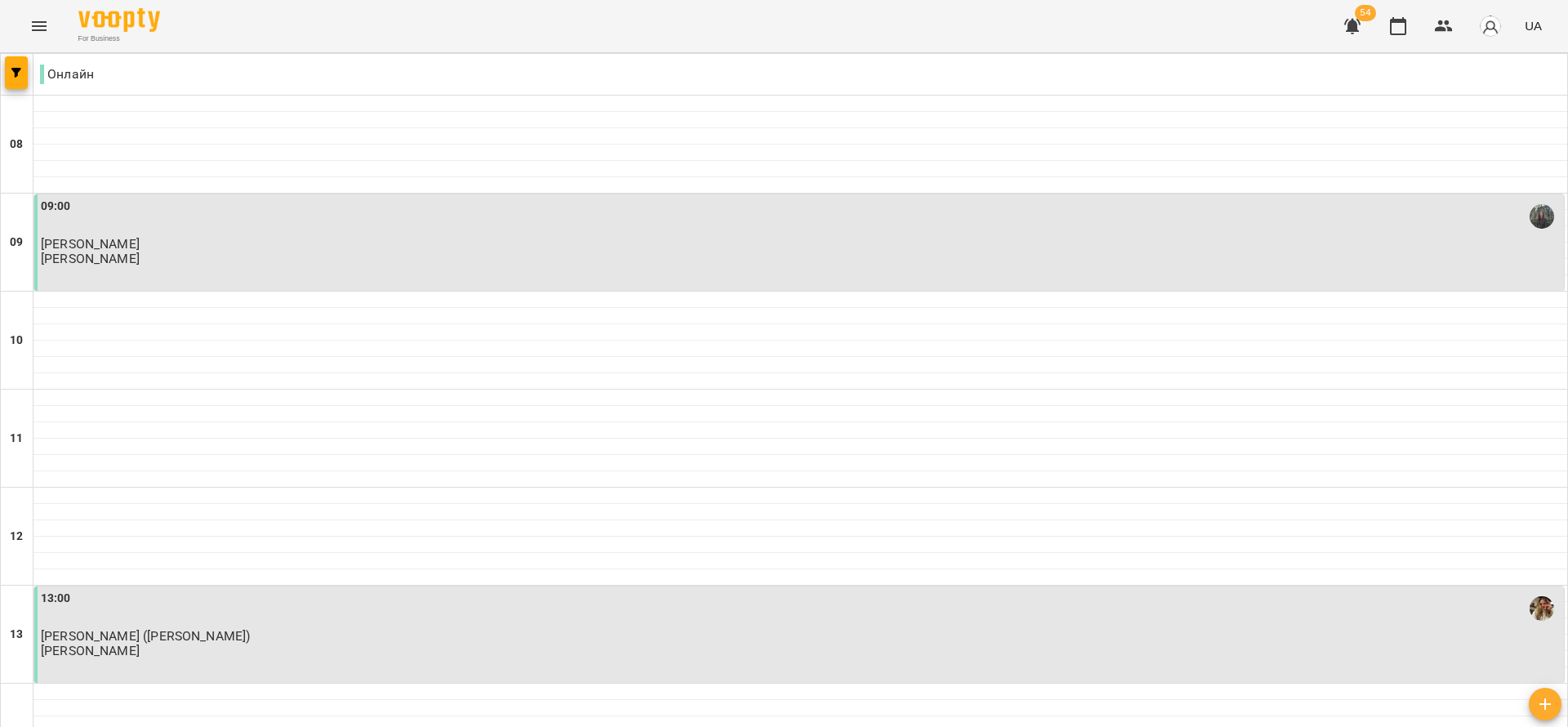
scroll to position [967, 0]
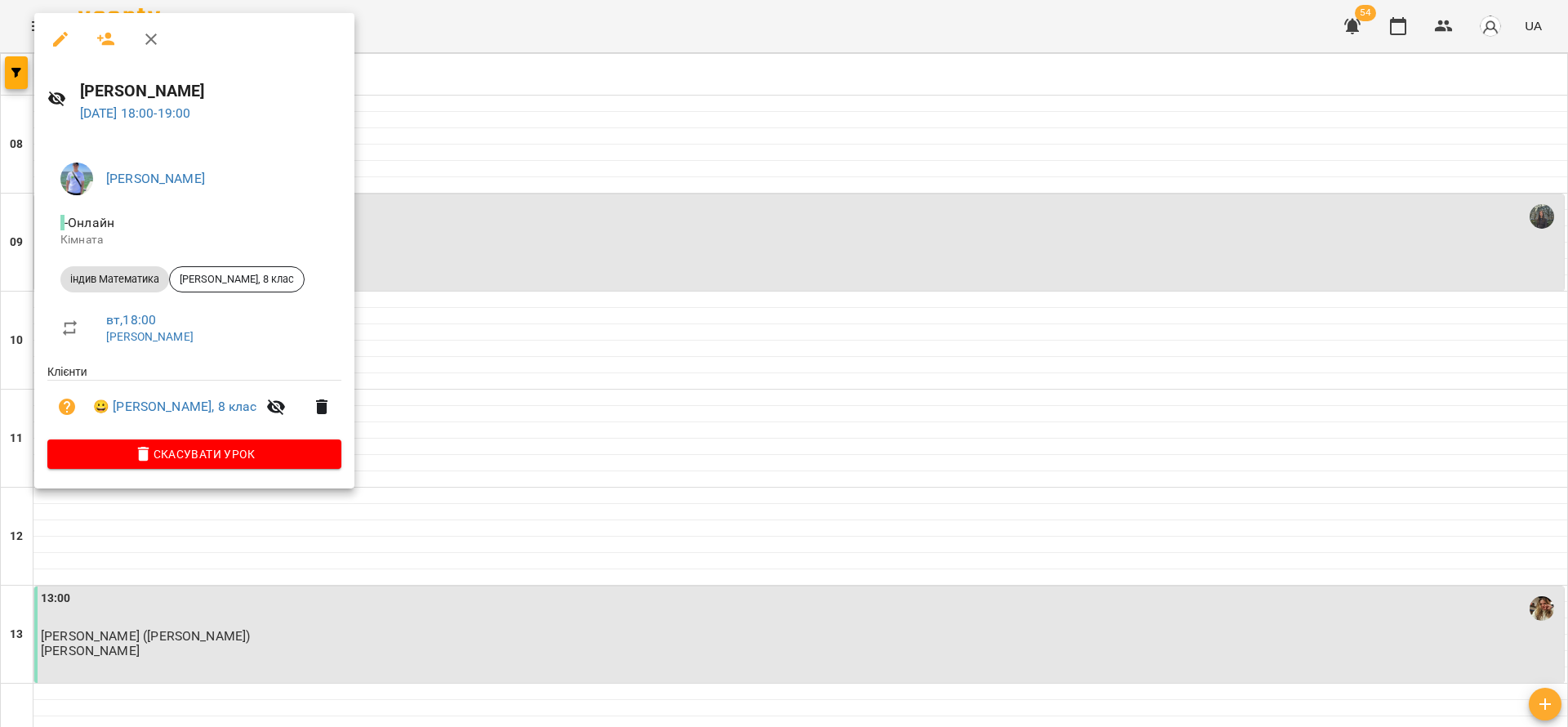
click at [449, 175] on div at bounding box center [784, 363] width 1568 height 727
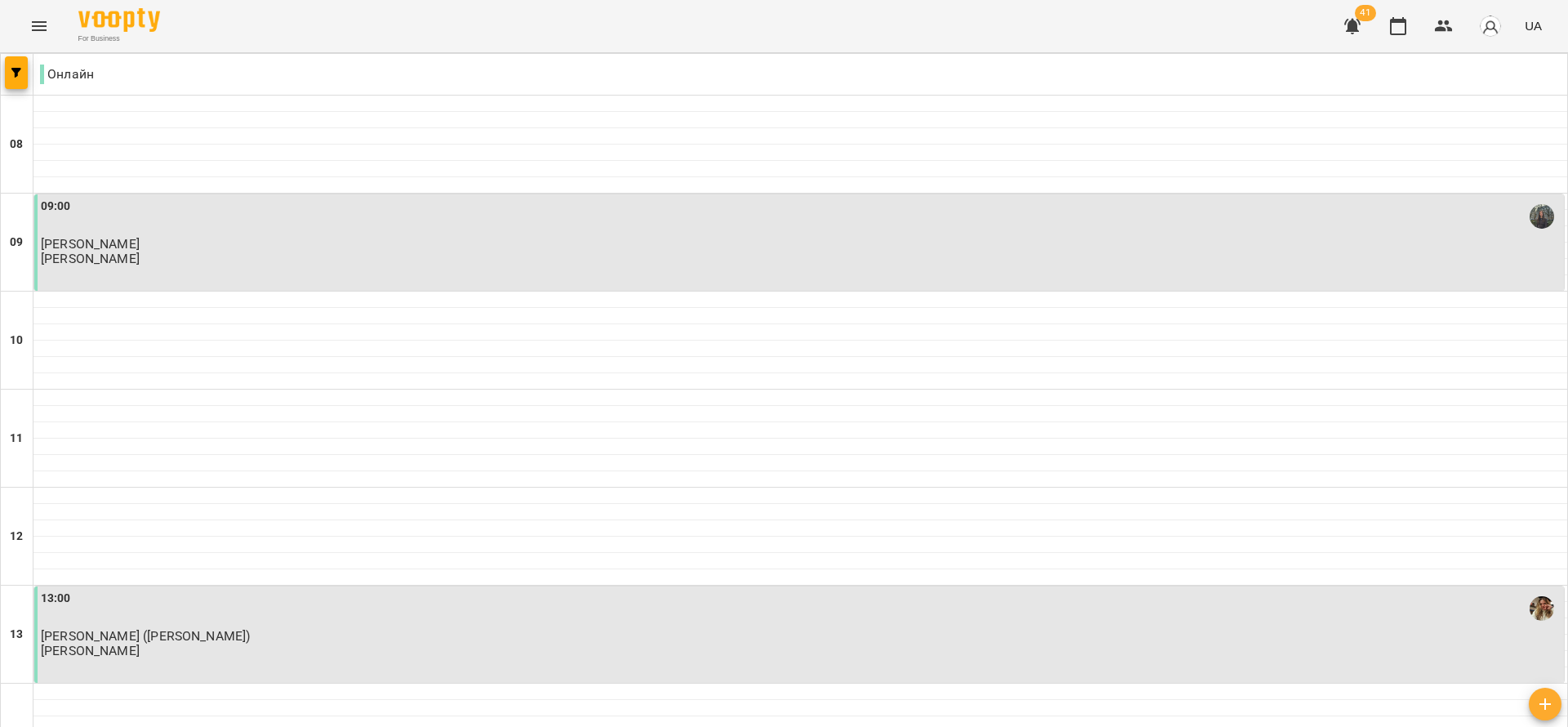
scroll to position [1046, 0]
click at [14, 77] on button "button" at bounding box center [15, 73] width 23 height 33
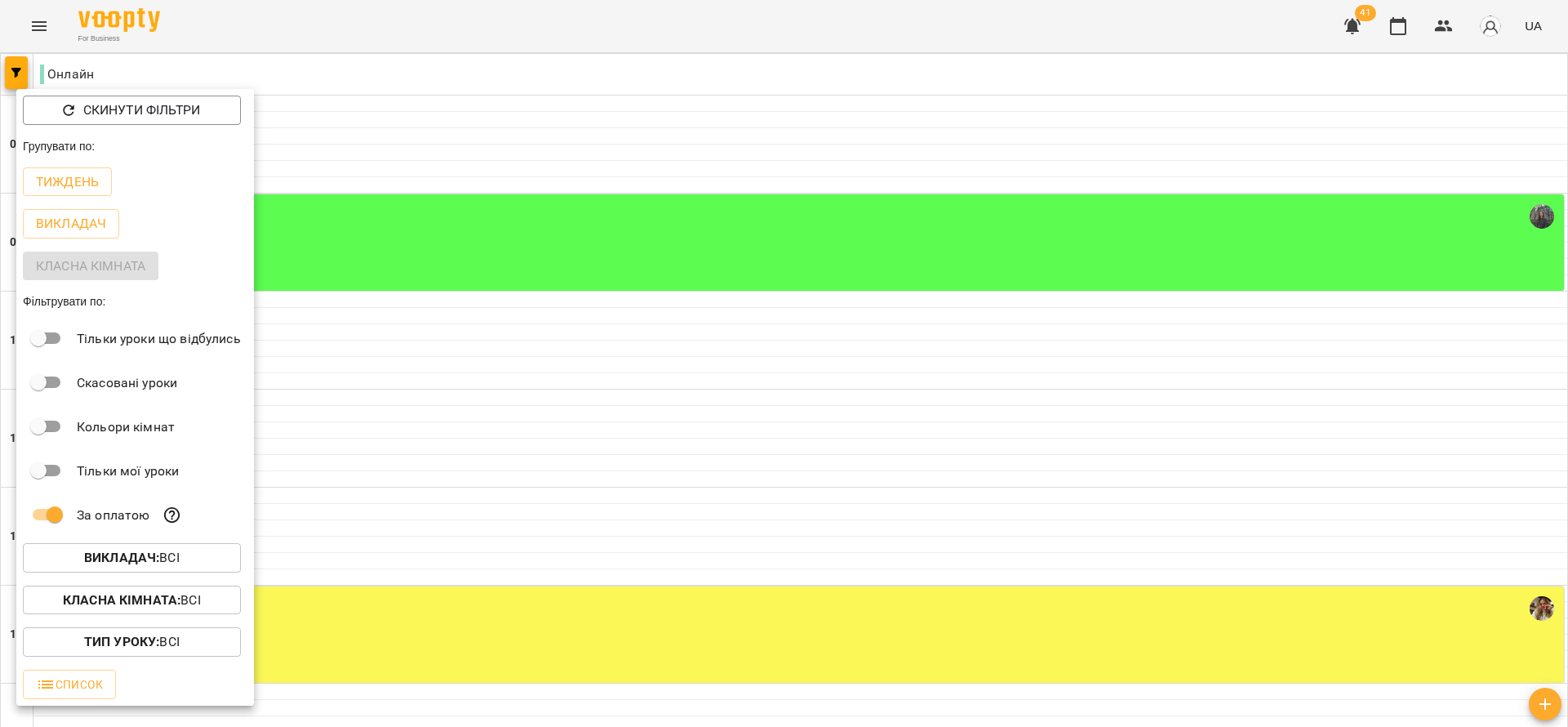
click at [574, 240] on div at bounding box center [784, 363] width 1568 height 727
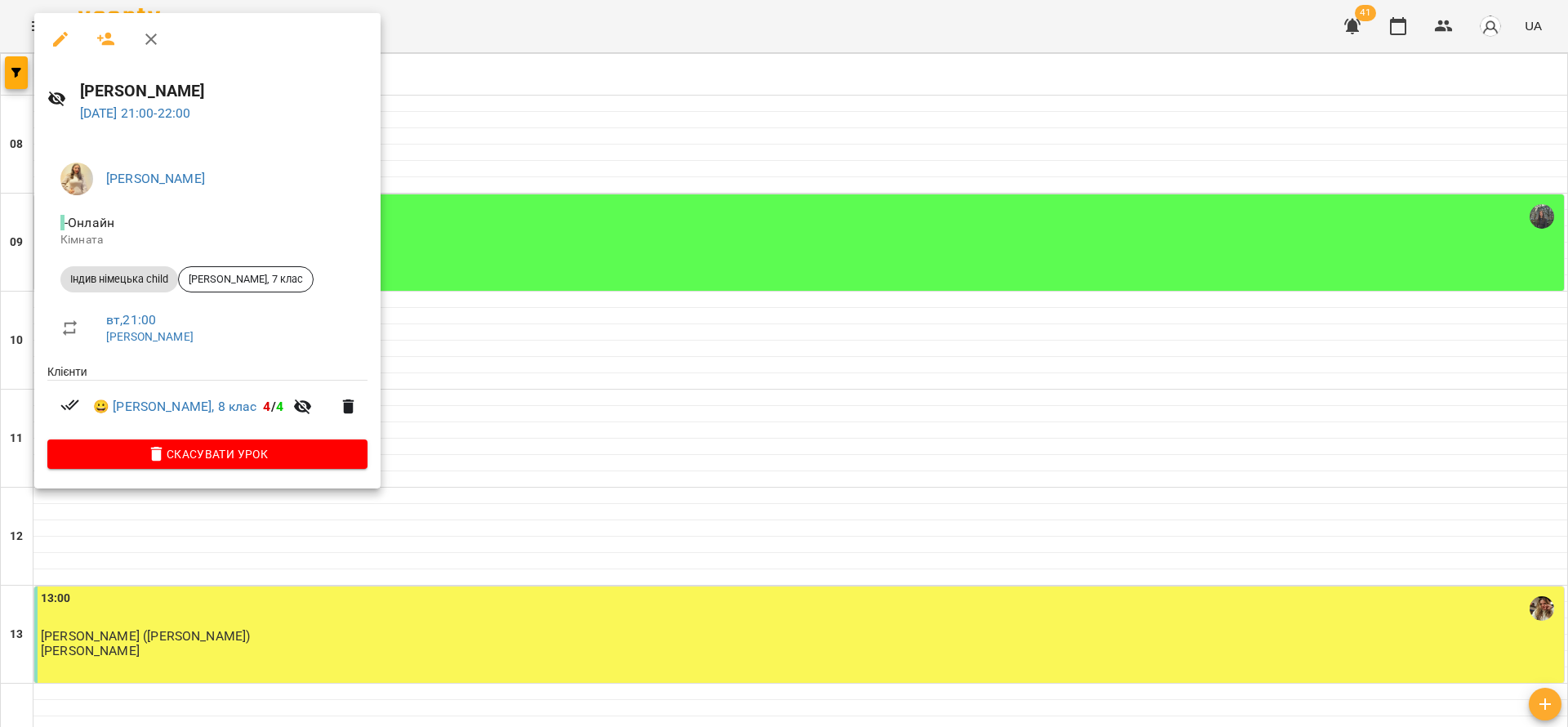
click at [635, 197] on div at bounding box center [784, 363] width 1568 height 727
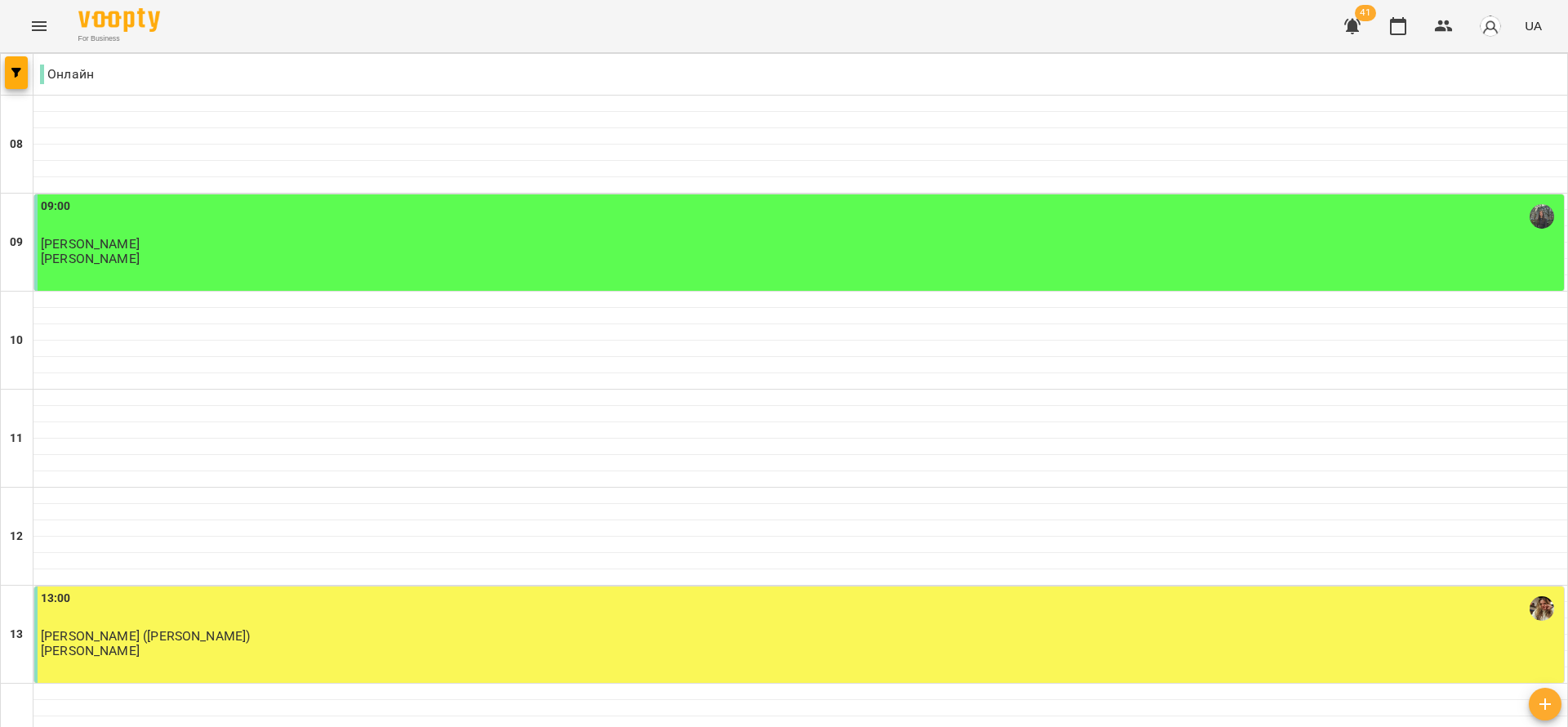
scroll to position [801, 0]
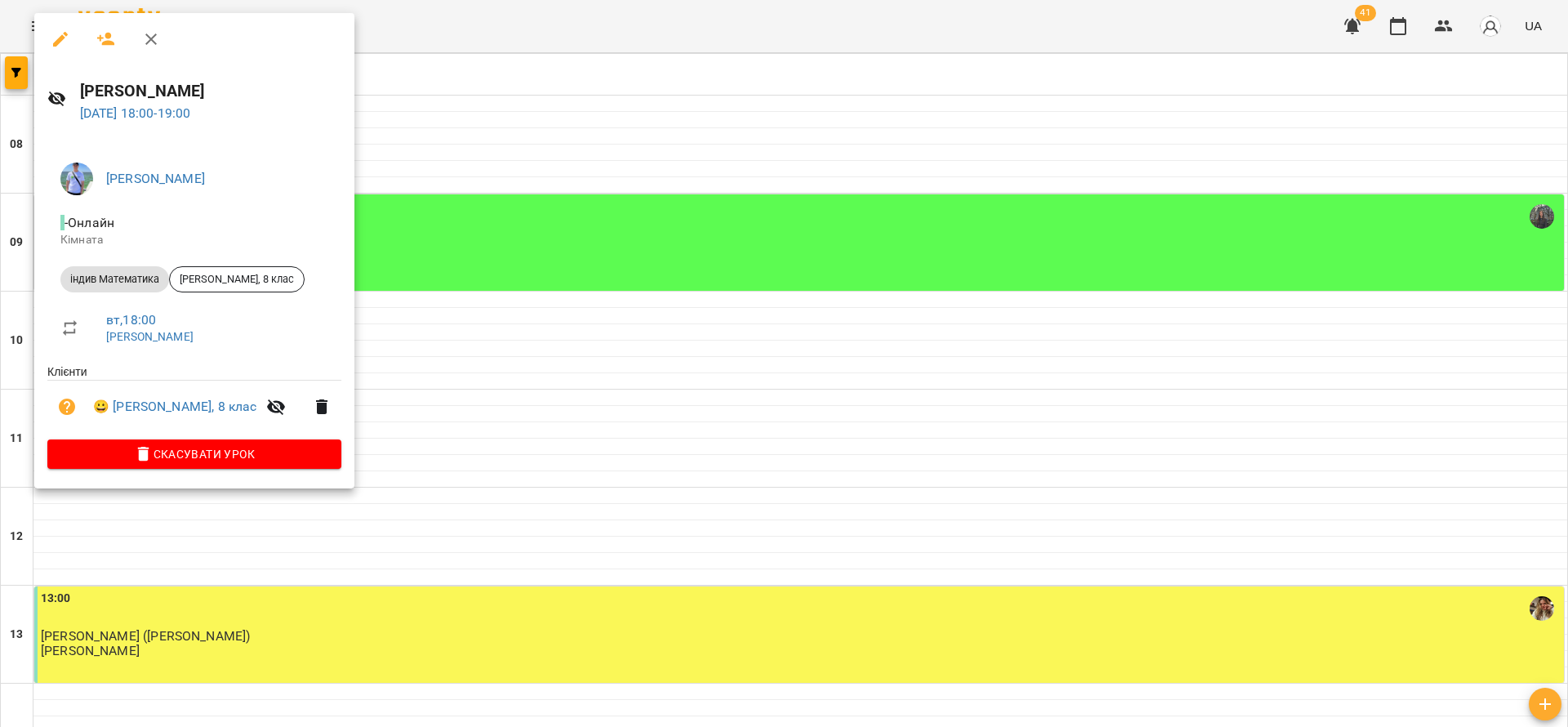
click at [635, 445] on div at bounding box center [784, 363] width 1568 height 727
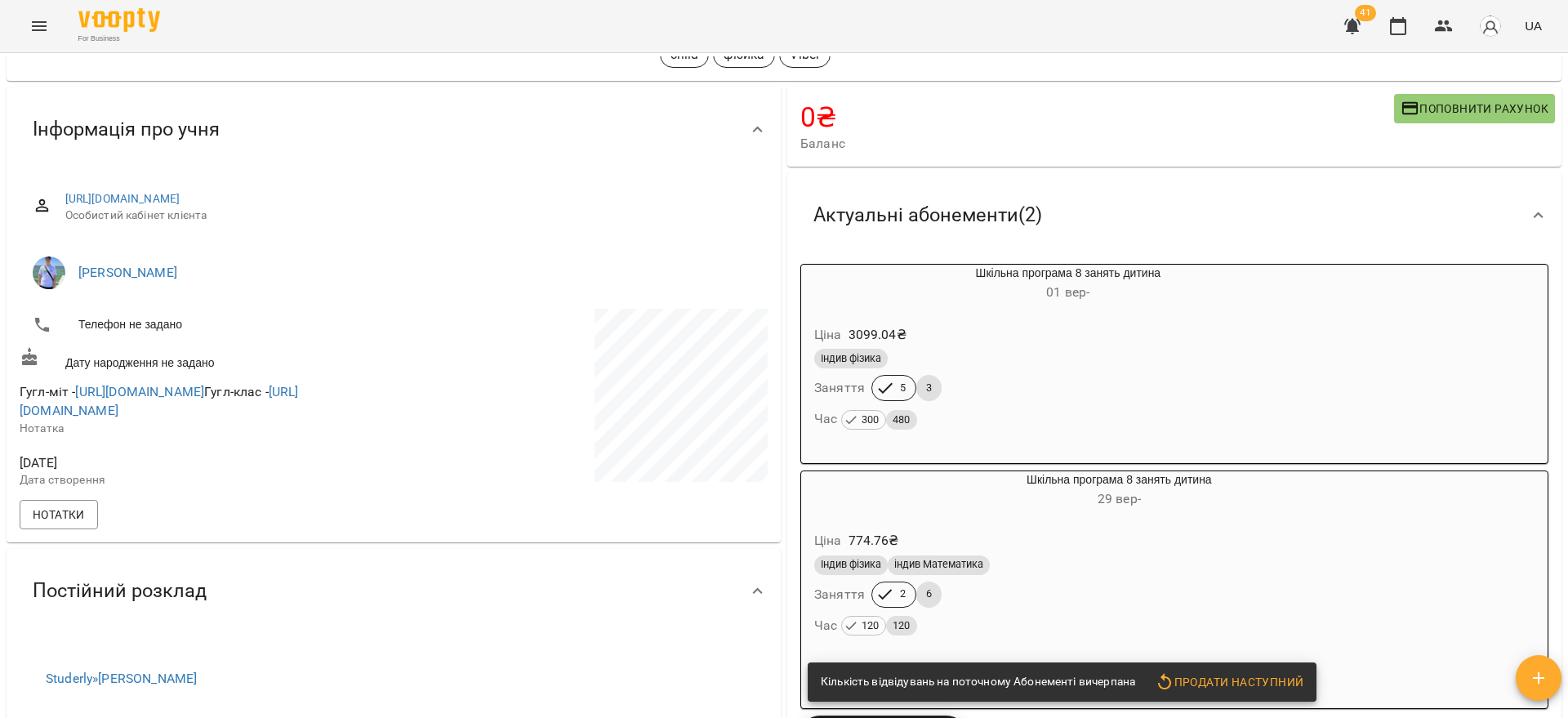
scroll to position [368, 0]
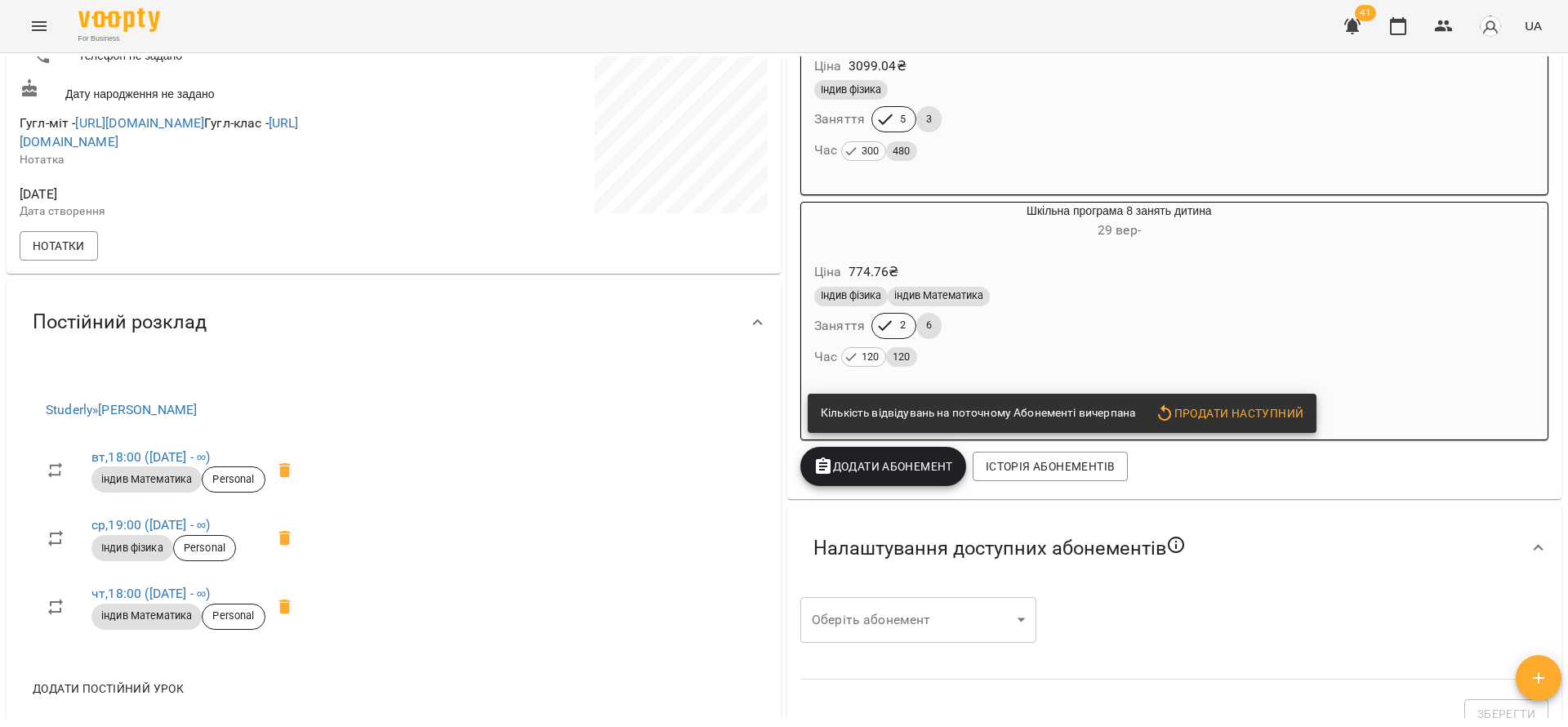
click at [1056, 365] on div "Час 120 120" at bounding box center [1119, 357] width 610 height 23
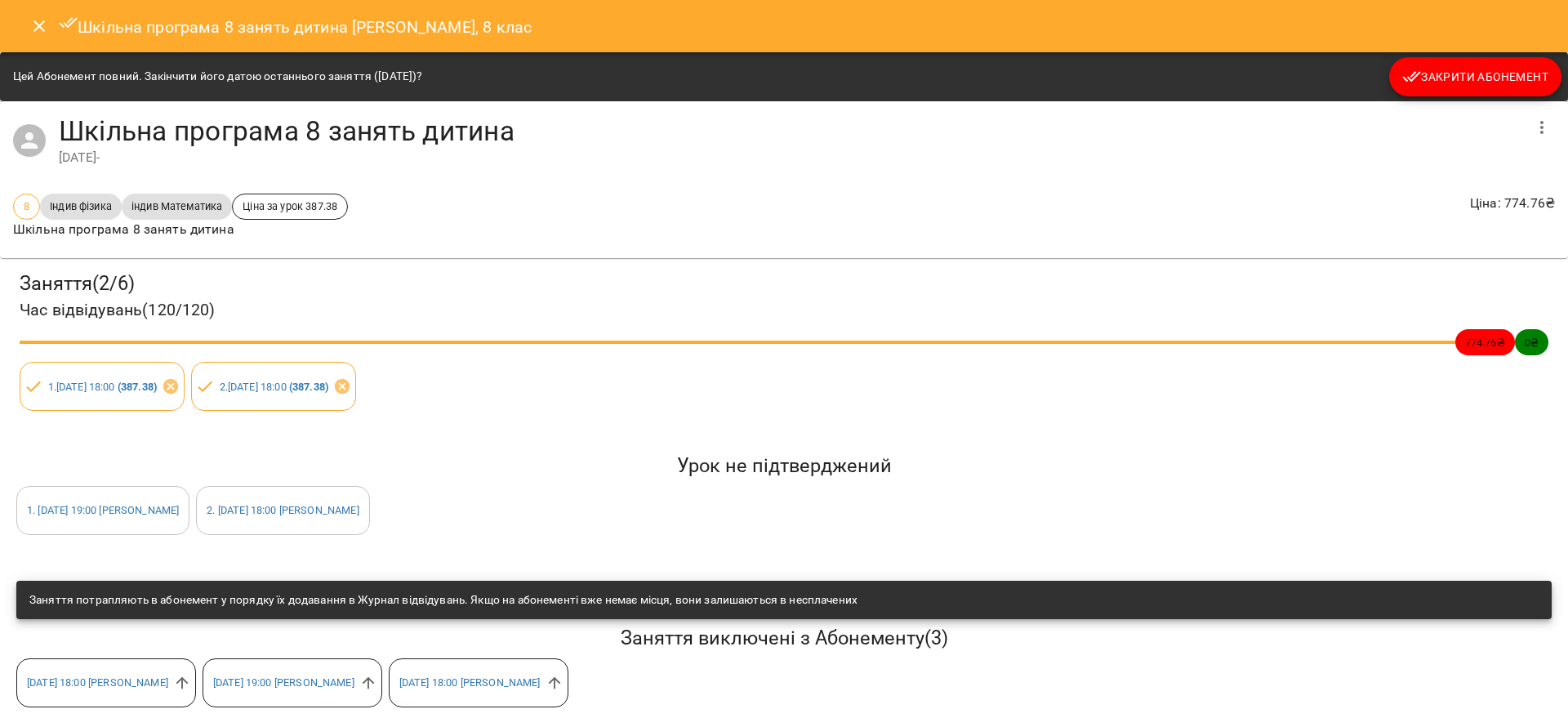
click at [38, 3] on div "Шкільна програма 8 занять дитина [PERSON_NAME], 8 клас" at bounding box center [784, 26] width 1568 height 53
click at [36, 27] on icon "Close" at bounding box center [39, 26] width 20 height 20
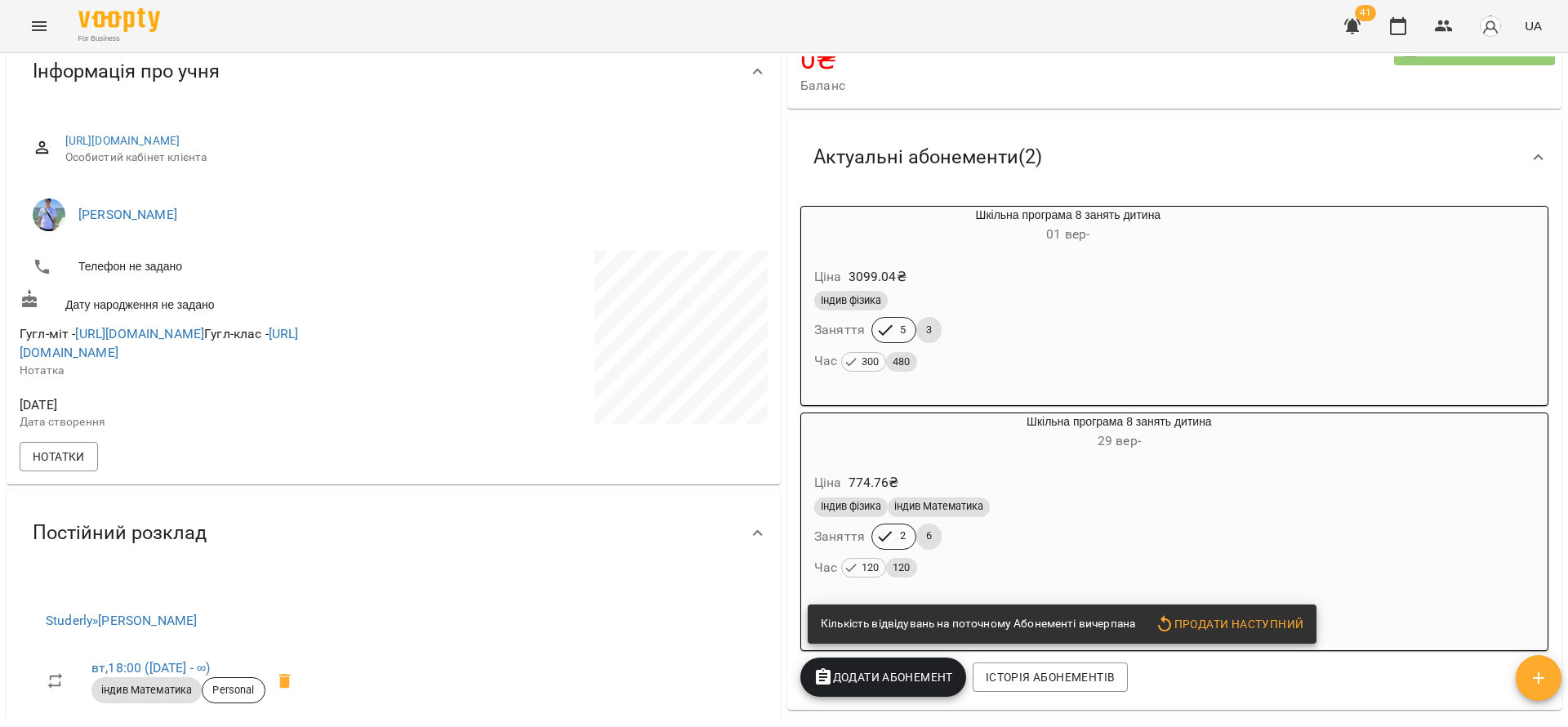
scroll to position [245, 0]
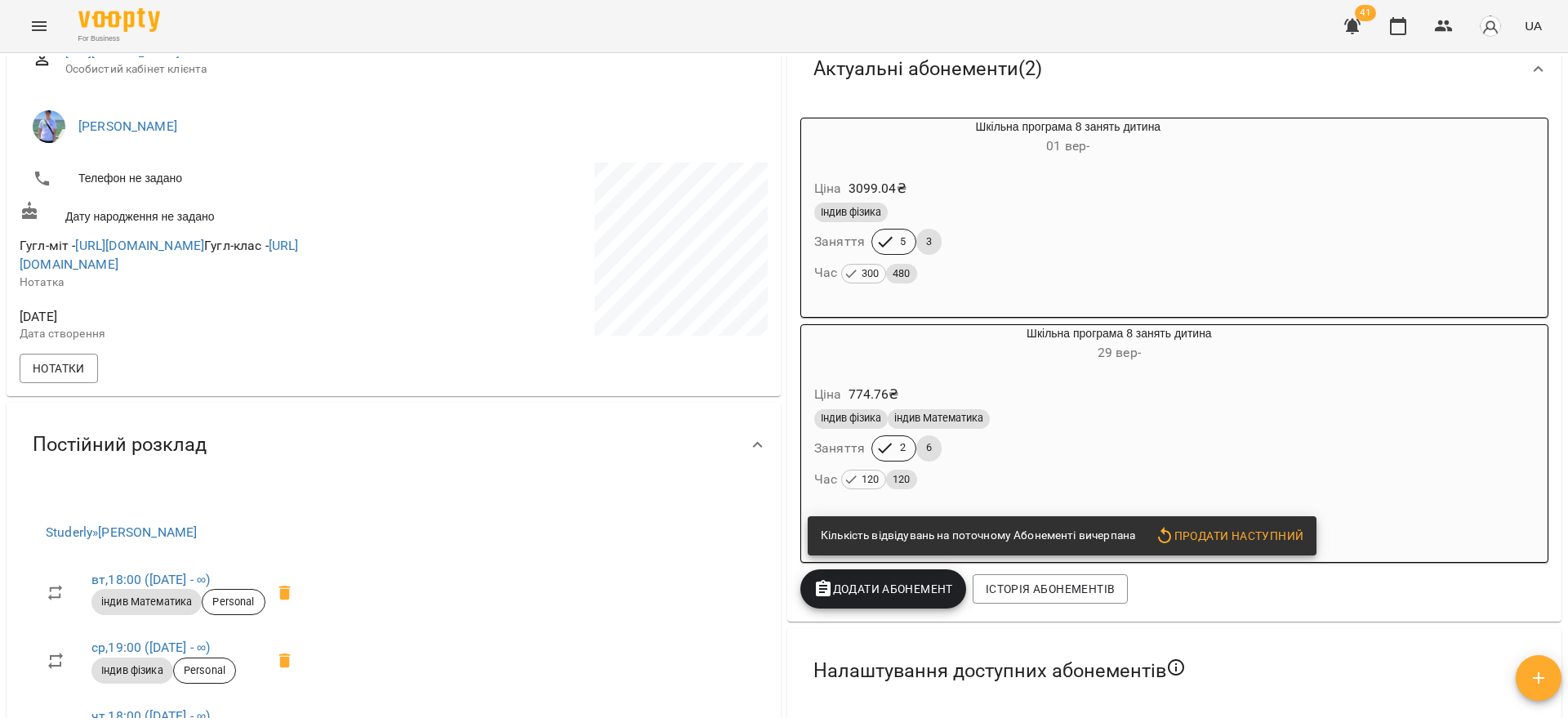
click at [877, 585] on span "Додати Абонемент" at bounding box center [883, 589] width 140 height 20
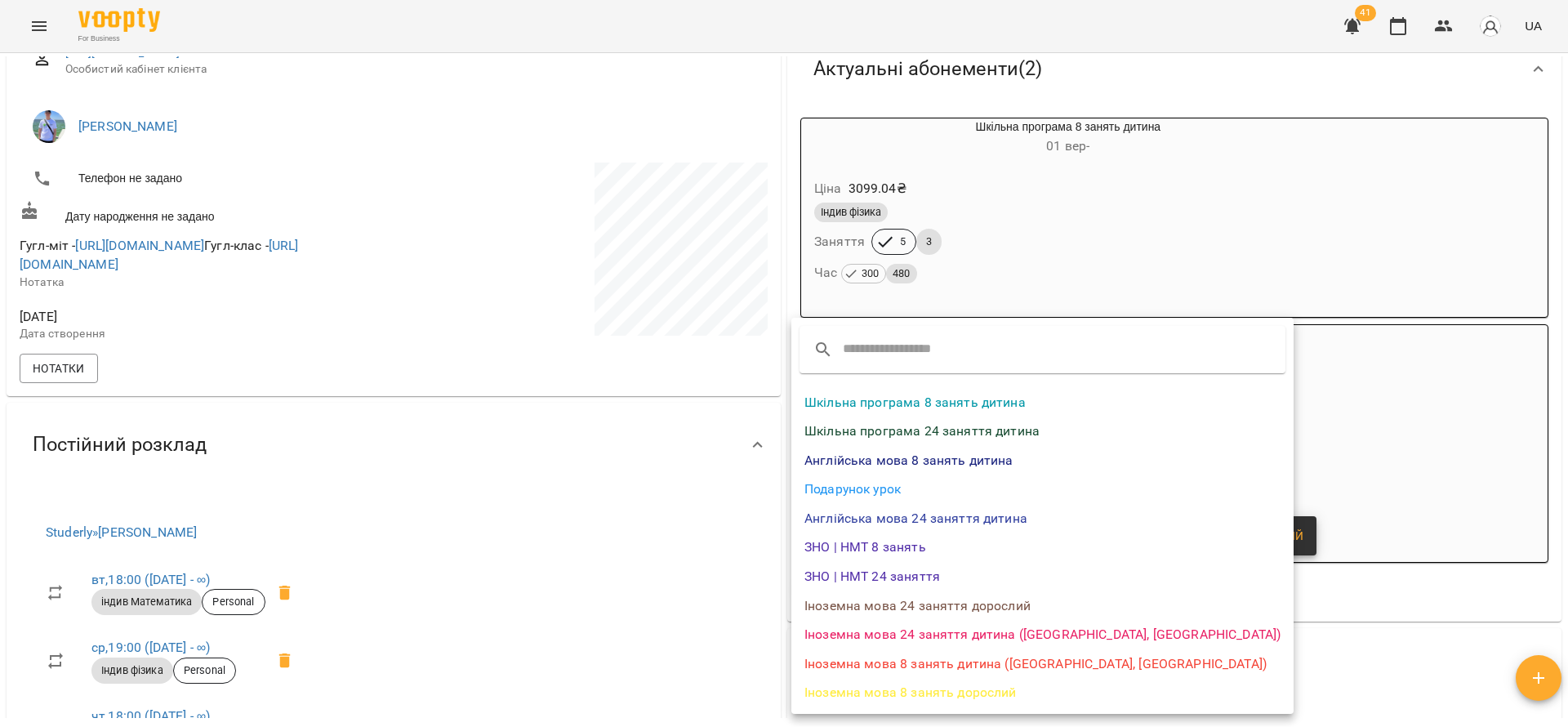
click at [891, 392] on li "Шкільна програма 8 занять дитина" at bounding box center [1042, 402] width 502 height 29
select select "*******"
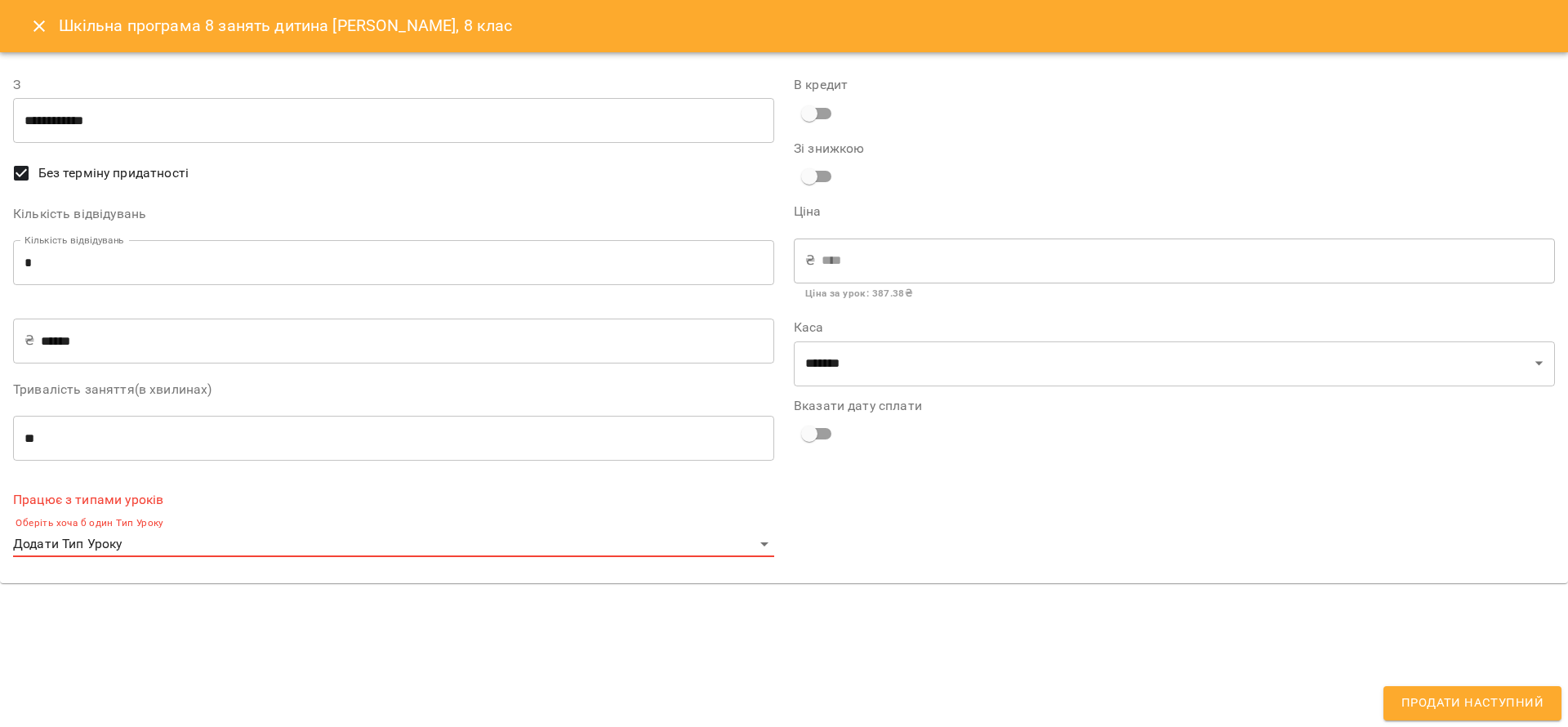
click at [188, 542] on body "For Business 41 UA Мої клієнти / [PERSON_NAME], 8 клас [PERSON_NAME], 8 клас ch…" at bounding box center [784, 389] width 1568 height 780
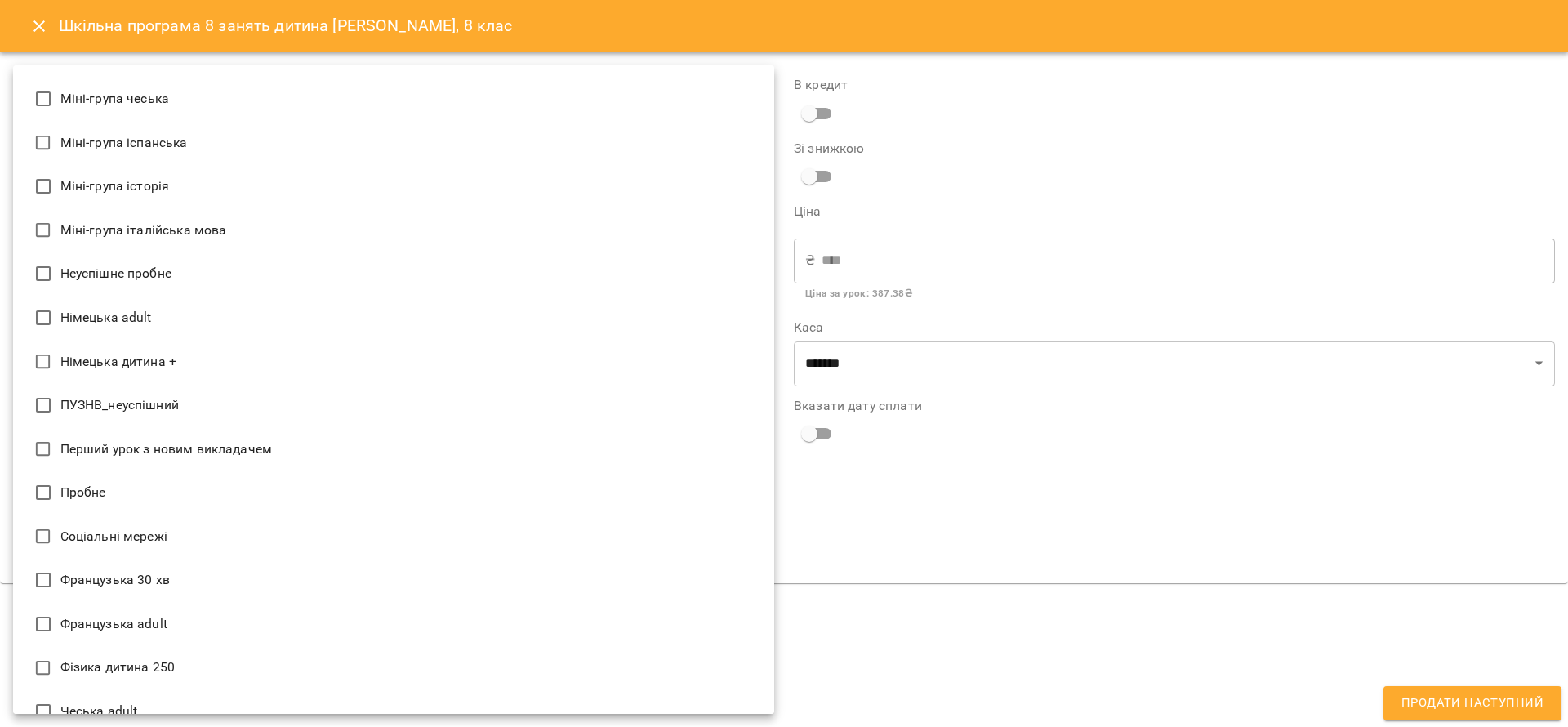
scroll to position [1989, 0]
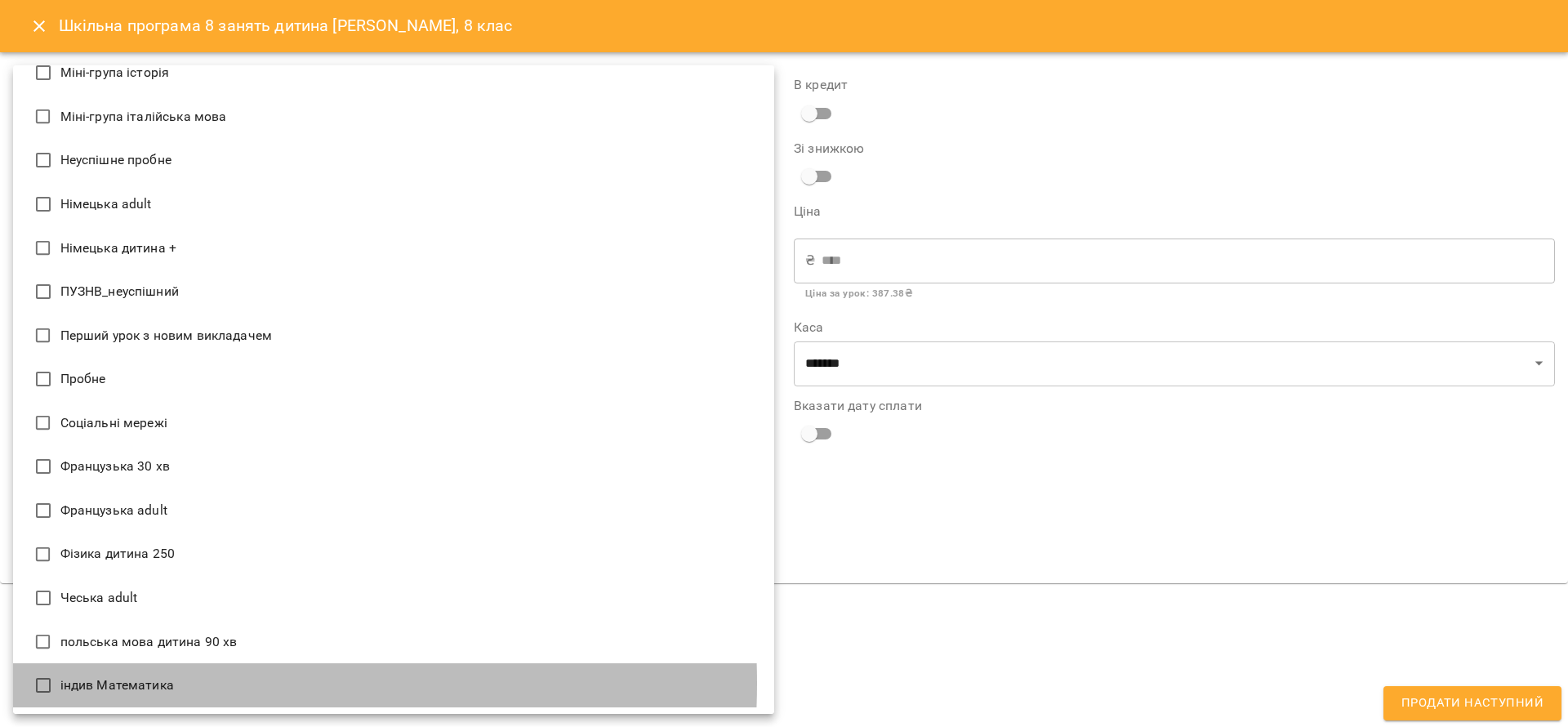
click at [141, 683] on li "індив Математика" at bounding box center [393, 685] width 761 height 44
type input "**********"
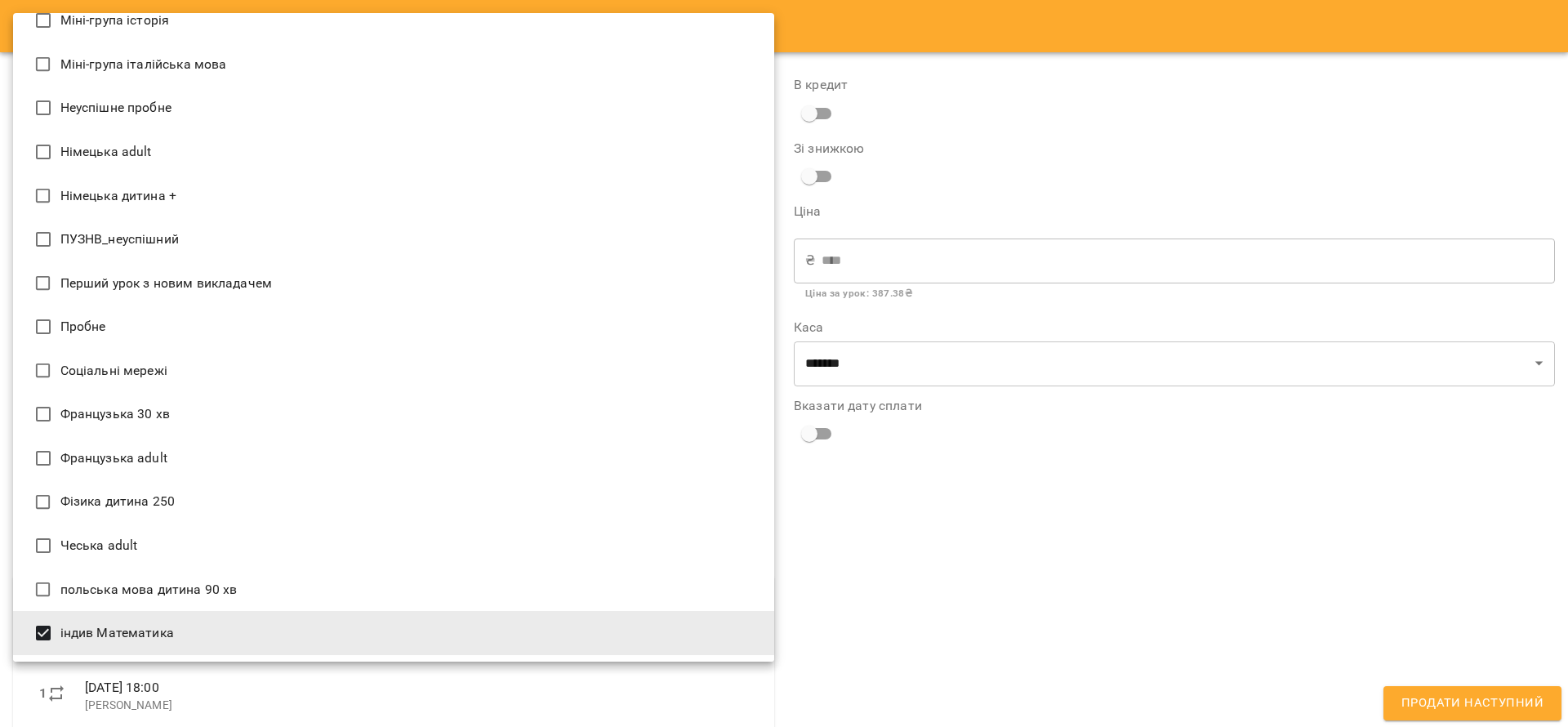
click at [967, 535] on div at bounding box center [784, 363] width 1568 height 727
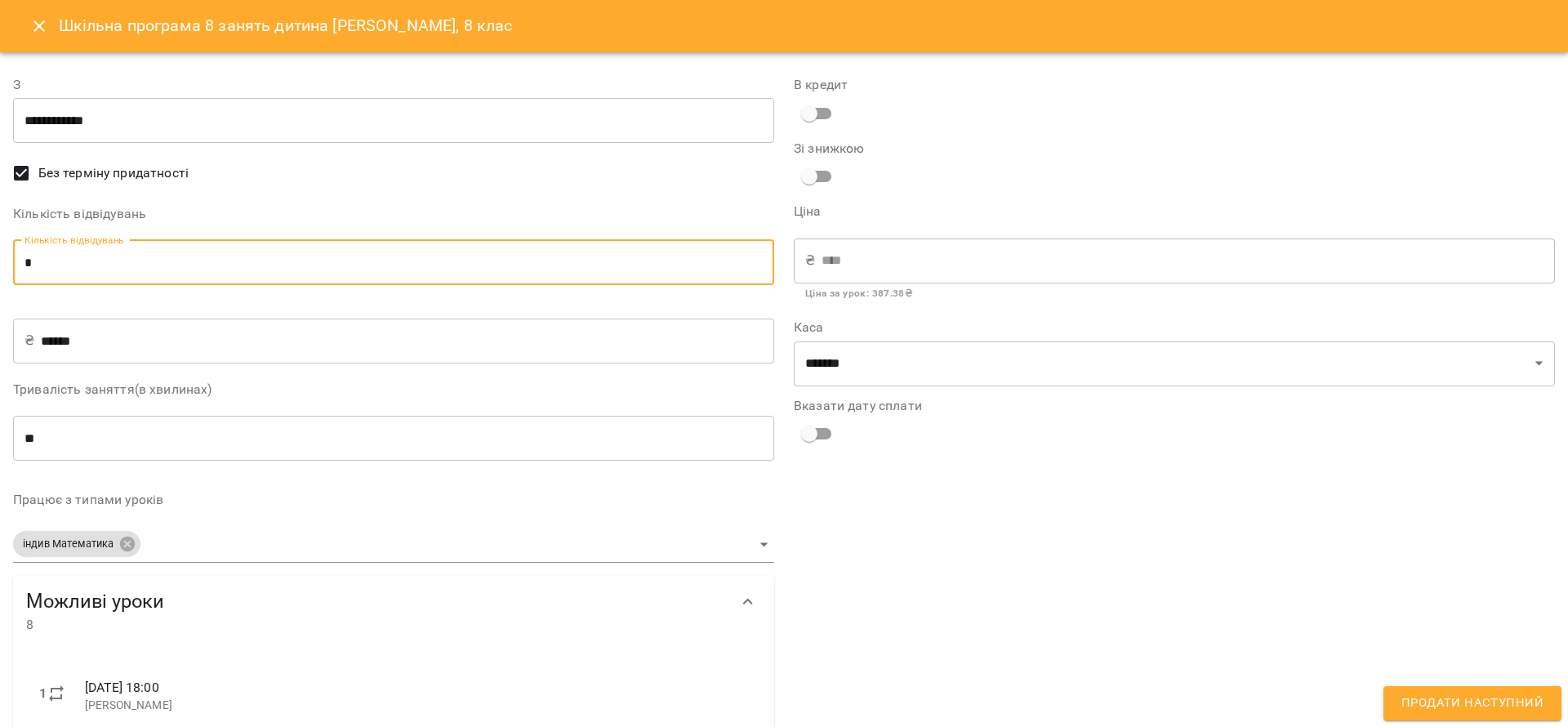
click at [62, 268] on input "*" at bounding box center [393, 262] width 761 height 45
click at [62, 267] on input "*" at bounding box center [393, 262] width 761 height 45
type input "*"
type input "*******"
type input "*"
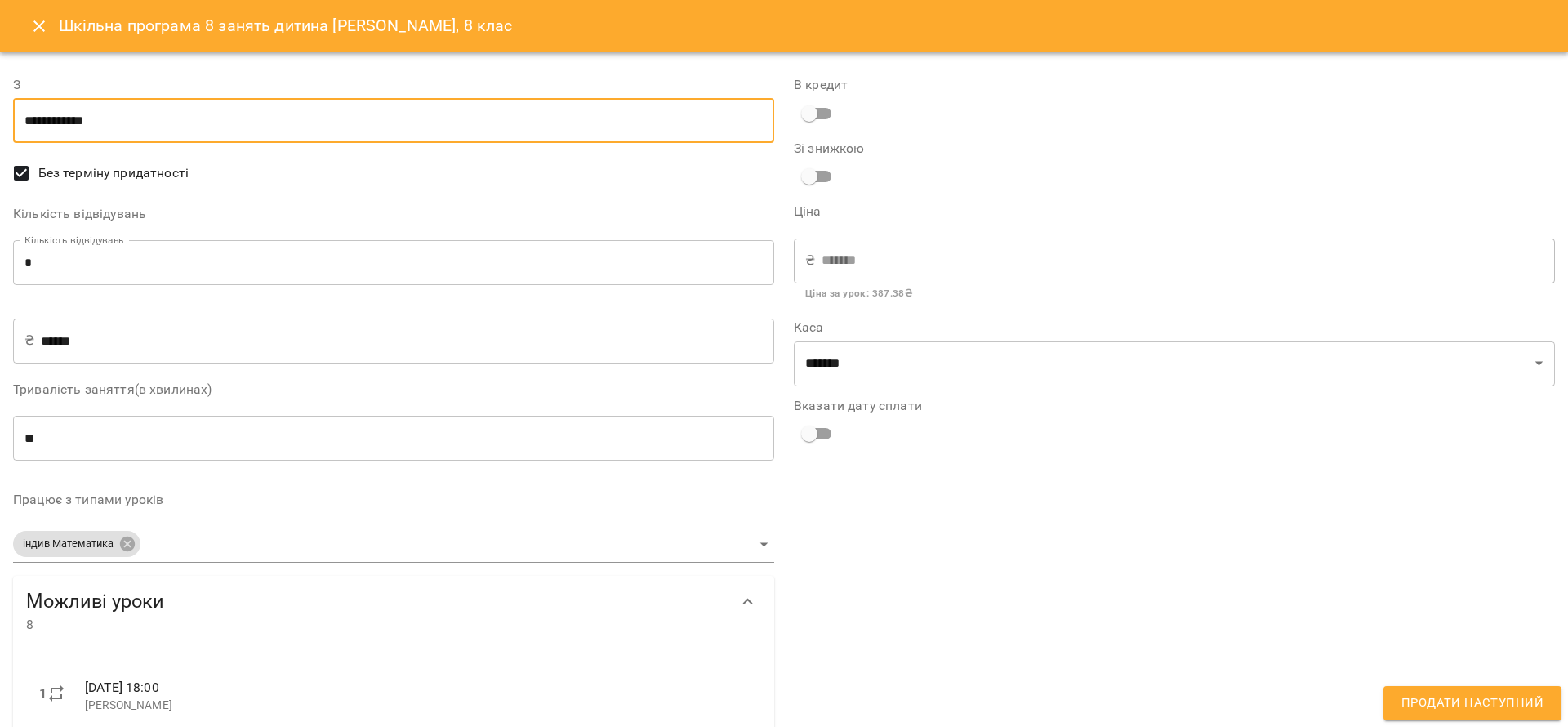
click at [111, 114] on input "**********" at bounding box center [393, 121] width 761 height 45
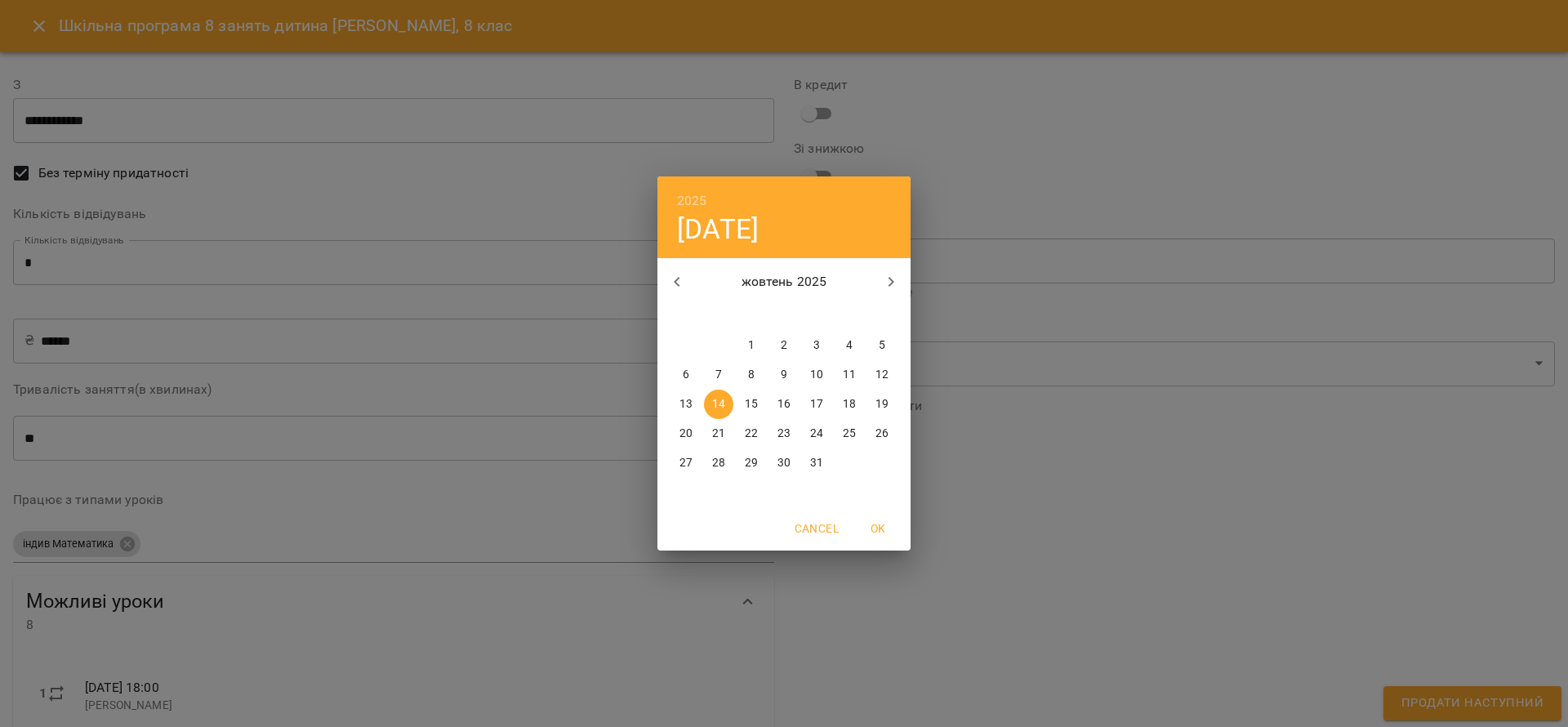
click at [746, 348] on span "1" at bounding box center [751, 346] width 29 height 16
type input "**********"
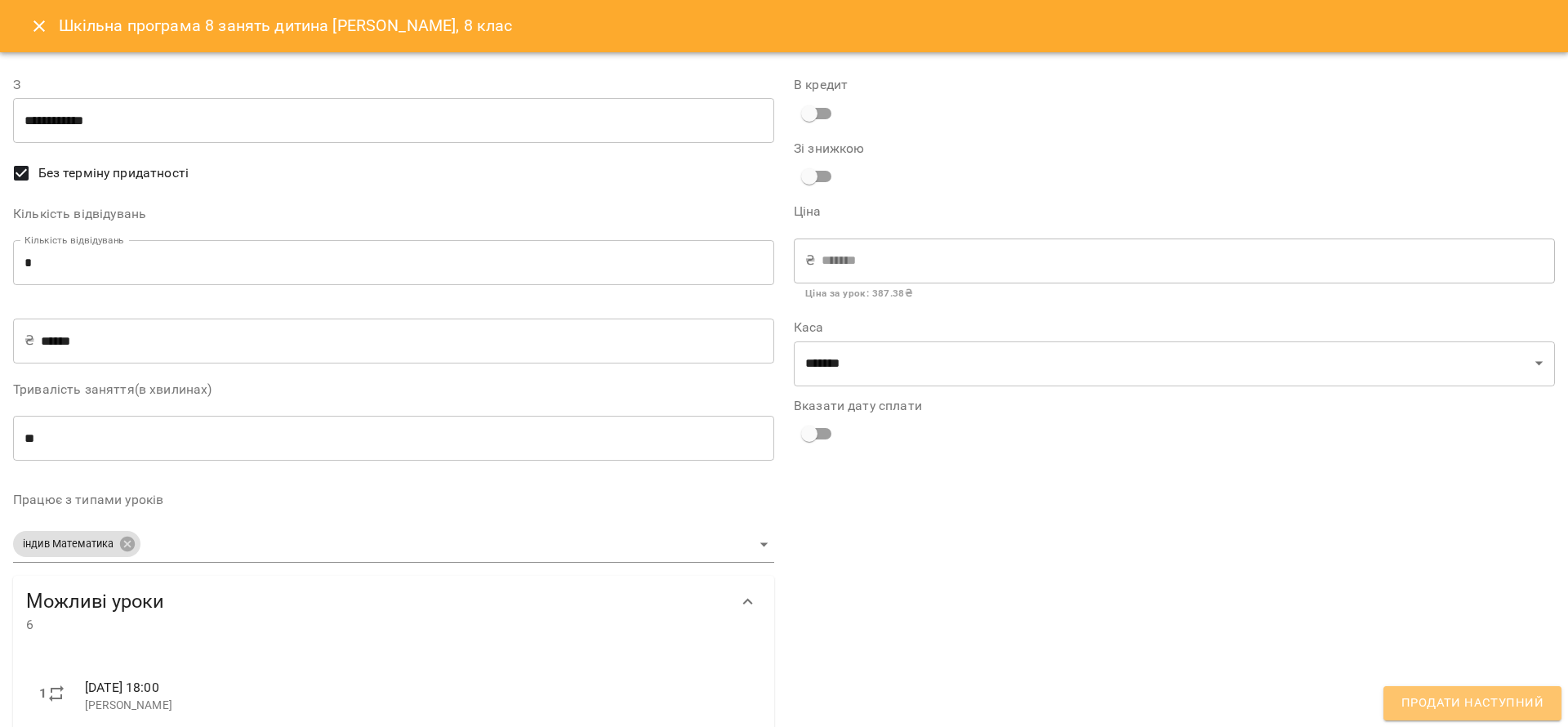
click at [1477, 694] on span "Продати наступний" at bounding box center [1473, 702] width 143 height 21
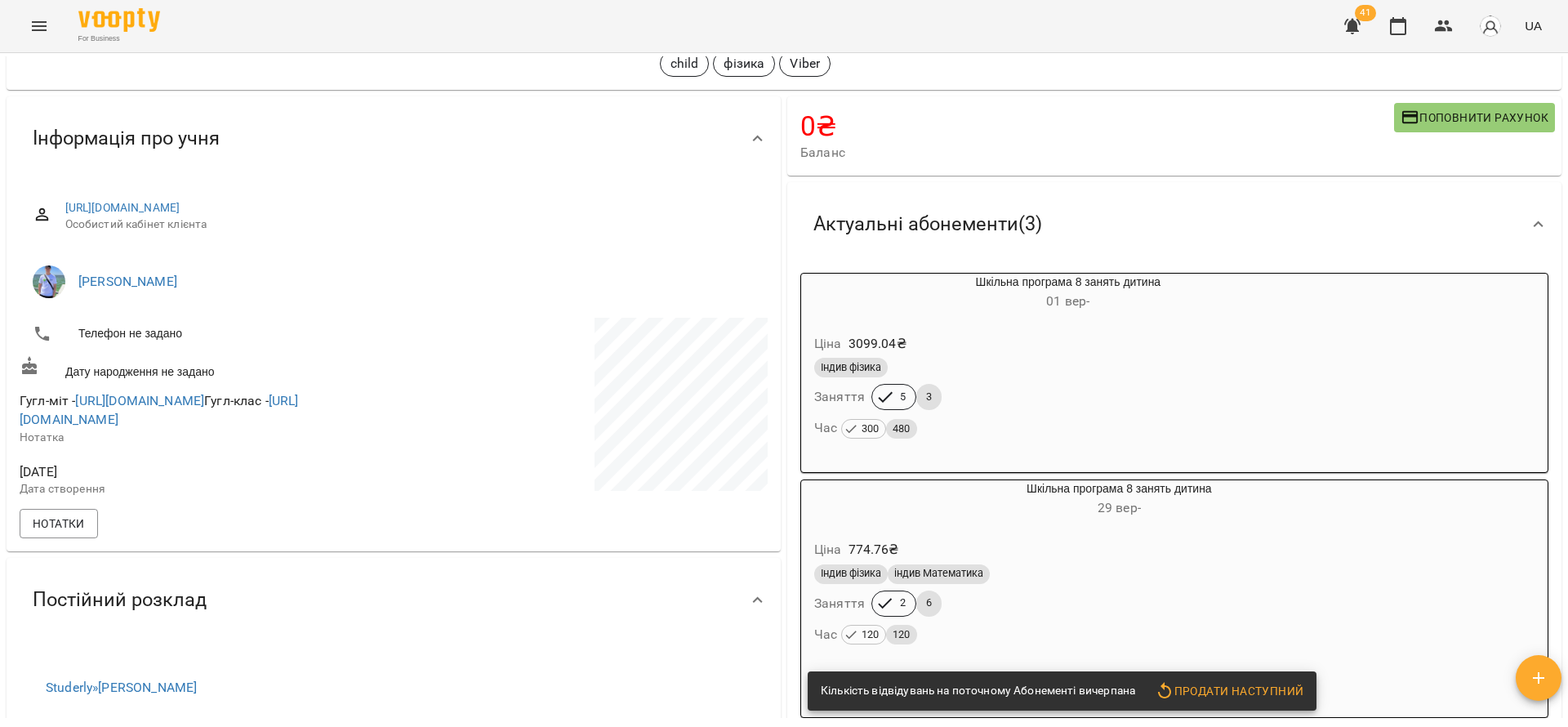
scroll to position [368, 0]
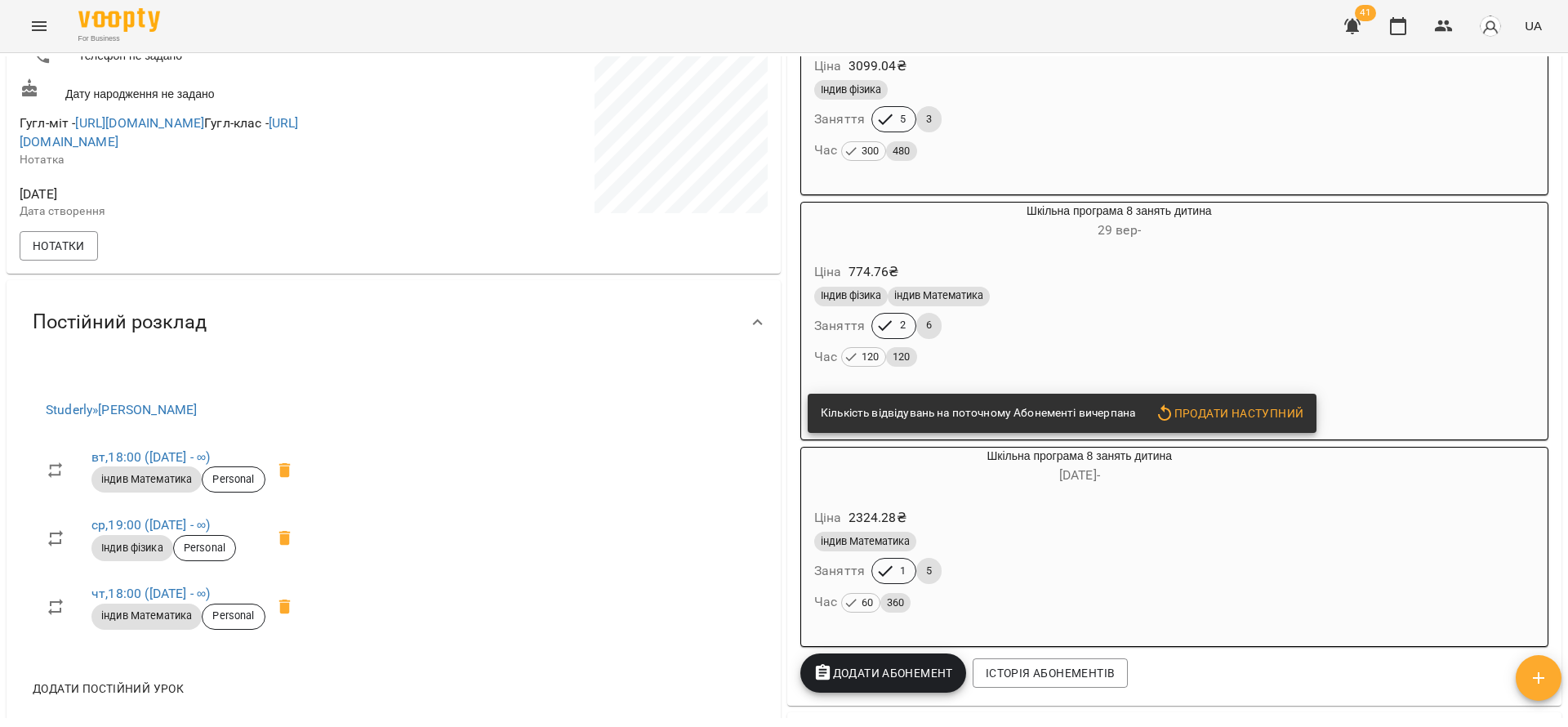
click at [1062, 316] on div "Індив фізика індив Математика Заняття 2 6 Час 120 120" at bounding box center [1119, 327] width 616 height 88
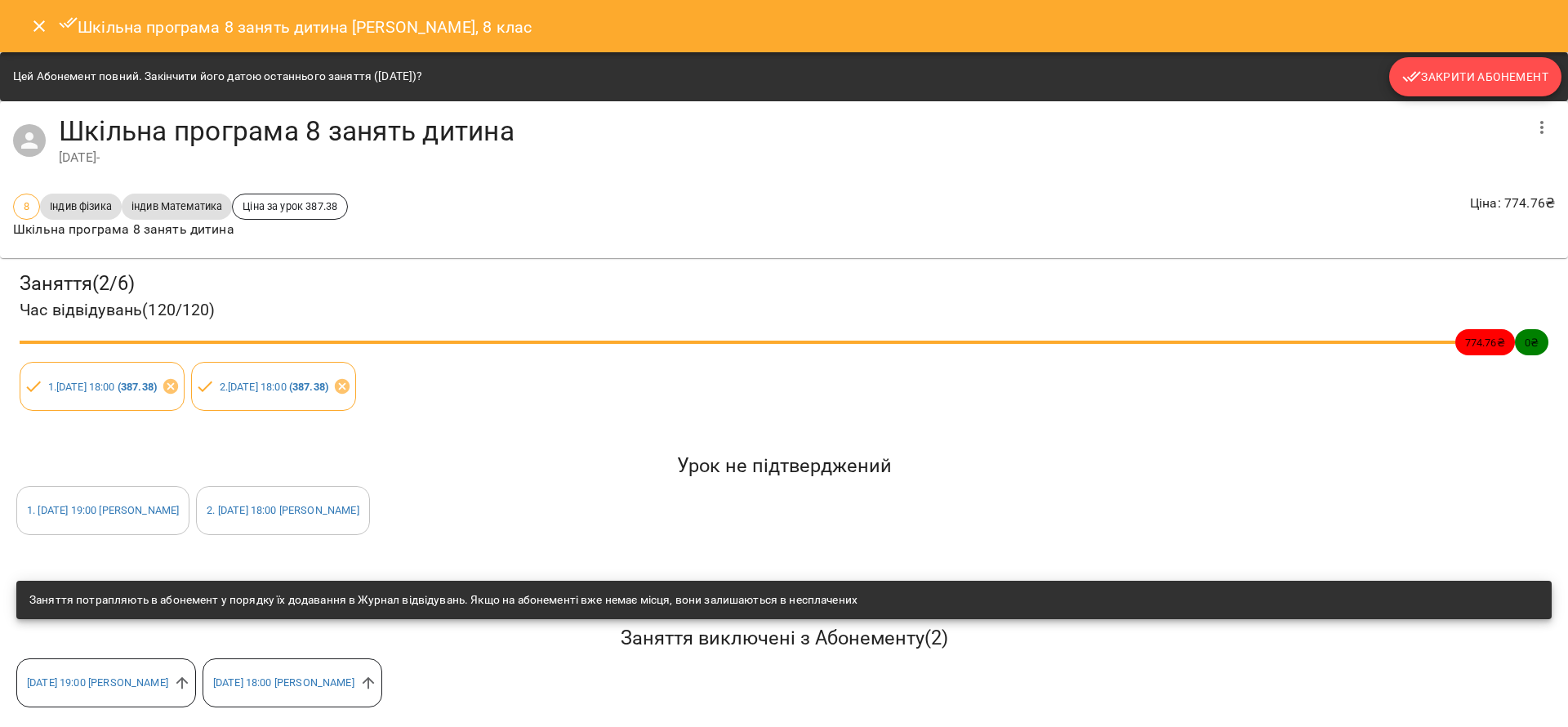
click at [1499, 74] on span "Закрити Абонемент" at bounding box center [1475, 77] width 146 height 20
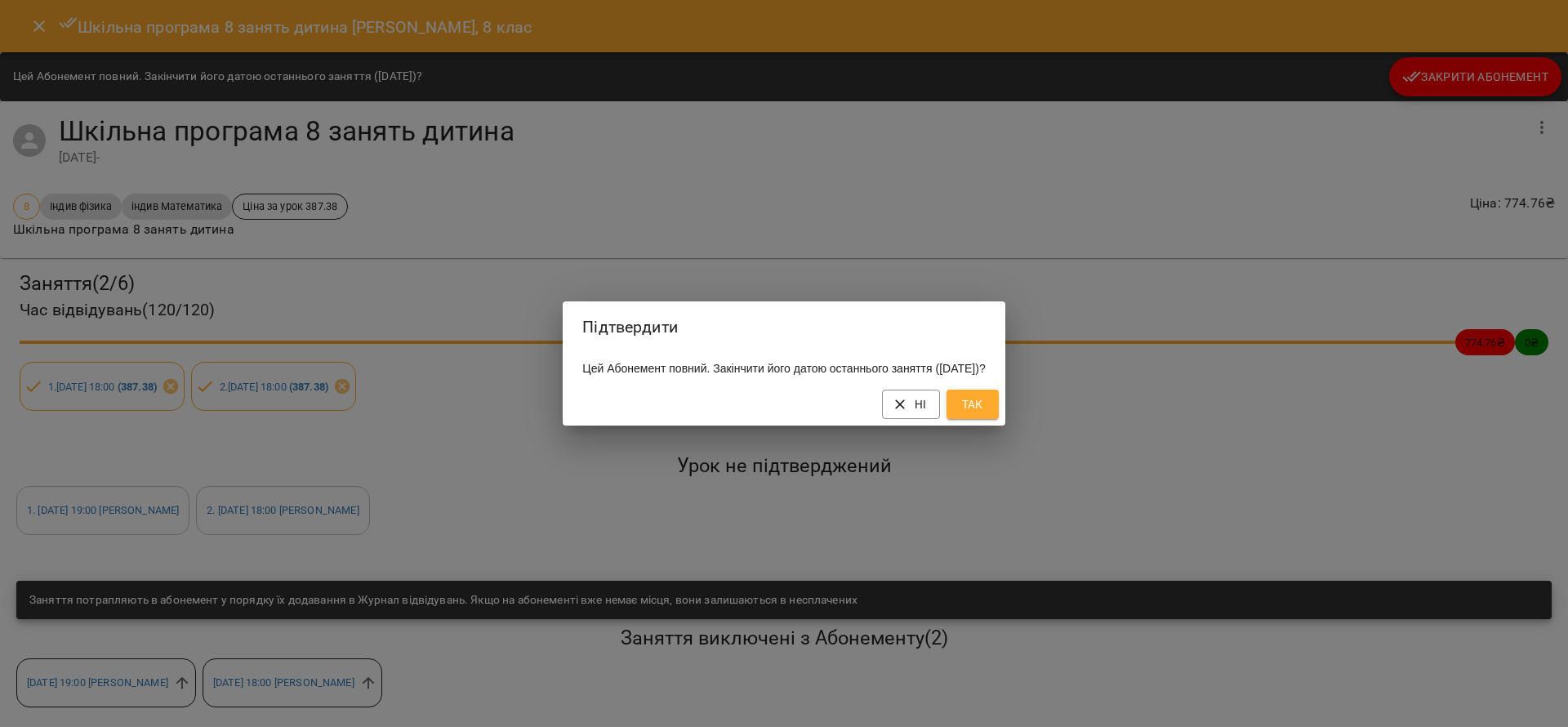
click at [986, 414] on span "Так" at bounding box center [972, 405] width 26 height 20
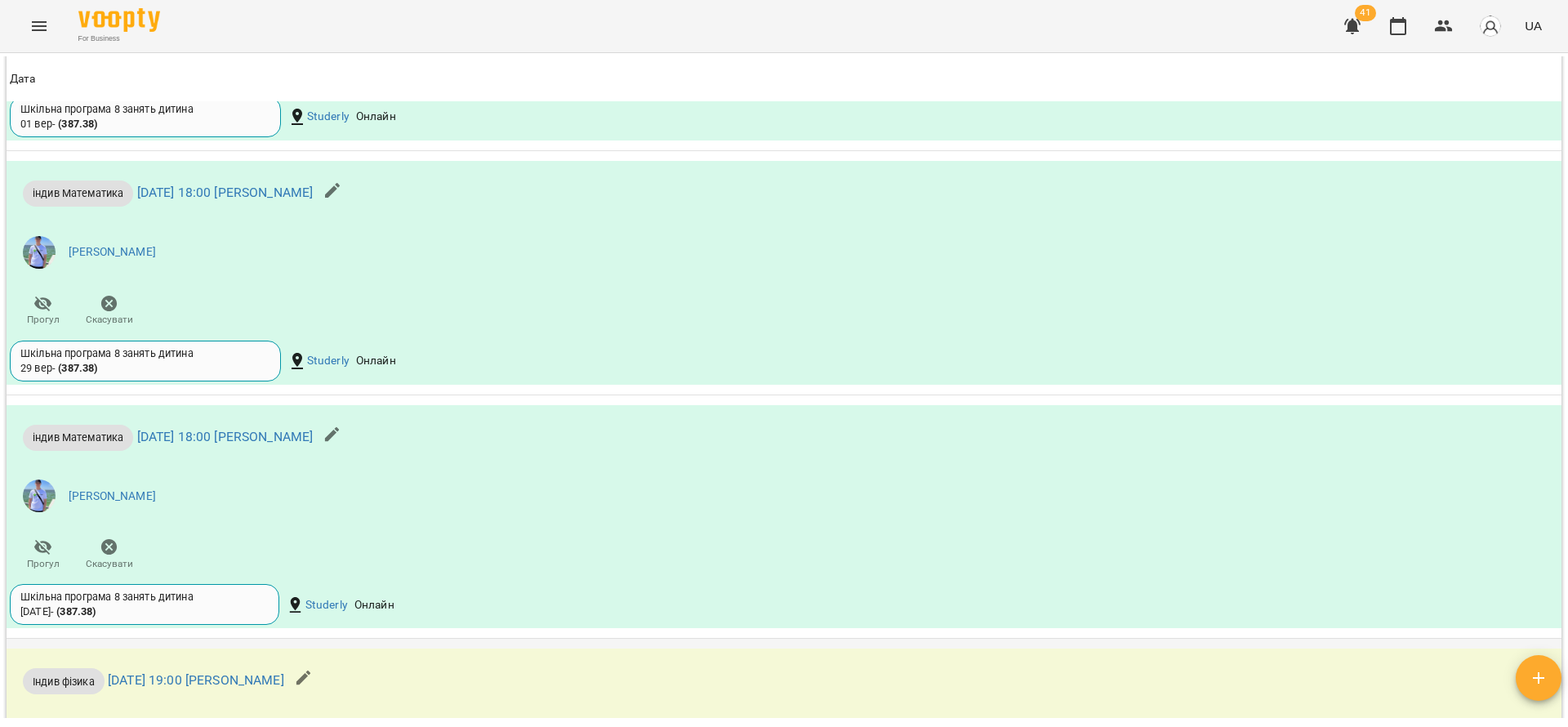
scroll to position [2327, 0]
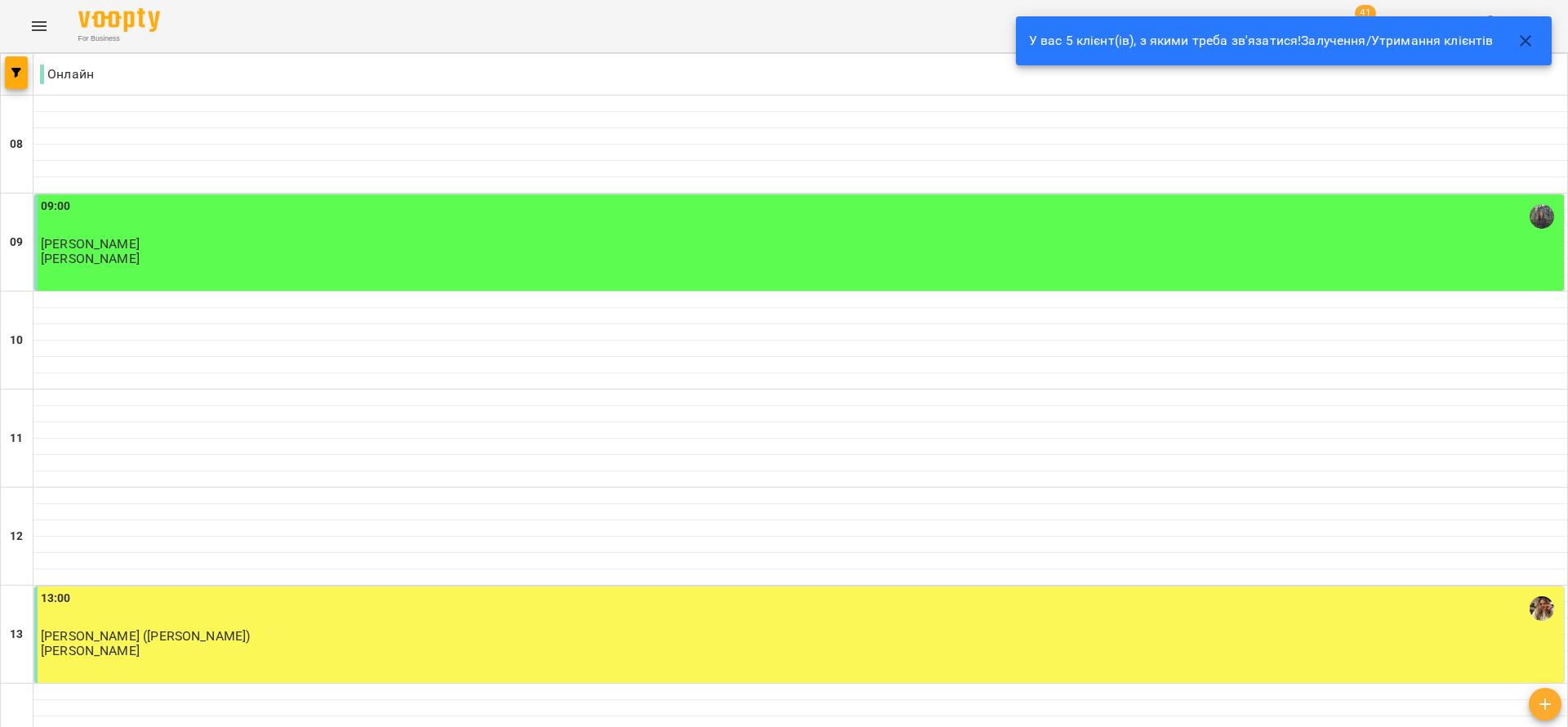
click at [1526, 41] on icon "button" at bounding box center [1525, 41] width 12 height 12
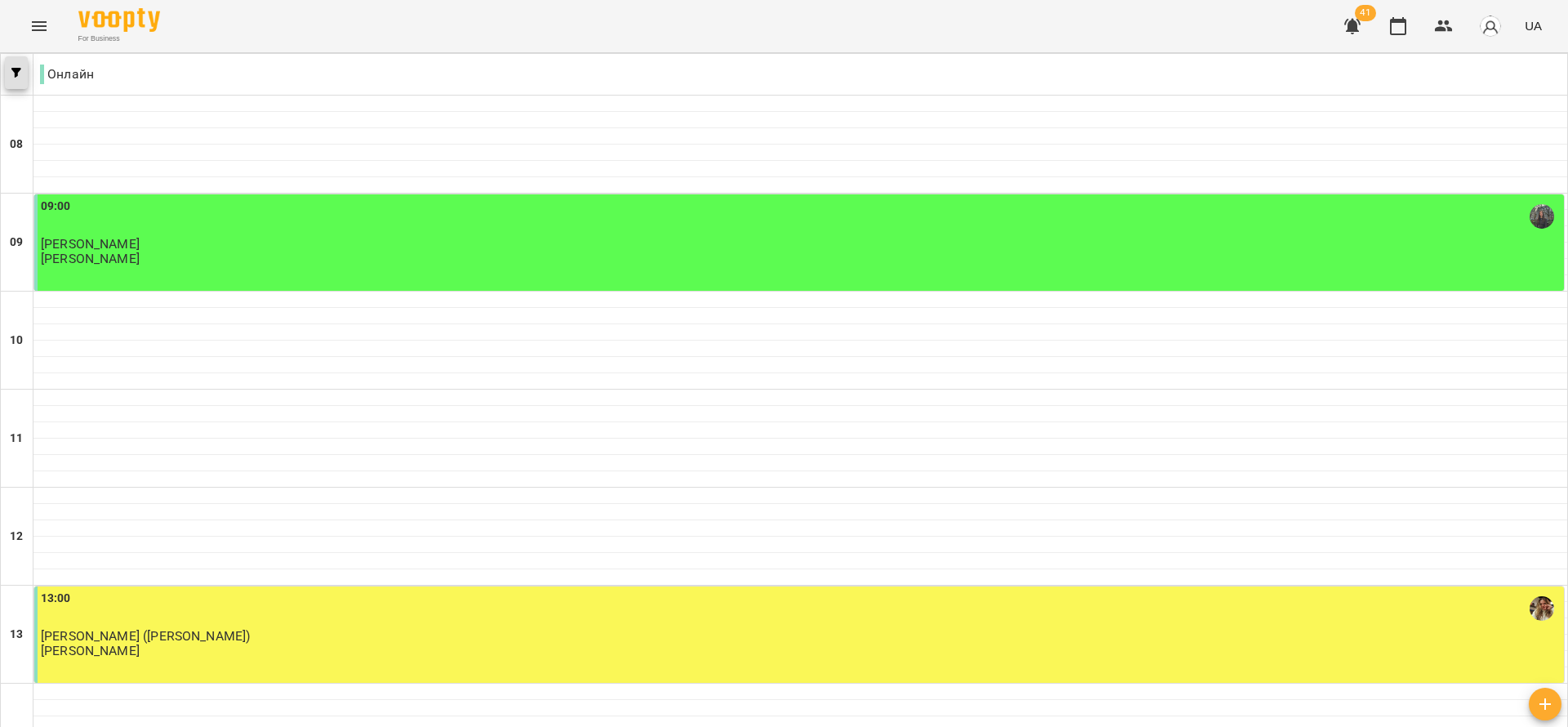
click at [21, 73] on span "button" at bounding box center [15, 73] width 23 height 10
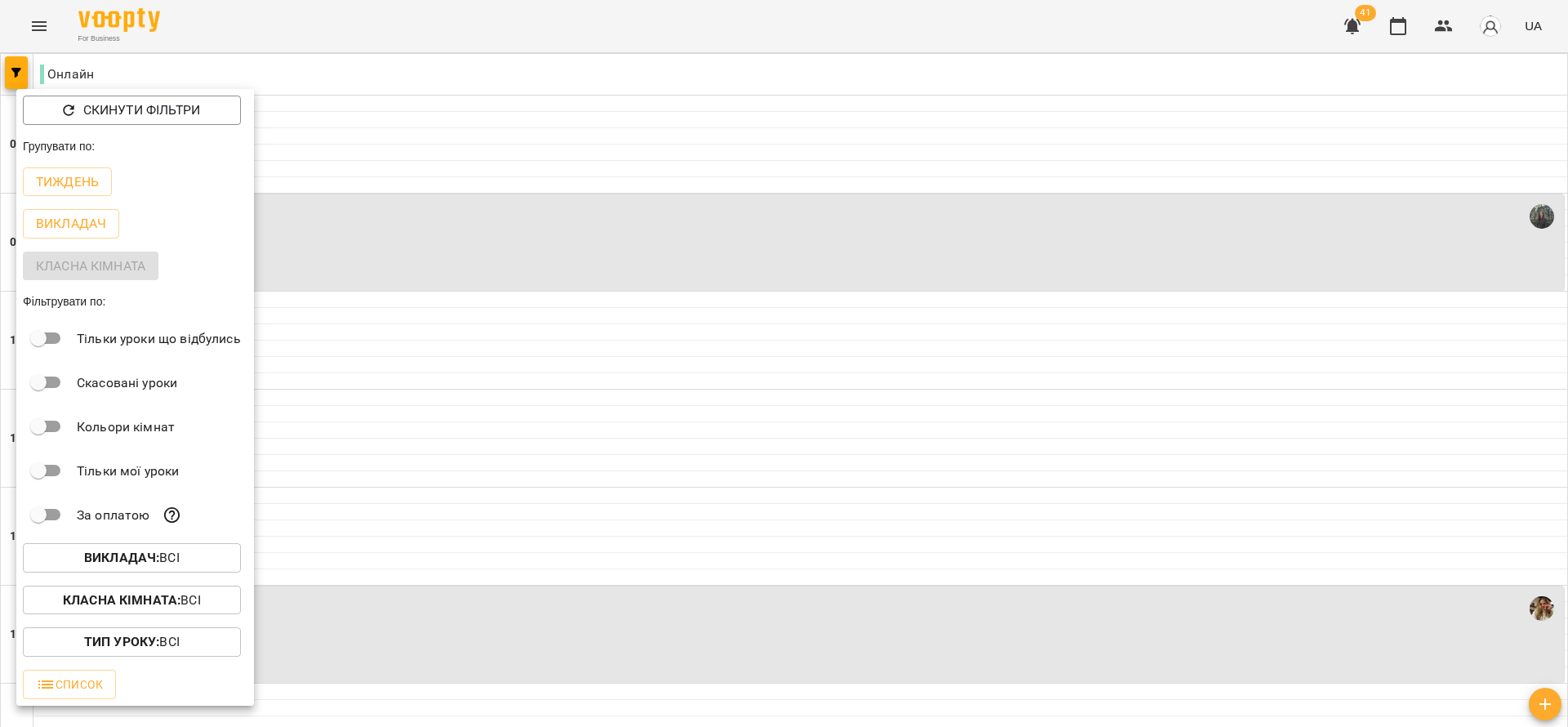
click at [524, 223] on div at bounding box center [784, 363] width 1568 height 727
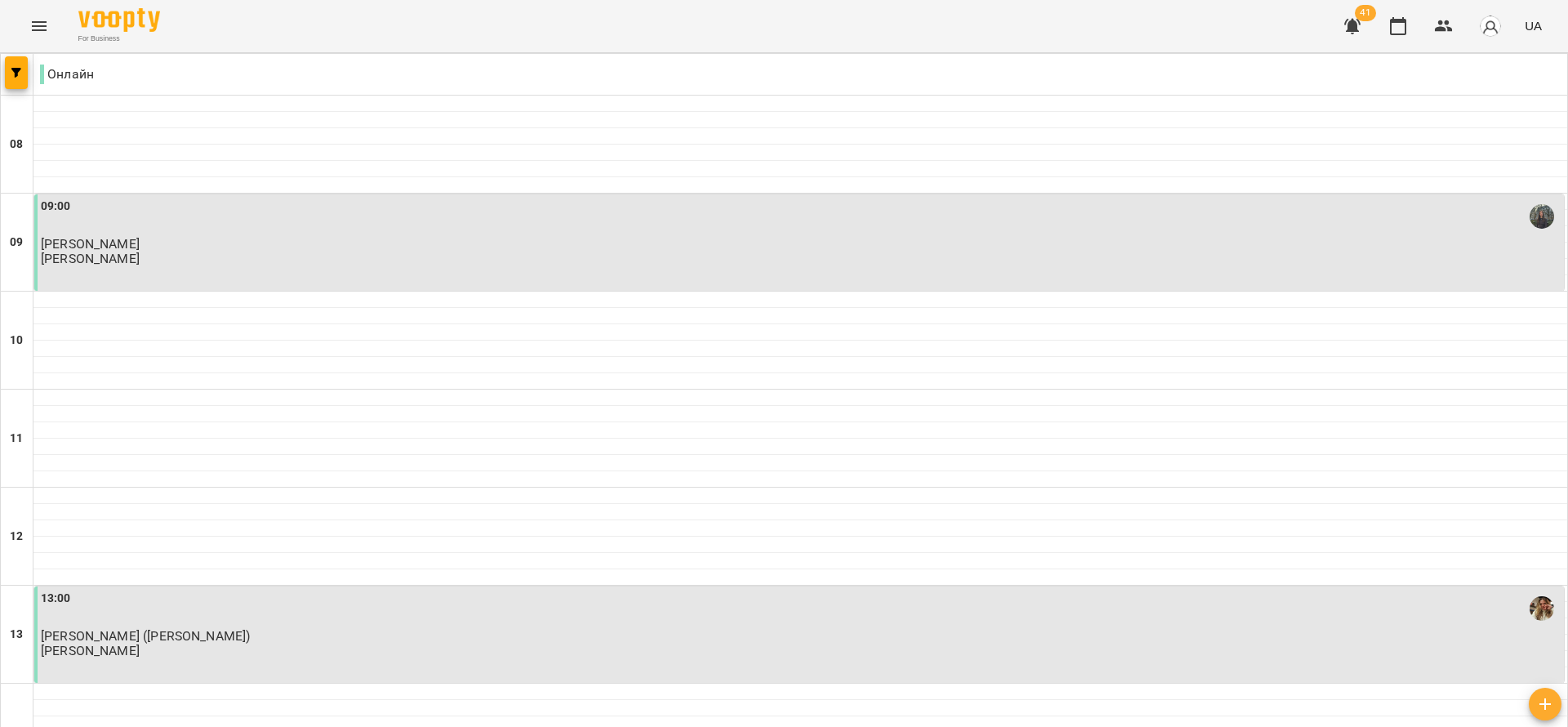
scroll to position [1046, 0]
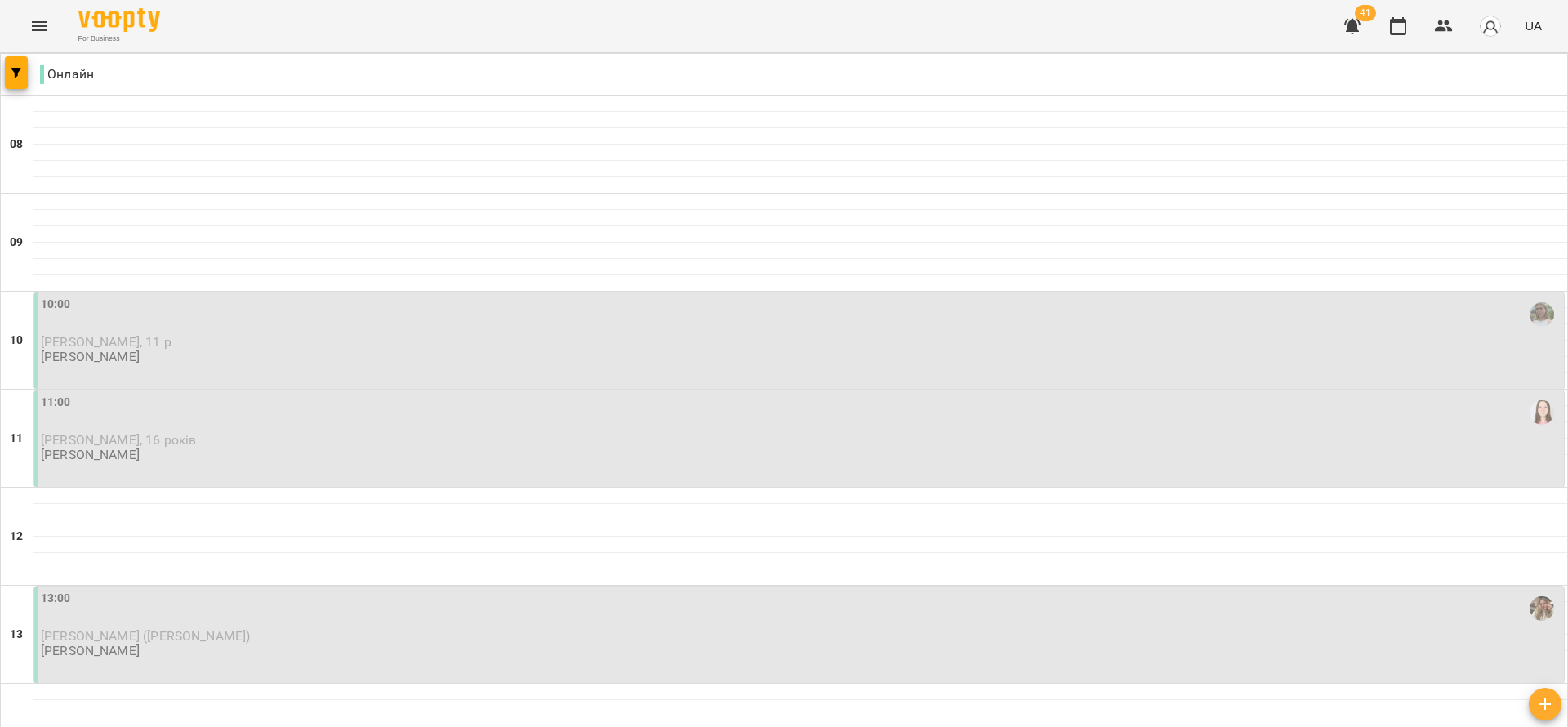
scroll to position [490, 0]
